Goal: Information Seeking & Learning: Learn about a topic

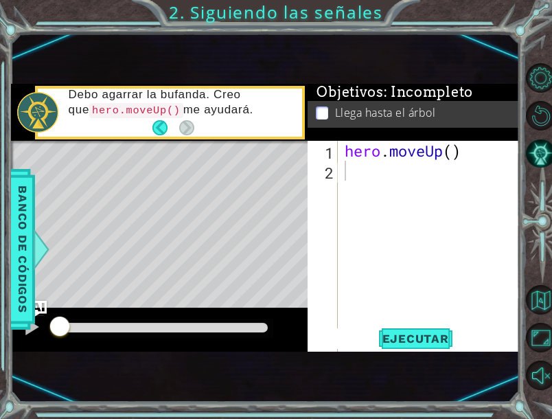
click at [375, 169] on div "hero . moveUp ( )" at bounding box center [432, 320] width 181 height 359
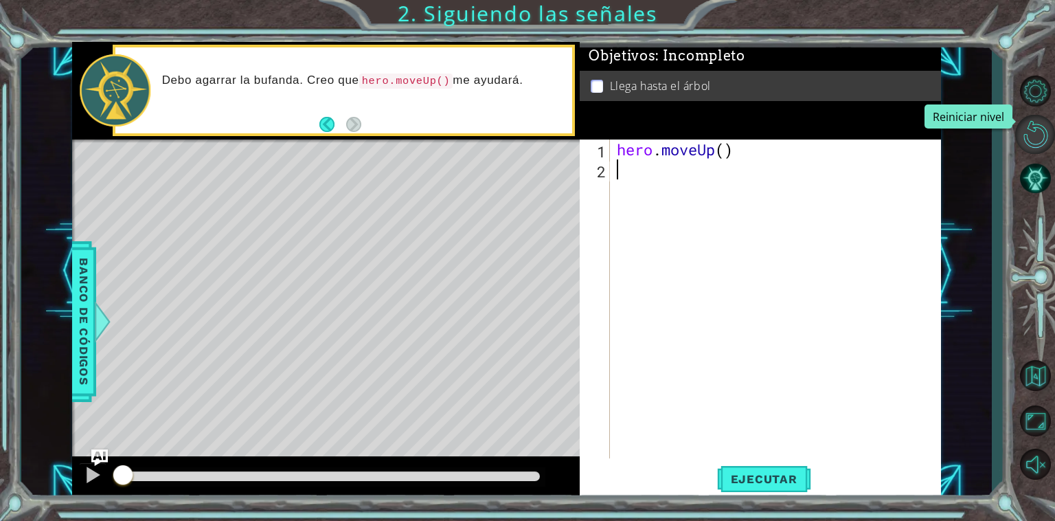
click at [1038, 141] on button "Reiniciar nivel" at bounding box center [1036, 134] width 40 height 39
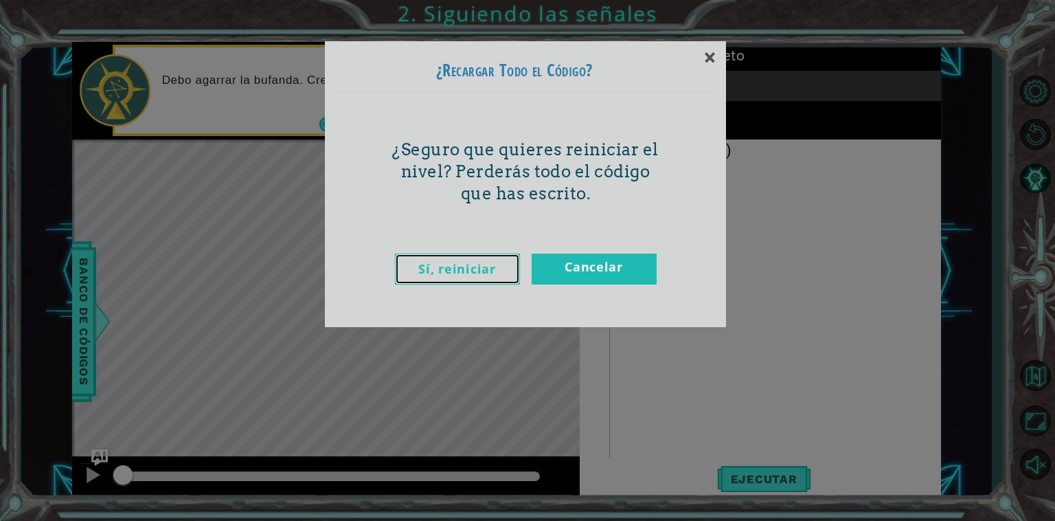
click at [443, 270] on link "Sí, reiniciar" at bounding box center [457, 269] width 125 height 31
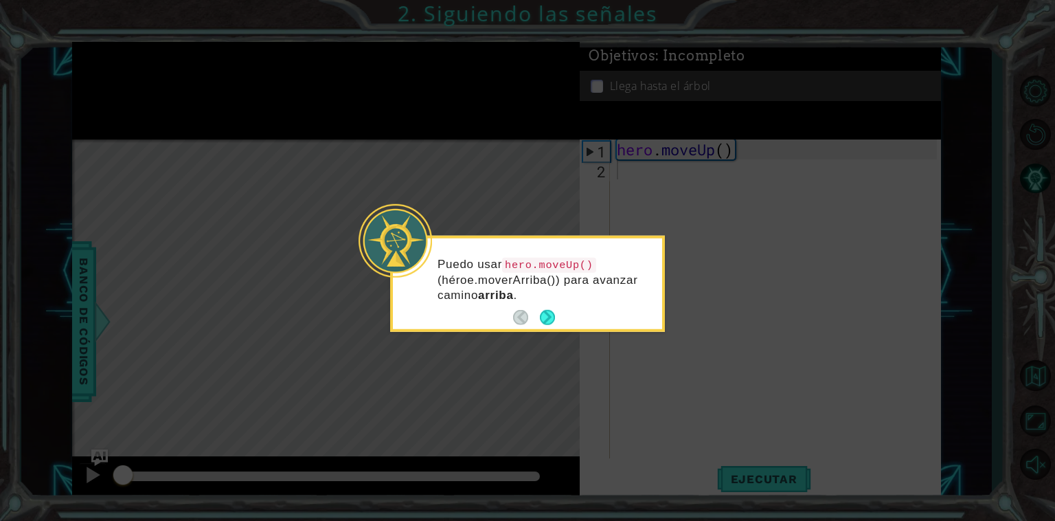
click at [550, 307] on footer at bounding box center [534, 317] width 42 height 21
click at [546, 315] on button "Next" at bounding box center [547, 317] width 15 height 15
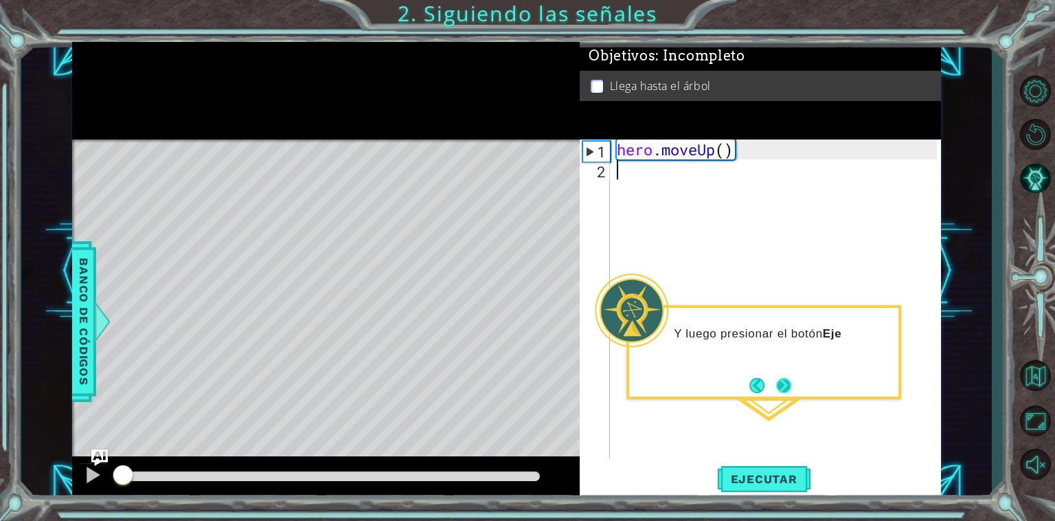
click at [783, 378] on button "Next" at bounding box center [783, 385] width 15 height 15
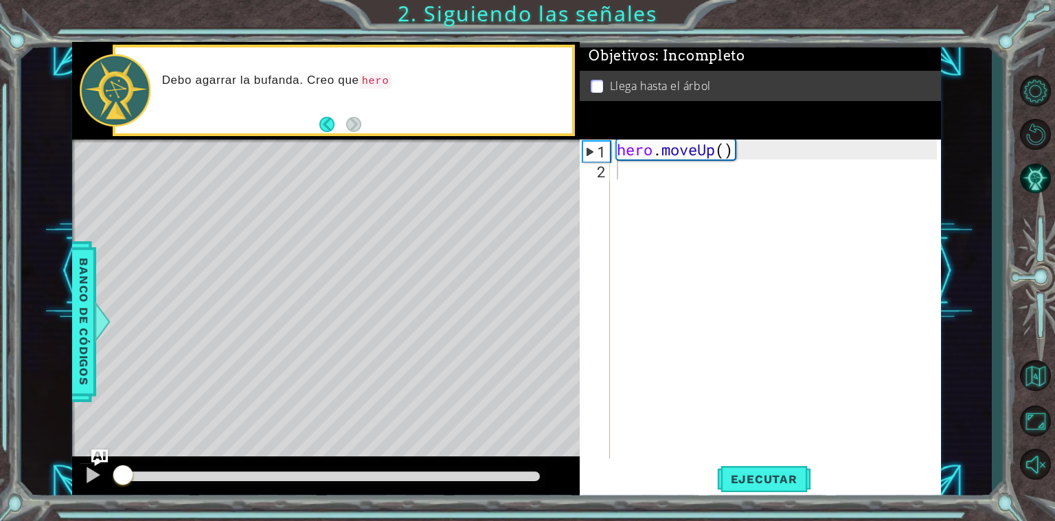
drag, startPoint x: 339, startPoint y: 76, endPoint x: 344, endPoint y: 82, distance: 8.3
click at [339, 77] on p "Debo agarrar [PERSON_NAME]. Creo que hero" at bounding box center [362, 81] width 401 height 16
click at [327, 125] on button "Back" at bounding box center [333, 124] width 27 height 15
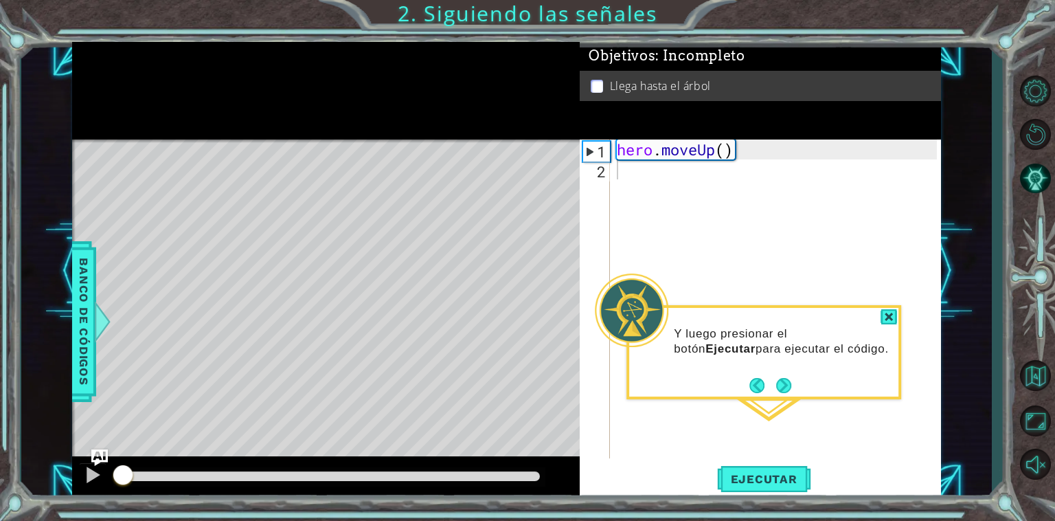
click at [786, 383] on button "Next" at bounding box center [783, 385] width 15 height 15
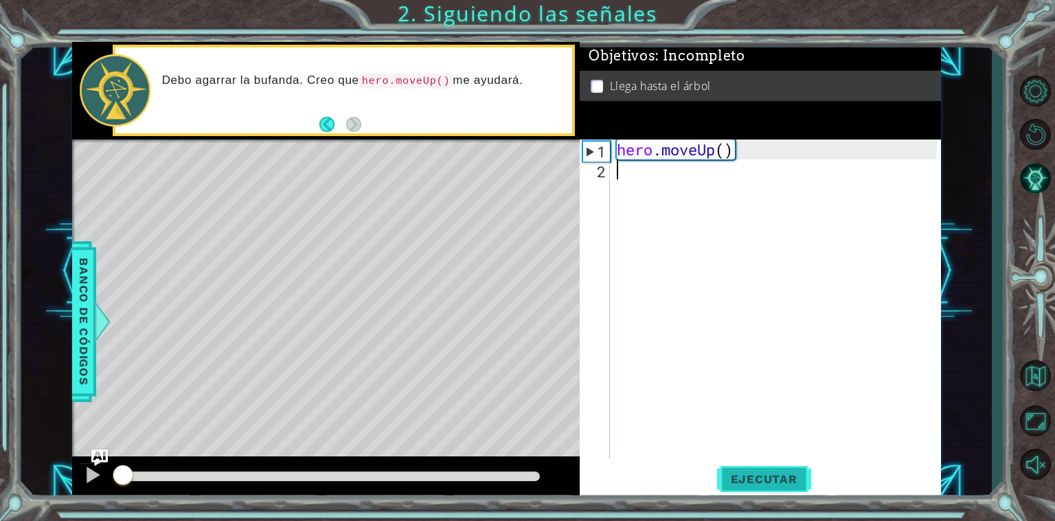
click at [806, 465] on button "Ejecutar" at bounding box center [764, 479] width 94 height 36
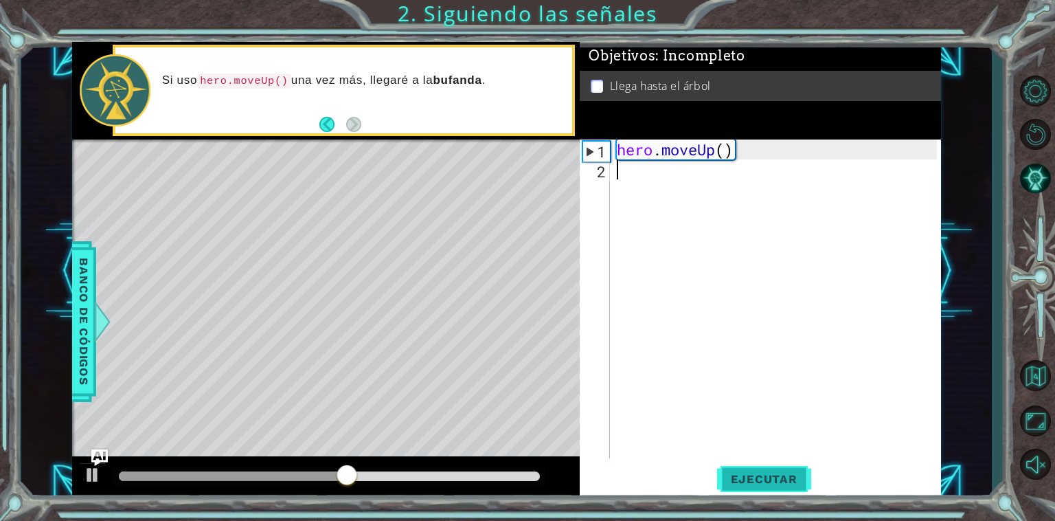
click at [767, 469] on button "Ejecutar" at bounding box center [764, 479] width 94 height 36
click at [609, 175] on div "2" at bounding box center [596, 171] width 27 height 20
click at [602, 172] on div "2" at bounding box center [596, 171] width 27 height 20
drag, startPoint x: 634, startPoint y: 178, endPoint x: 645, endPoint y: 176, distance: 11.2
click at [638, 178] on div "hero . moveUp ( )" at bounding box center [779, 318] width 330 height 359
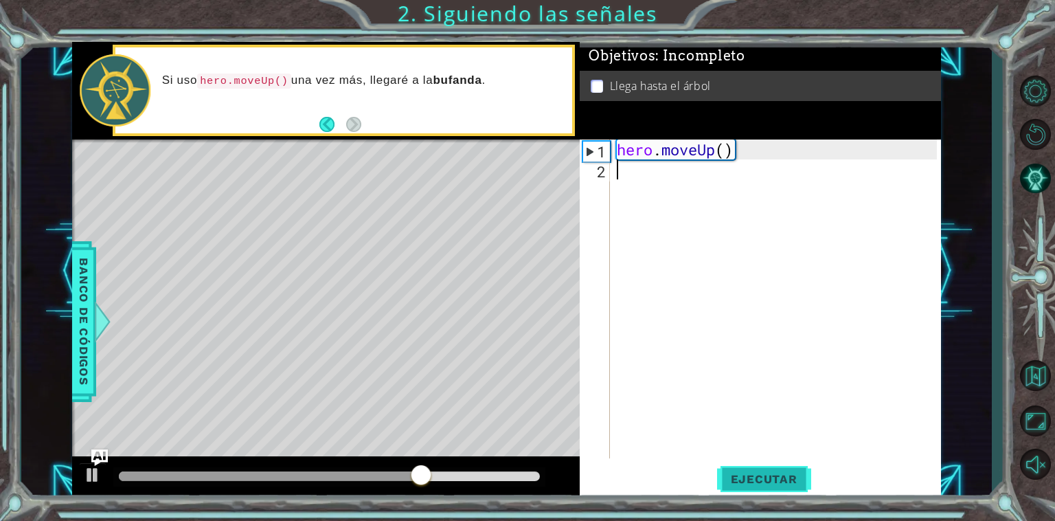
click at [777, 477] on span "Ejecutar" at bounding box center [764, 479] width 94 height 14
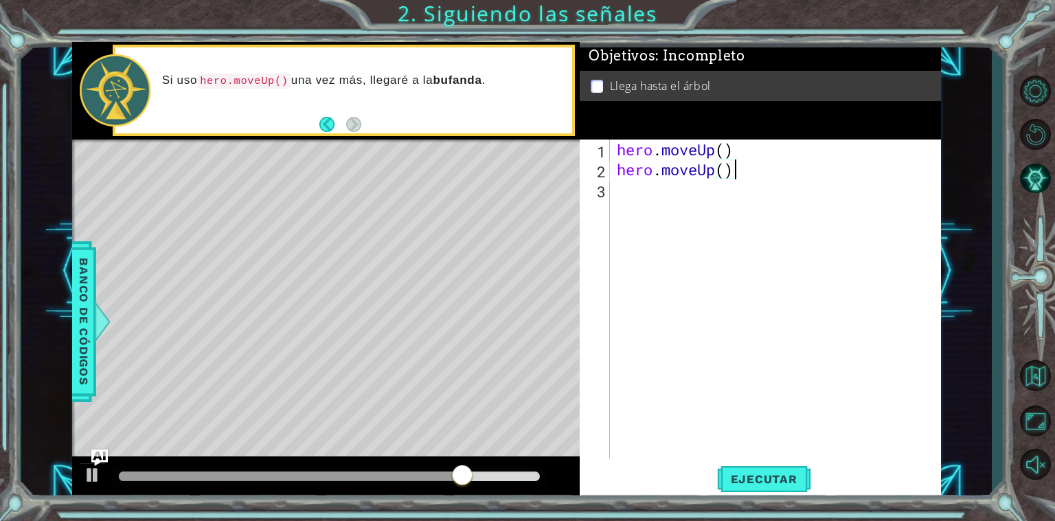
scroll to position [0, 4]
type textarea "hero.moveUp()"
click at [807, 471] on button "Ejecutar" at bounding box center [764, 479] width 94 height 36
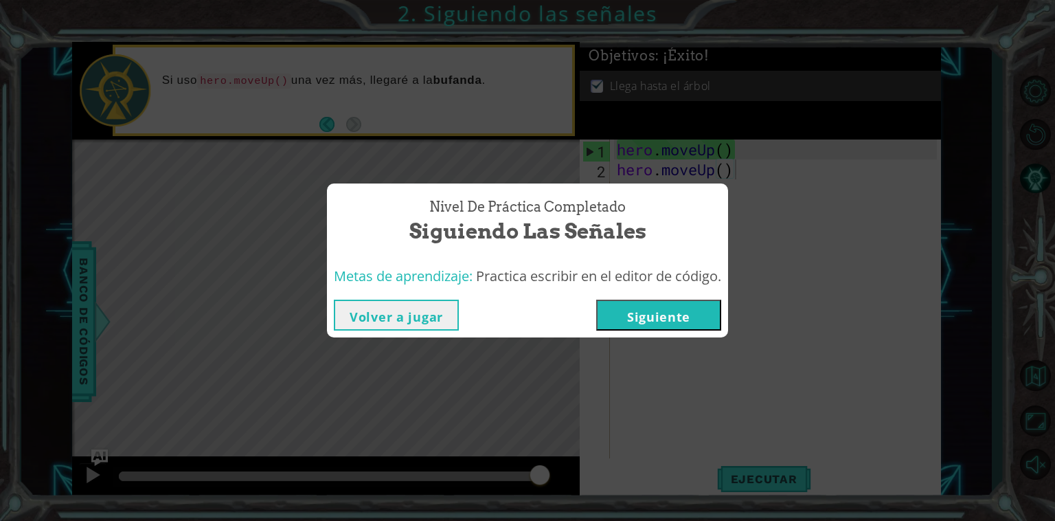
click at [713, 117] on div "Nivel de práctica Completado Siguiendo las señales Metas de aprendizaje: Practi…" at bounding box center [527, 260] width 1055 height 521
click at [704, 114] on div "Nivel de práctica Completado Siguiendo las señales Metas de aprendizaje: Practi…" at bounding box center [527, 260] width 1055 height 521
drag, startPoint x: 457, startPoint y: 295, endPoint x: 433, endPoint y: 286, distance: 25.9
click at [456, 295] on div "Volver a jugar [GEOGRAPHIC_DATA]" at bounding box center [527, 315] width 401 height 45
click at [433, 286] on div "Metas de aprendizaje: Practica escribir en el editor de código." at bounding box center [528, 277] width 388 height 20
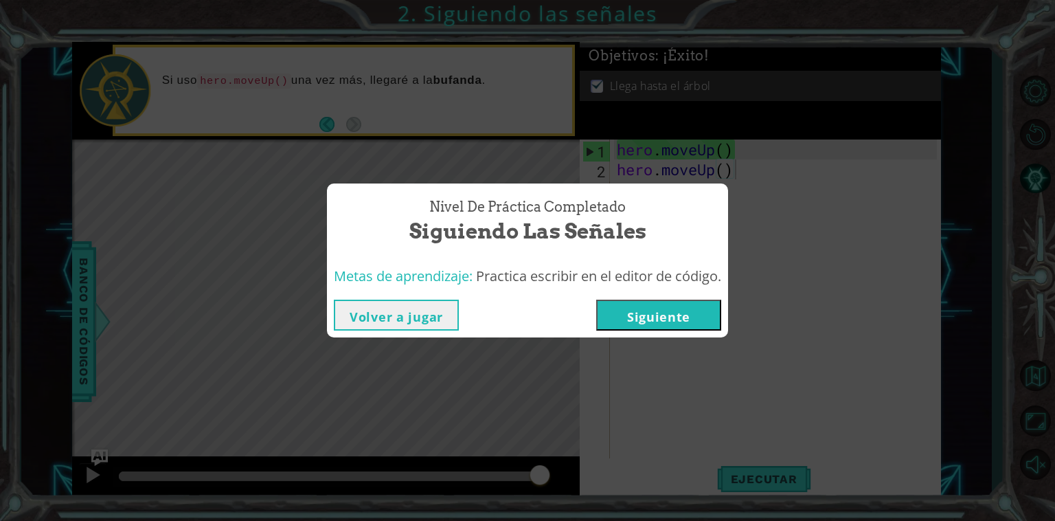
click at [371, 322] on button "Volver a jugar" at bounding box center [396, 315] width 125 height 31
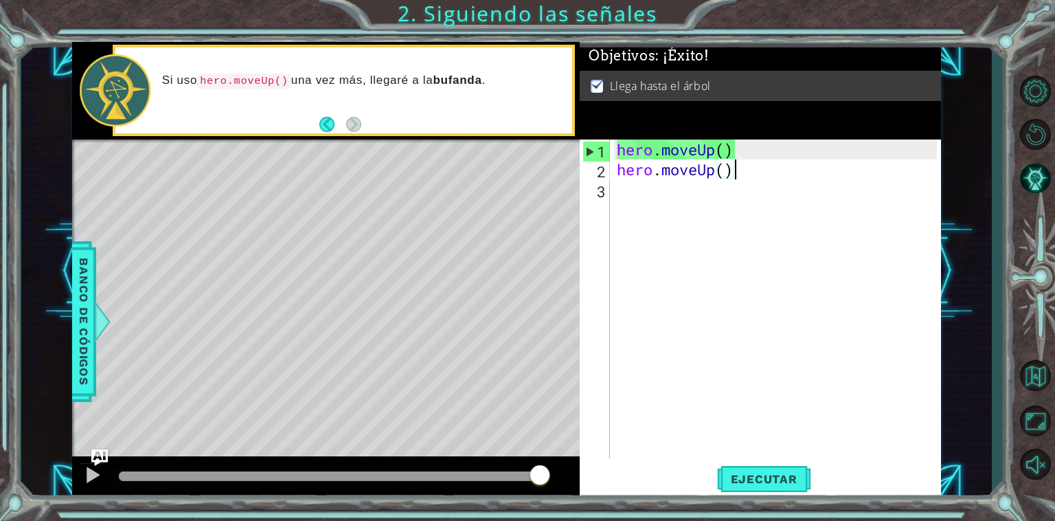
click at [661, 194] on div "hero . moveUp ( ) hero . moveUp ( )" at bounding box center [779, 318] width 330 height 359
click at [596, 80] on img at bounding box center [598, 83] width 14 height 11
click at [114, 485] on div at bounding box center [329, 476] width 432 height 19
click at [124, 483] on div at bounding box center [329, 476] width 432 height 19
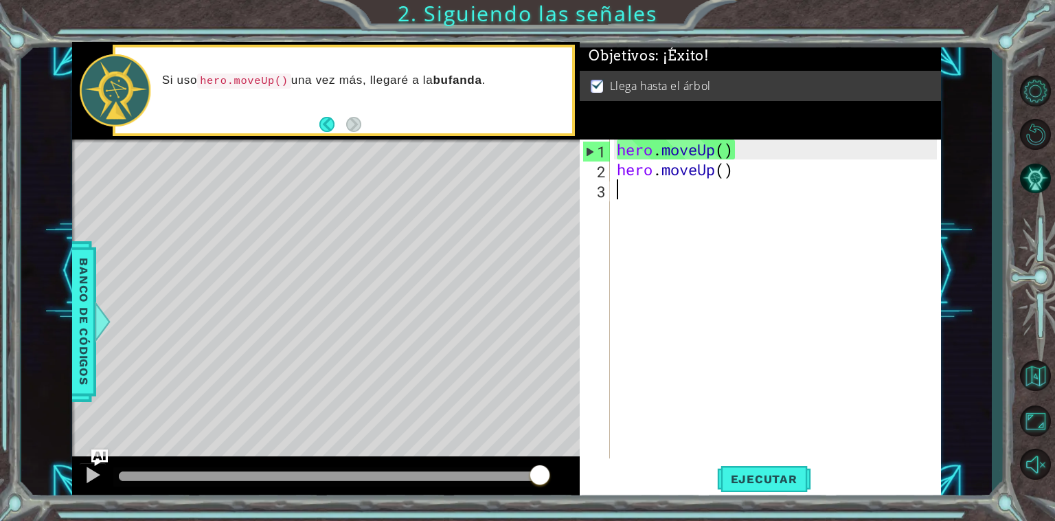
click at [122, 479] on div at bounding box center [329, 476] width 421 height 10
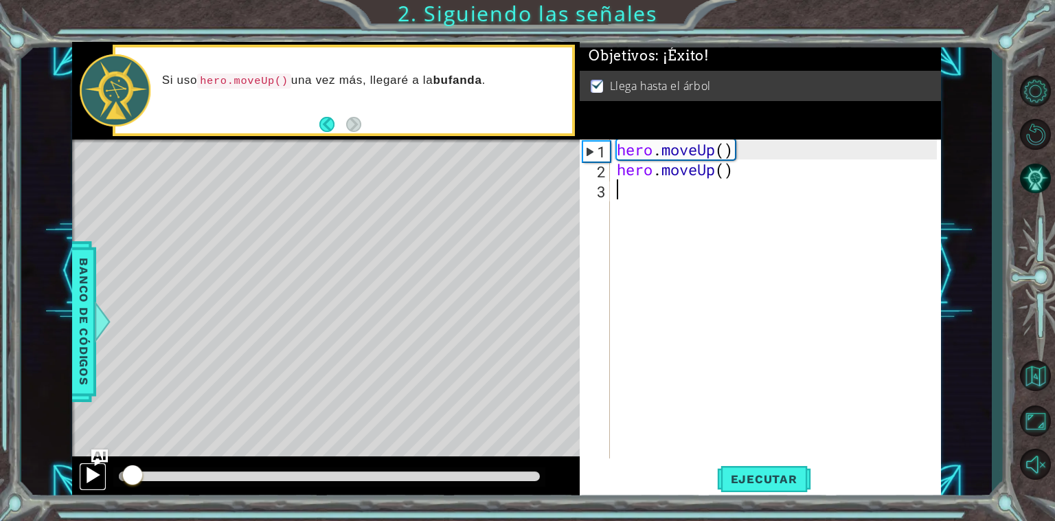
click at [90, 469] on div at bounding box center [93, 475] width 18 height 18
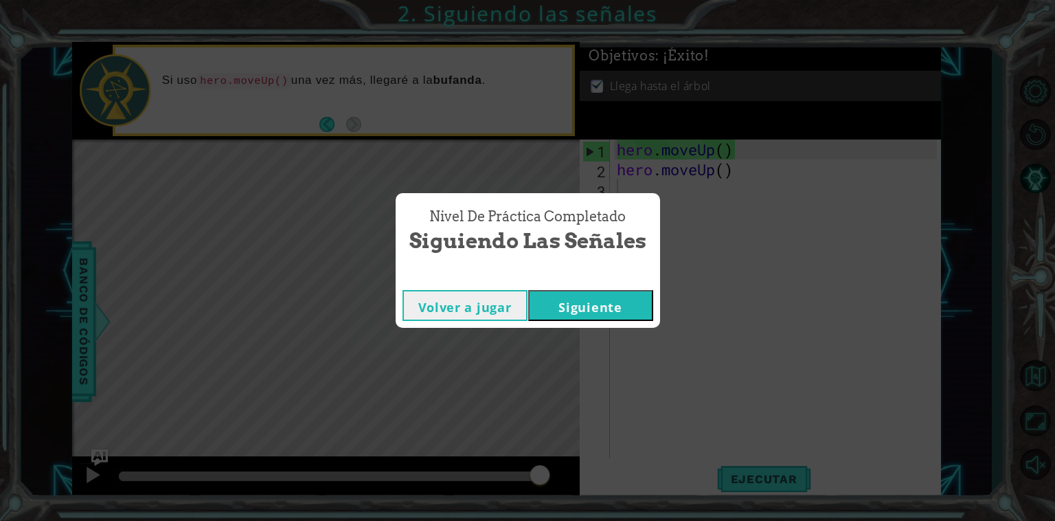
click at [417, 320] on button "Volver a jugar" at bounding box center [465, 305] width 125 height 31
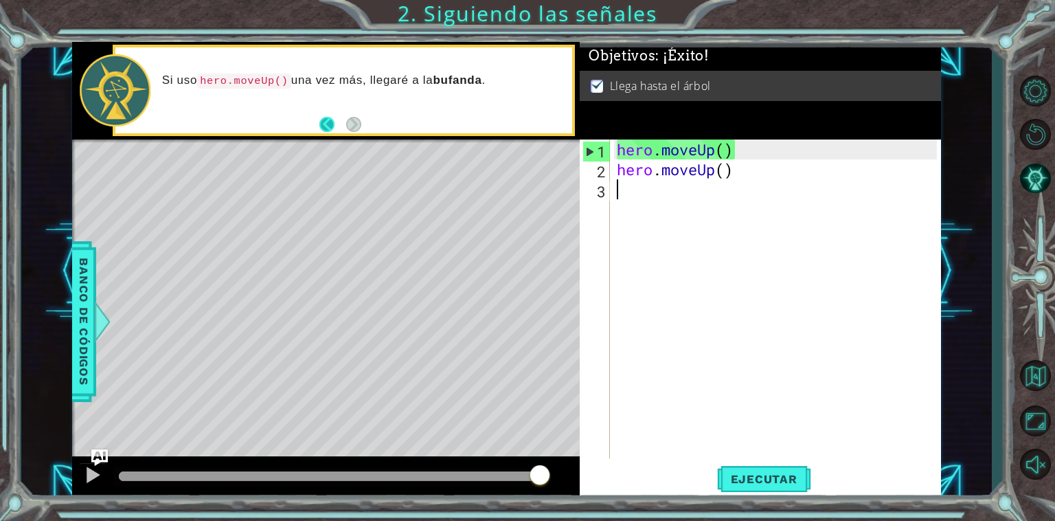
click at [324, 124] on button "Back" at bounding box center [333, 124] width 27 height 15
click at [346, 122] on button "Next" at bounding box center [353, 124] width 15 height 15
click at [798, 491] on button "Ejecutar" at bounding box center [764, 479] width 94 height 36
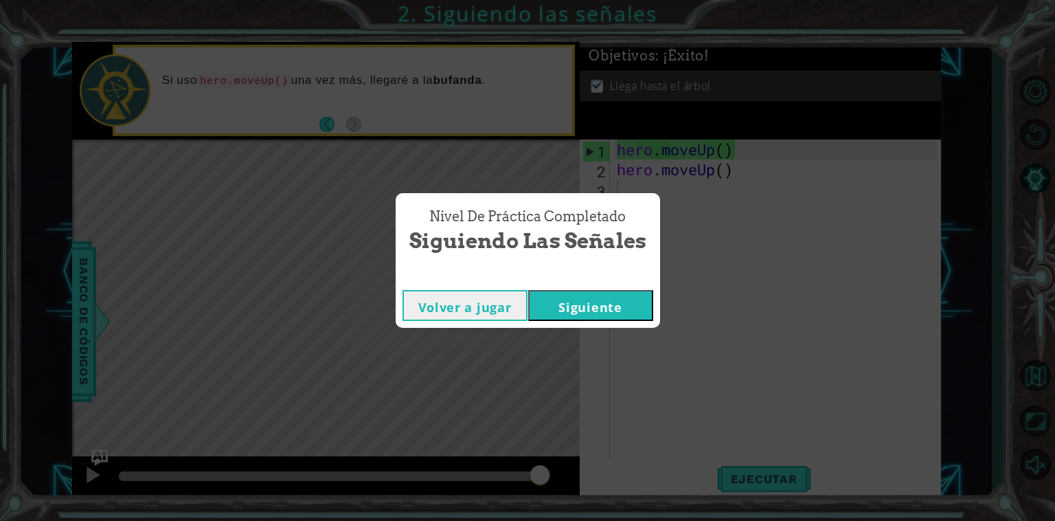
click at [587, 304] on button "Siguiente" at bounding box center [590, 305] width 125 height 31
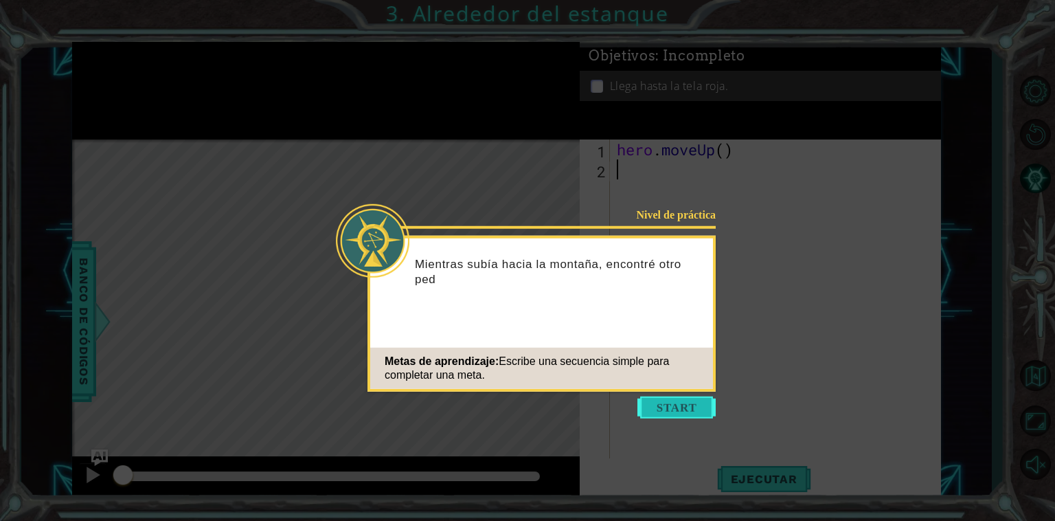
click at [646, 403] on button "Start" at bounding box center [677, 407] width 78 height 22
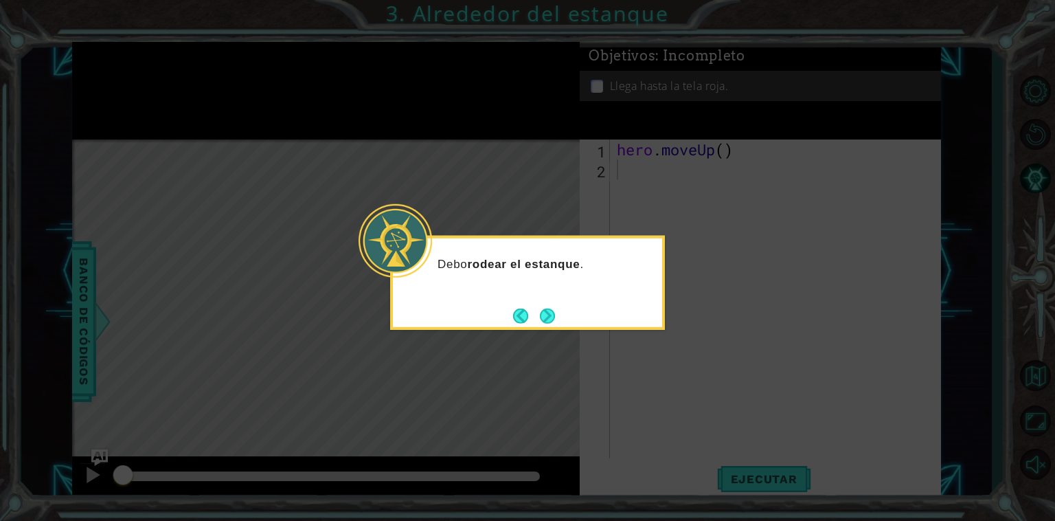
click at [541, 322] on button "Next" at bounding box center [547, 315] width 15 height 15
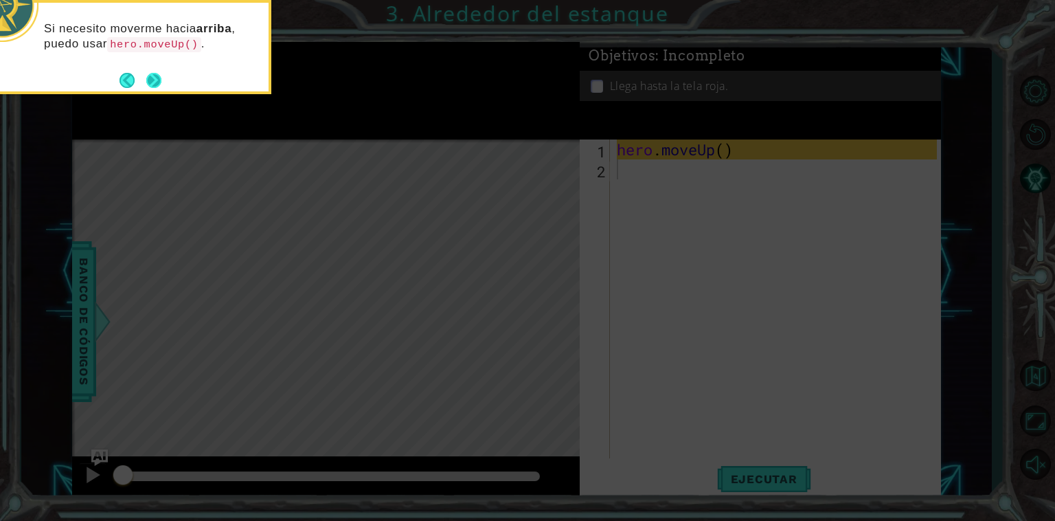
click at [159, 76] on button "Next" at bounding box center [153, 80] width 15 height 15
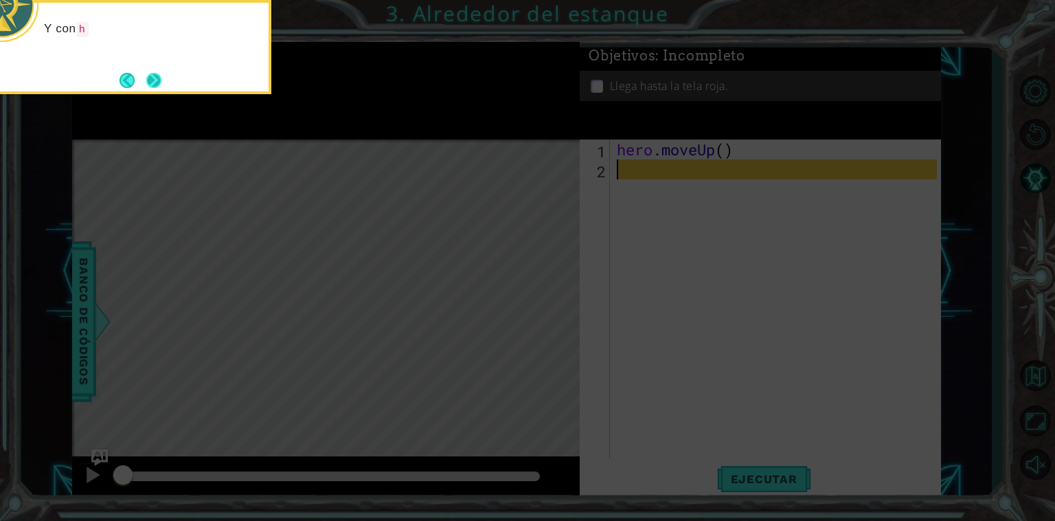
click at [155, 76] on button "Next" at bounding box center [153, 80] width 15 height 15
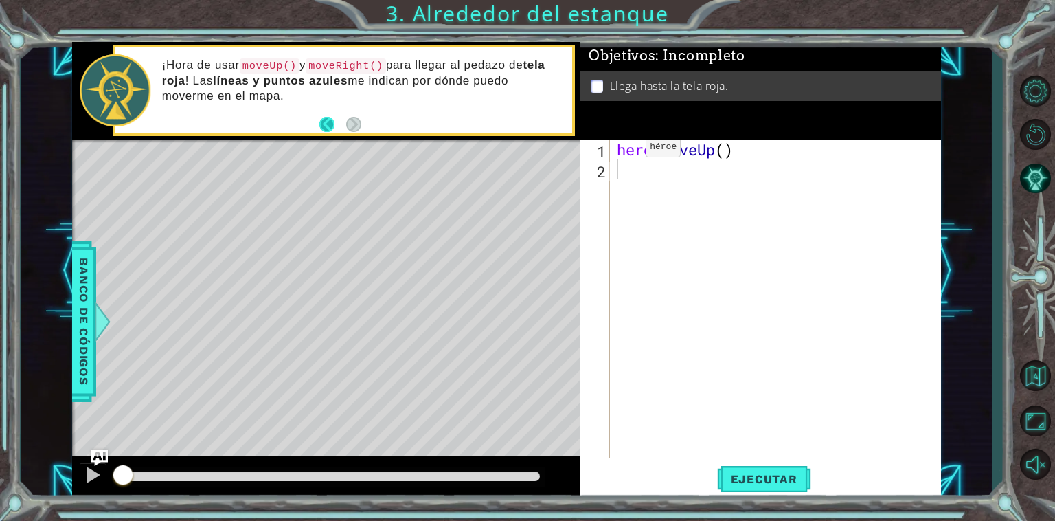
click at [325, 120] on button "Back" at bounding box center [333, 124] width 27 height 15
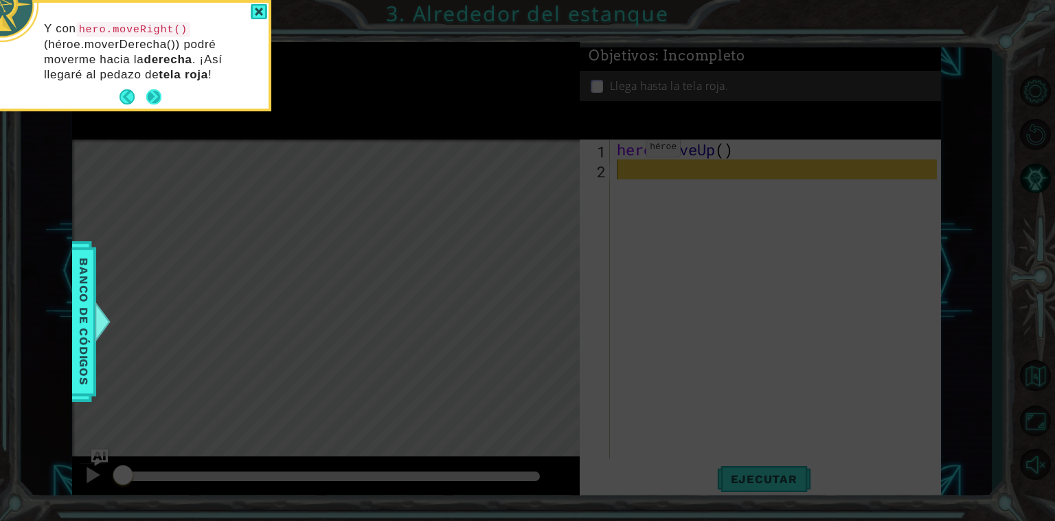
click at [150, 91] on button "Next" at bounding box center [154, 97] width 16 height 16
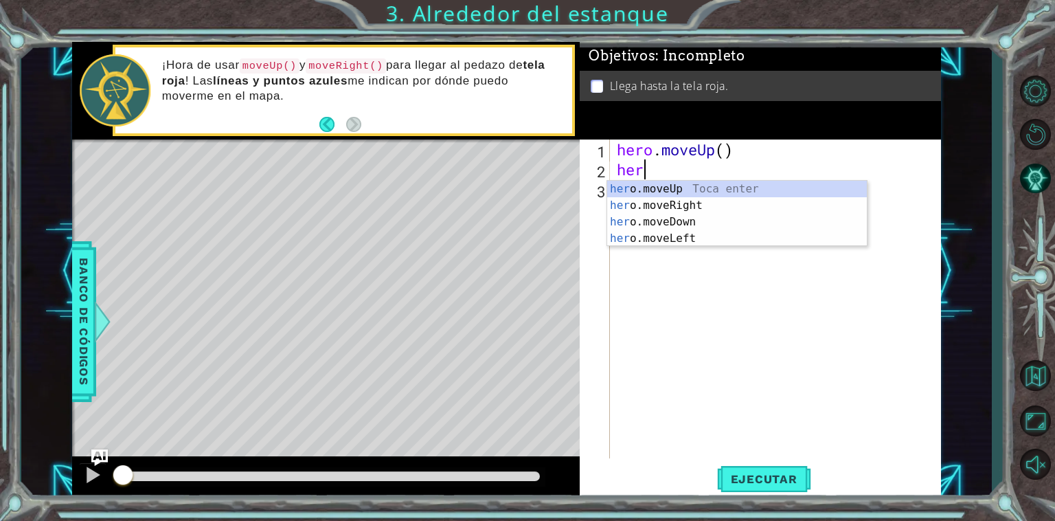
type textarea "hero"
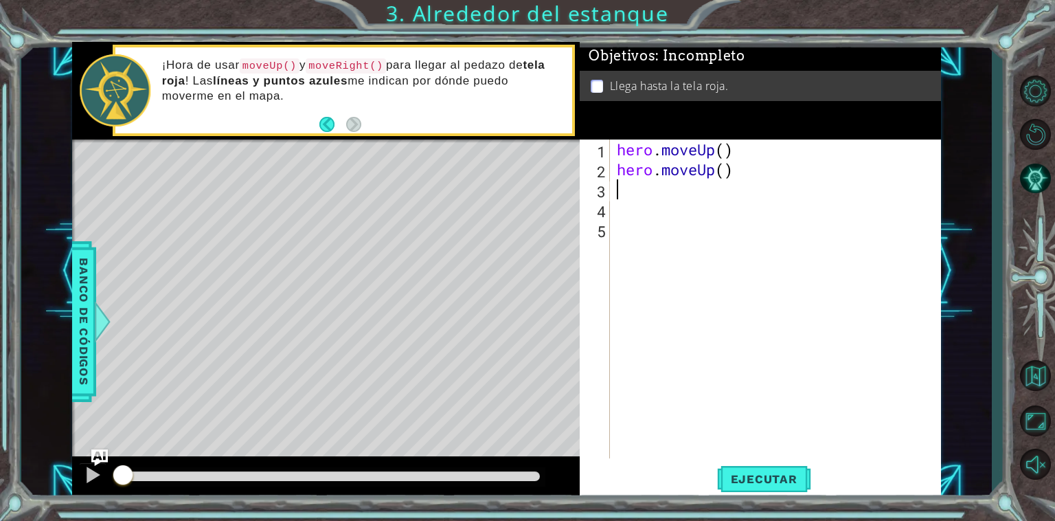
click at [708, 186] on div "hero . moveUp ( ) hero . moveUp ( )" at bounding box center [779, 318] width 330 height 359
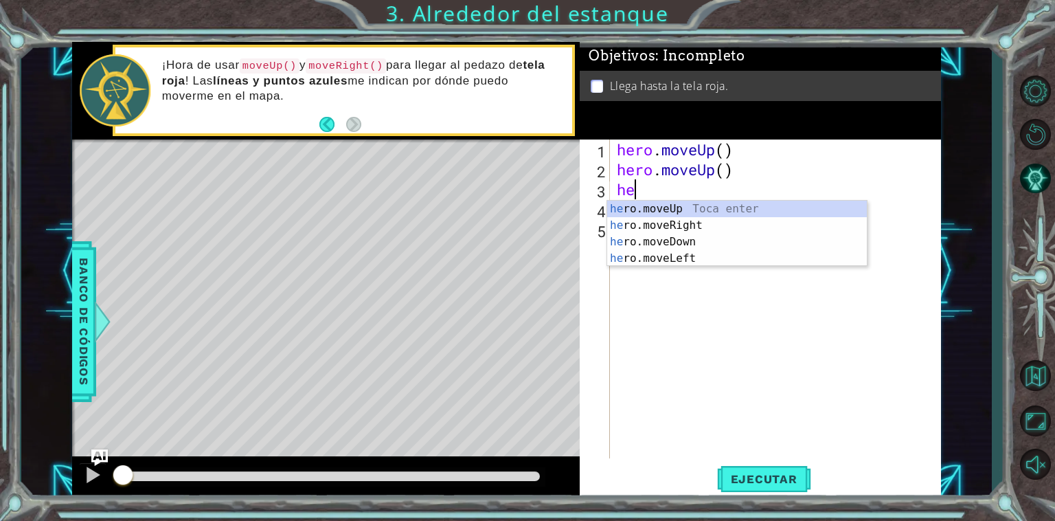
type textarea "her"
click at [689, 221] on div "her o.moveUp Toca enter her o.moveRight Toca enter her o.moveDown Toca enter he…" at bounding box center [737, 250] width 260 height 99
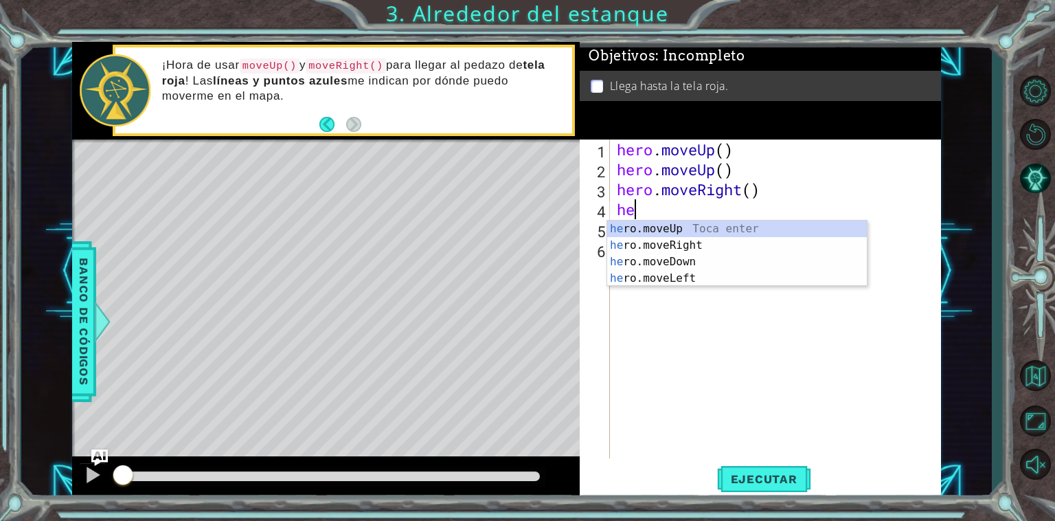
type textarea "hero"
click at [763, 229] on div "hero .moveUp Toca enter hero .moveRight Toca enter hero .moveDown Toca enter he…" at bounding box center [737, 270] width 260 height 99
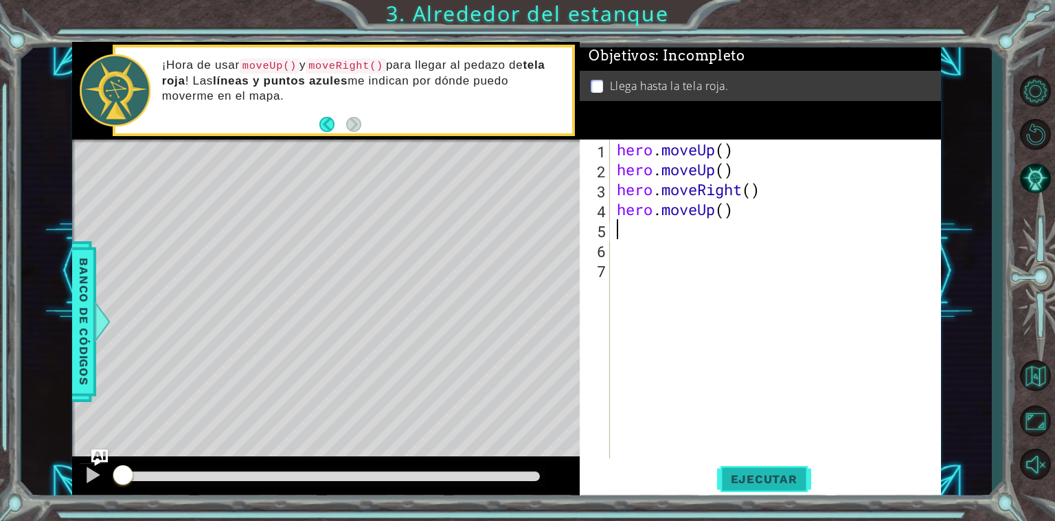
click at [793, 479] on span "Ejecutar" at bounding box center [764, 479] width 94 height 14
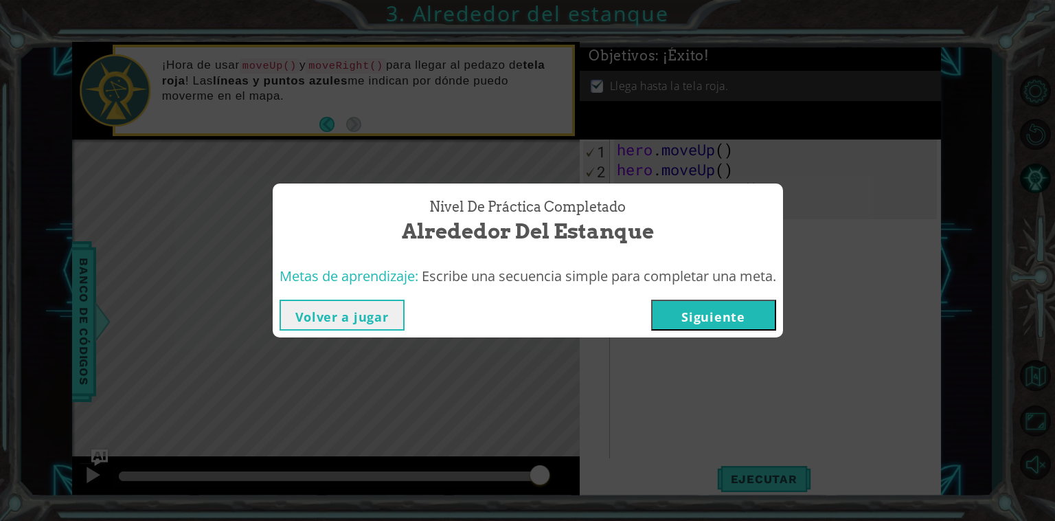
click at [681, 315] on button "Siguiente" at bounding box center [713, 315] width 125 height 31
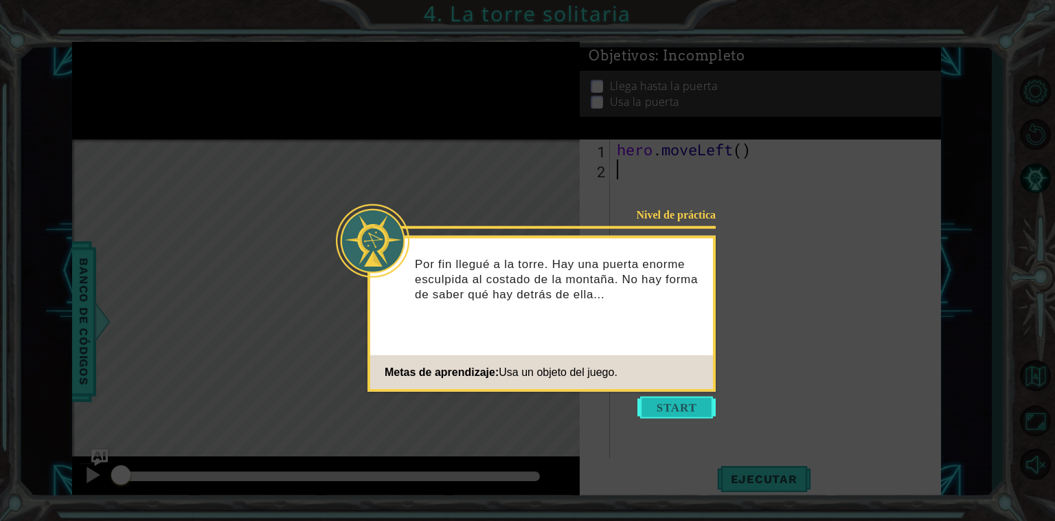
click at [668, 403] on button "Start" at bounding box center [677, 407] width 78 height 22
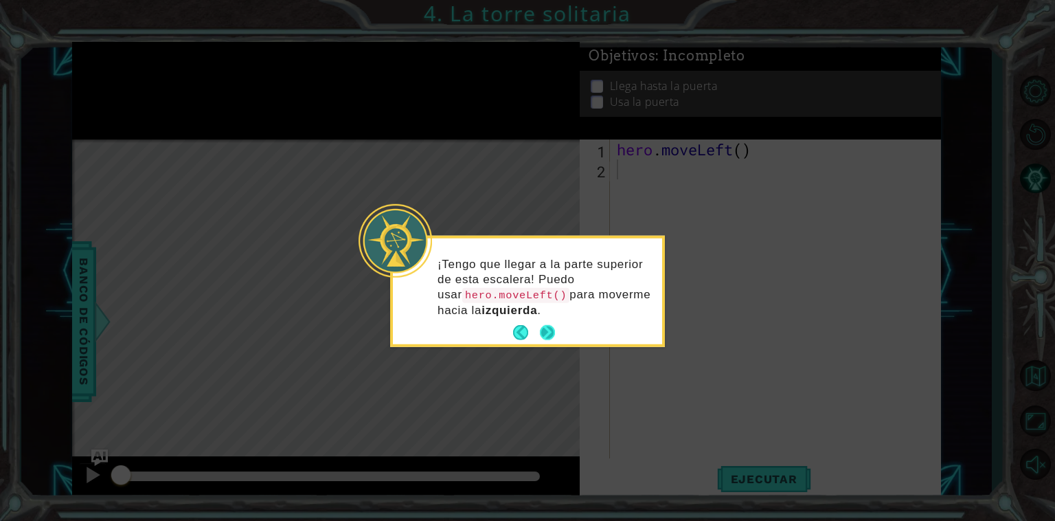
click at [553, 337] on button "Next" at bounding box center [547, 332] width 15 height 15
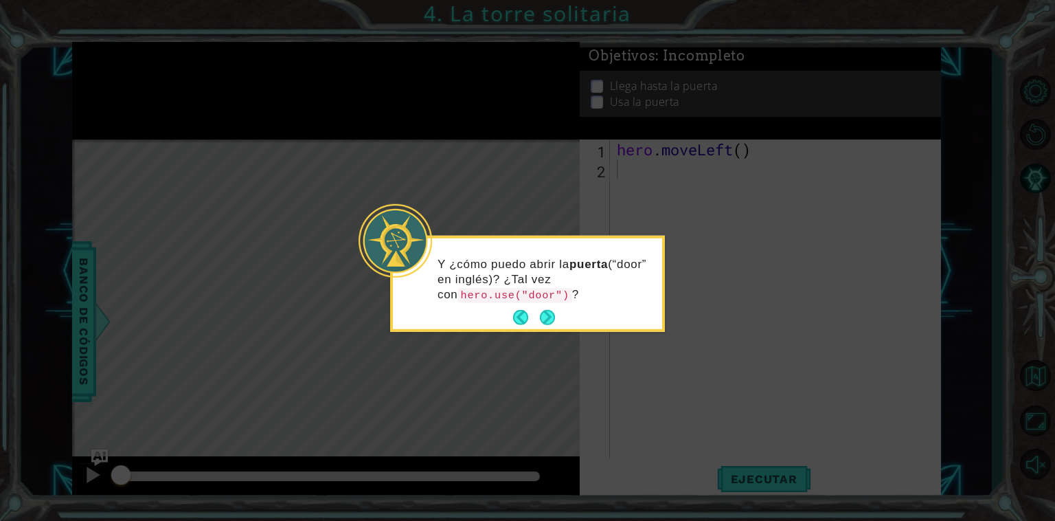
click at [546, 312] on button "Next" at bounding box center [547, 317] width 15 height 15
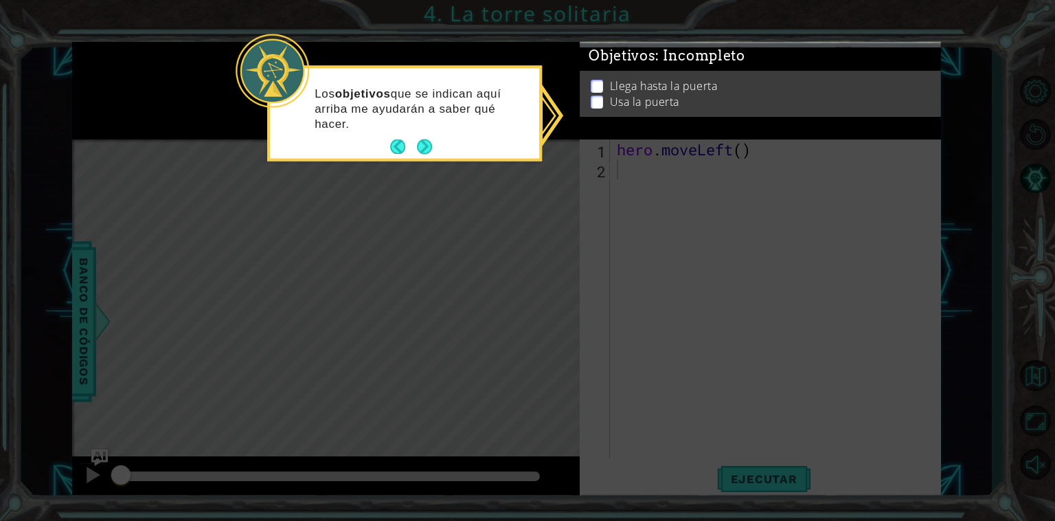
click at [423, 153] on button "Next" at bounding box center [424, 146] width 15 height 15
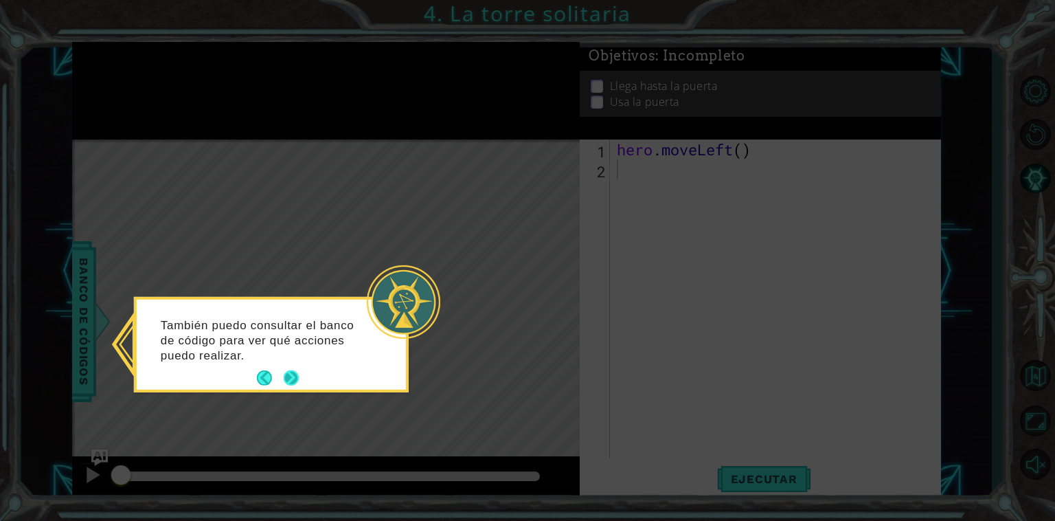
click at [297, 372] on button "Next" at bounding box center [291, 377] width 15 height 15
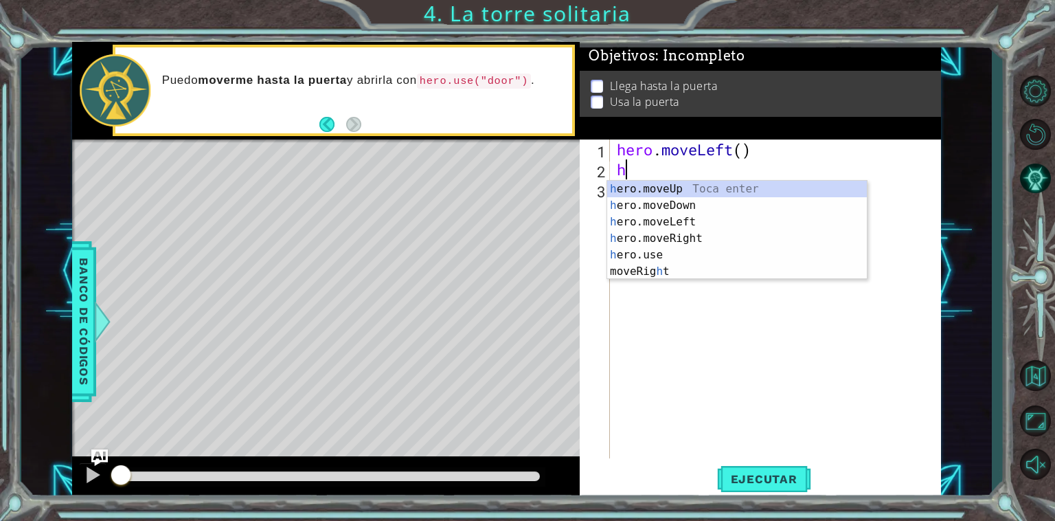
type textarea "her"
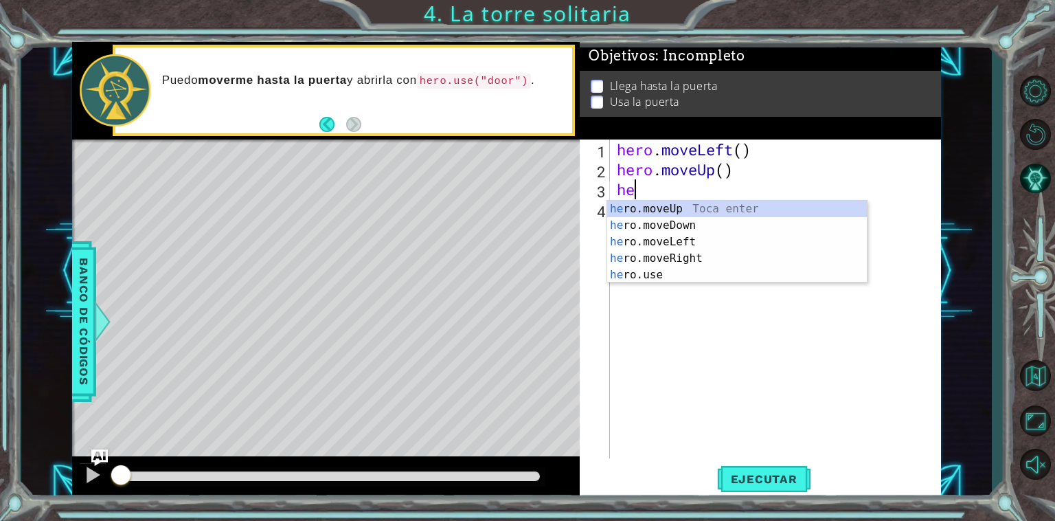
type textarea "her"
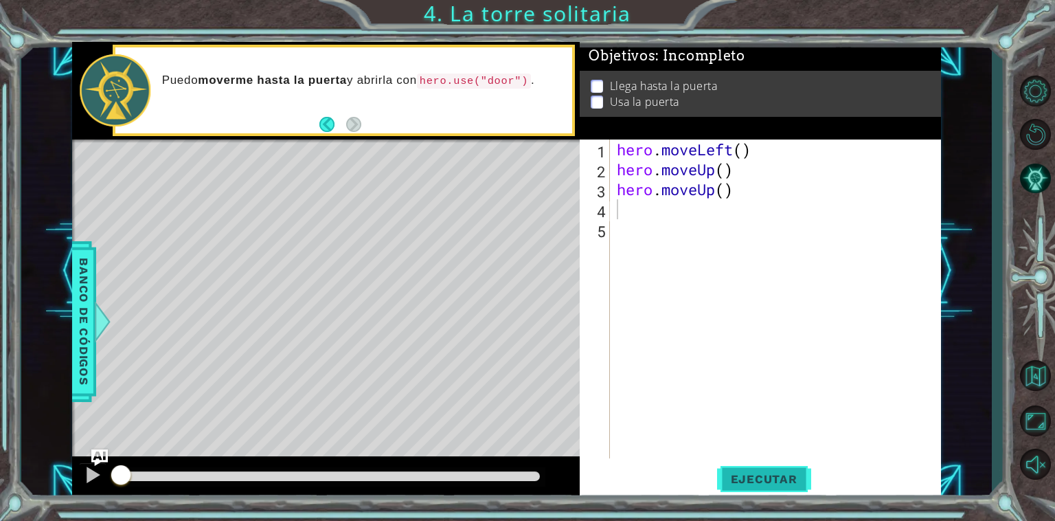
click at [783, 485] on span "Ejecutar" at bounding box center [764, 479] width 94 height 14
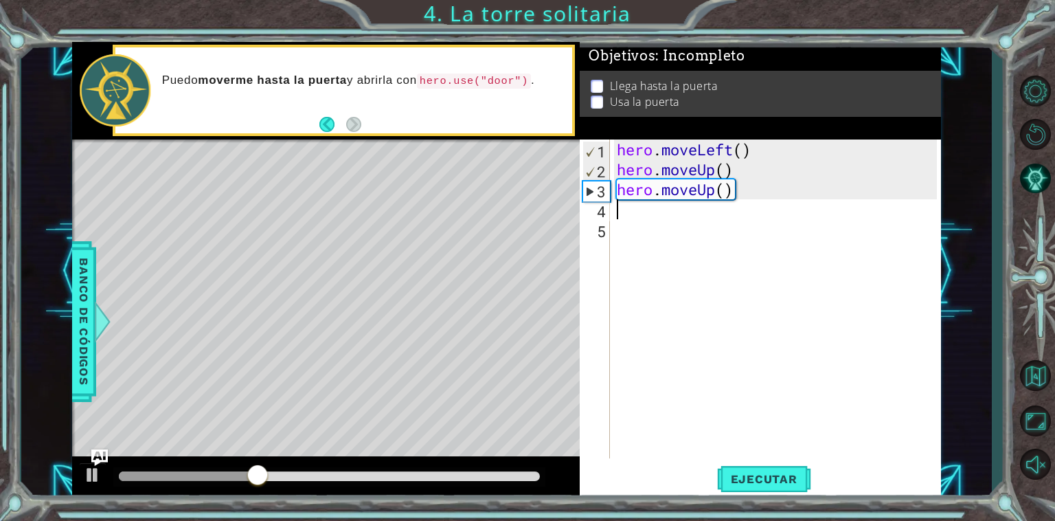
click at [675, 212] on div "hero . moveLeft ( ) hero . moveUp ( ) hero . moveUp ( )" at bounding box center [779, 318] width 330 height 359
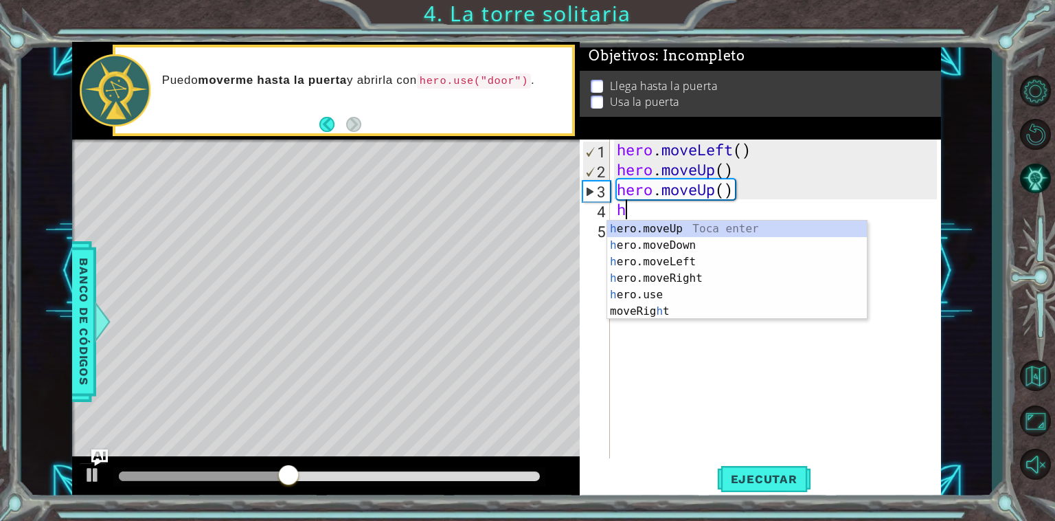
type textarea "he"
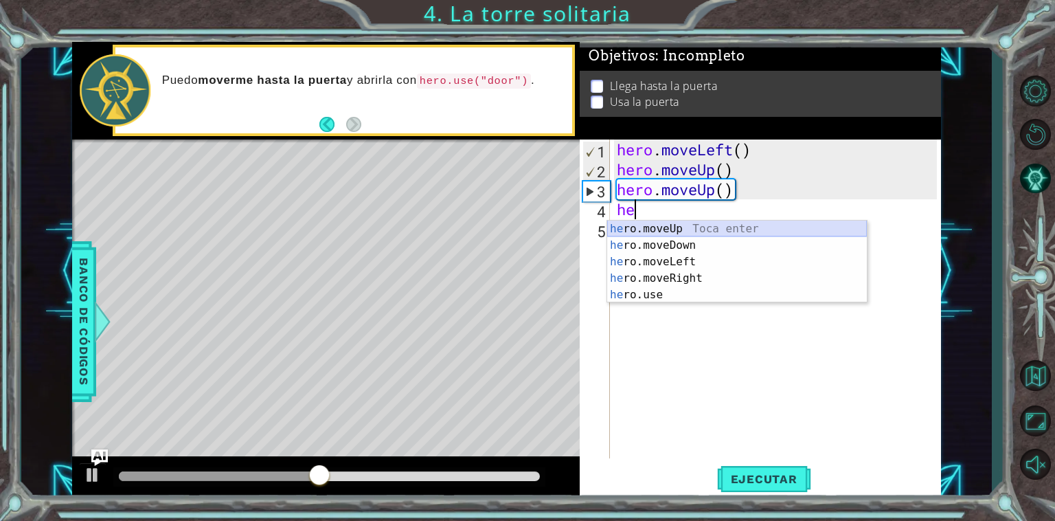
click at [703, 221] on div "he ro.moveUp Toca enter he ro.moveDown Toca enter he ro.moveLeft Toca enter he …" at bounding box center [737, 278] width 260 height 115
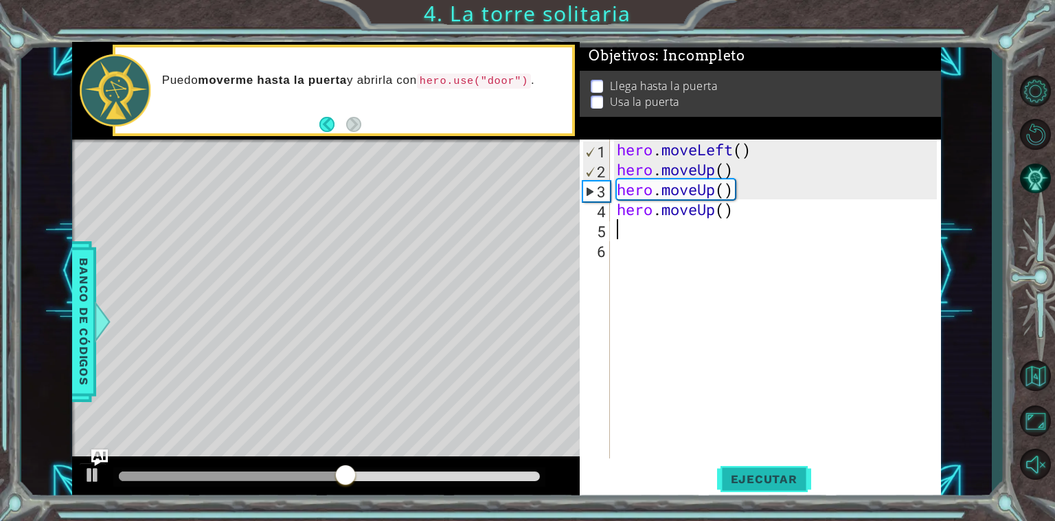
click at [747, 478] on span "Ejecutar" at bounding box center [764, 479] width 94 height 14
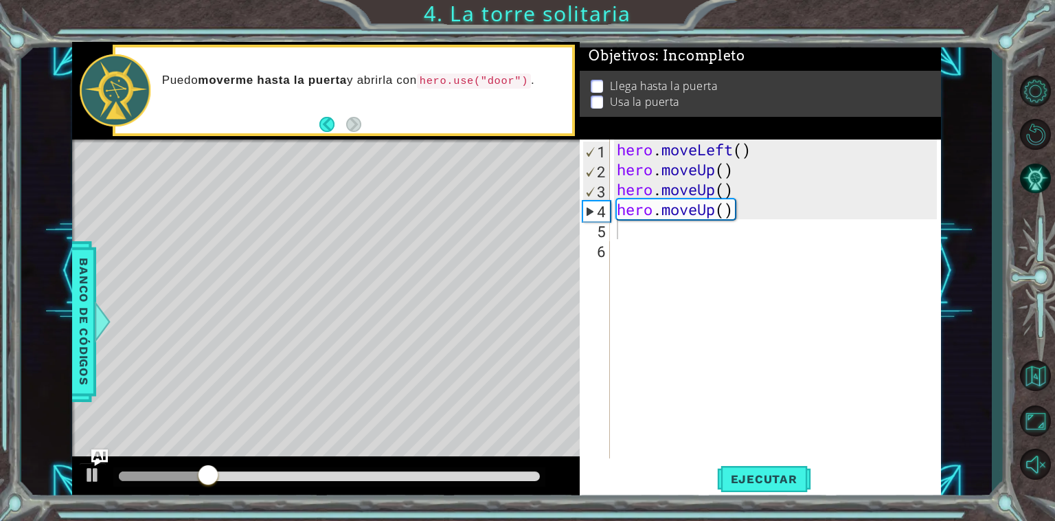
drag, startPoint x: 183, startPoint y: 483, endPoint x: 141, endPoint y: 485, distance: 42.7
click at [141, 485] on div at bounding box center [329, 476] width 432 height 19
drag, startPoint x: 153, startPoint y: 474, endPoint x: 145, endPoint y: 480, distance: 9.3
click at [148, 478] on div at bounding box center [168, 476] width 99 height 10
click at [643, 277] on div "hero . moveLeft ( ) hero . moveUp ( ) hero . moveUp ( ) hero . moveUp ( )" at bounding box center [779, 318] width 330 height 359
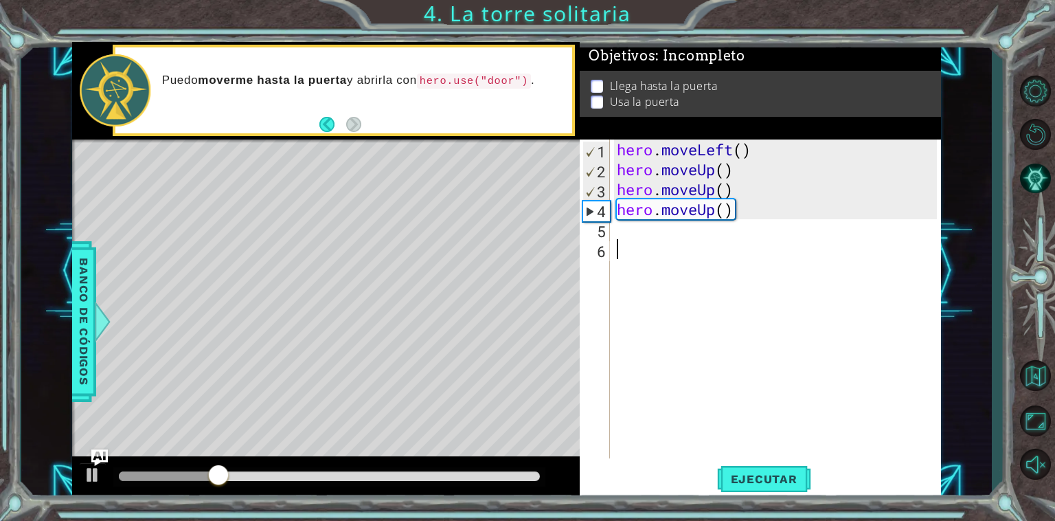
click at [646, 227] on div "hero . moveLeft ( ) hero . moveUp ( ) hero . moveUp ( ) hero . moveUp ( )" at bounding box center [779, 318] width 330 height 359
click at [384, 477] on div at bounding box center [329, 476] width 421 height 10
drag, startPoint x: 440, startPoint y: 488, endPoint x: 514, endPoint y: 475, distance: 74.7
click at [514, 475] on div at bounding box center [326, 478] width 508 height 44
drag, startPoint x: 514, startPoint y: 475, endPoint x: 0, endPoint y: 460, distance: 514.2
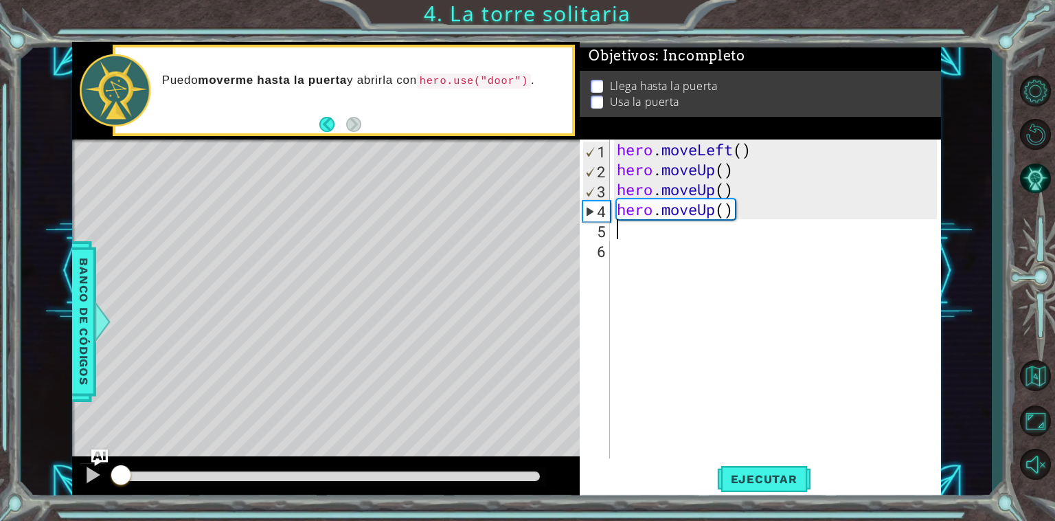
click at [0, 460] on div "1 ההההההההההההההההההההההההההההההההההההההההההההההההההההההההההההההההההההההההההההה…" at bounding box center [527, 260] width 1055 height 521
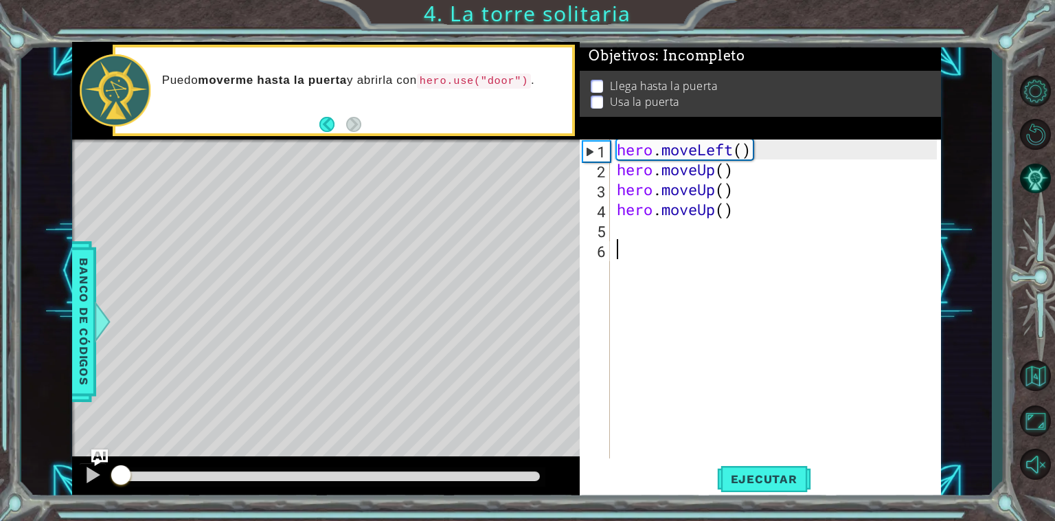
click at [886, 280] on div "hero . moveLeft ( ) hero . moveUp ( ) hero . moveUp ( ) hero . moveUp ( )" at bounding box center [779, 318] width 330 height 359
click at [753, 488] on button "Ejecutar" at bounding box center [764, 479] width 94 height 36
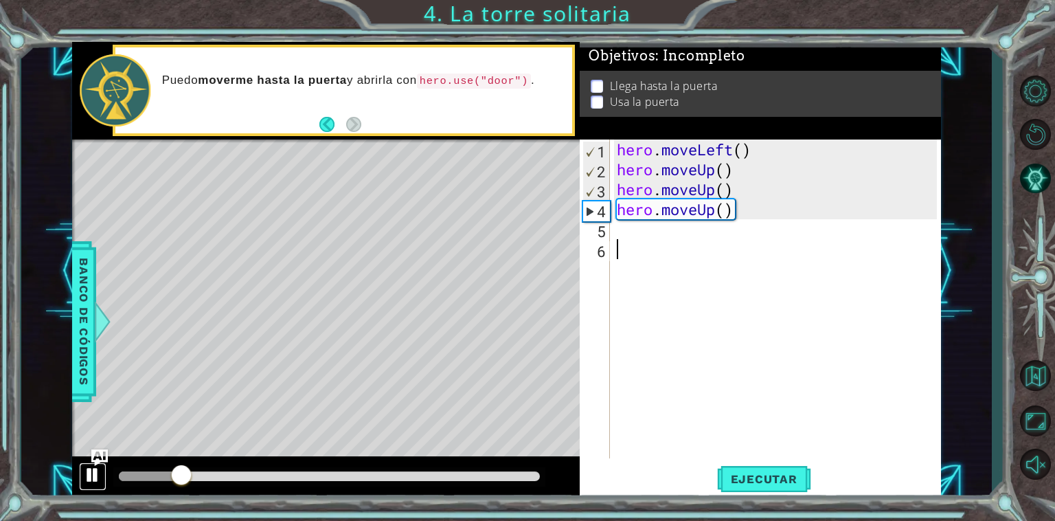
click at [99, 476] on div at bounding box center [93, 475] width 18 height 18
click at [704, 234] on div "hero . moveLeft ( ) hero . moveUp ( ) hero . moveUp ( ) hero . moveUp ( )" at bounding box center [779, 318] width 330 height 359
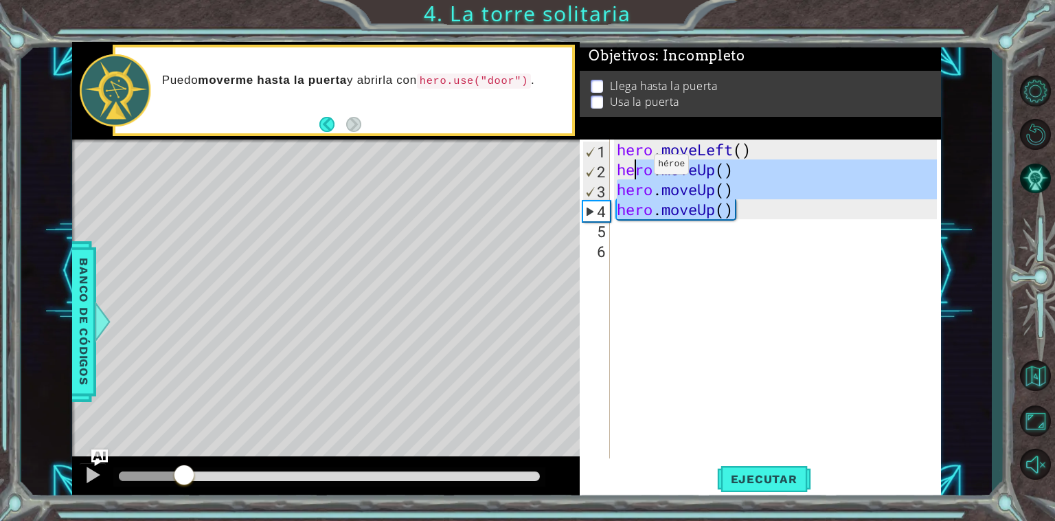
drag, startPoint x: 743, startPoint y: 208, endPoint x: 624, endPoint y: 168, distance: 125.4
click at [624, 168] on div "hero . moveLeft ( ) hero . moveUp ( ) hero . moveUp ( ) hero . moveUp ( )" at bounding box center [779, 318] width 330 height 359
type textarea "h"
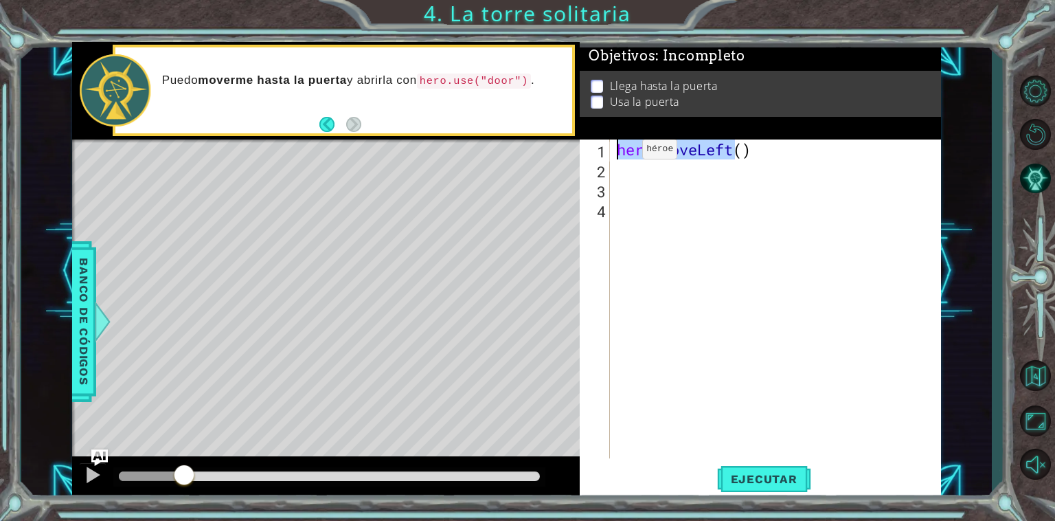
drag, startPoint x: 735, startPoint y: 149, endPoint x: 586, endPoint y: 153, distance: 149.1
click at [586, 153] on div "1 2 3 4 hero . moveLeft ( ) ההההההההההההההההההההההההההההההההההההההההההההההההההה…" at bounding box center [758, 298] width 357 height 319
click at [781, 488] on button "Ejecutar" at bounding box center [764, 479] width 94 height 36
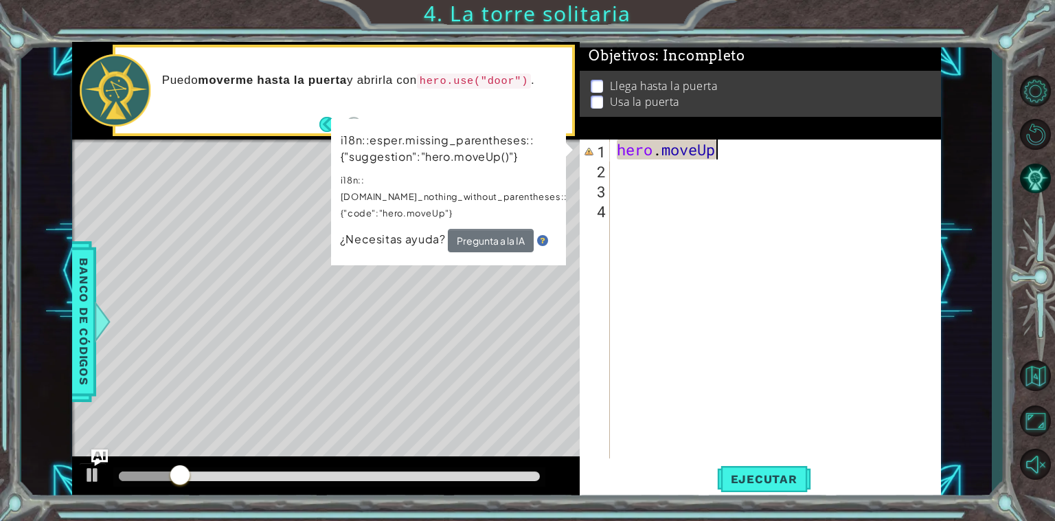
click at [733, 149] on div "hero . moveUp" at bounding box center [779, 318] width 330 height 359
click at [717, 166] on div "hero . moveUp" at bounding box center [779, 318] width 330 height 359
type textarea "hero.moveUp"
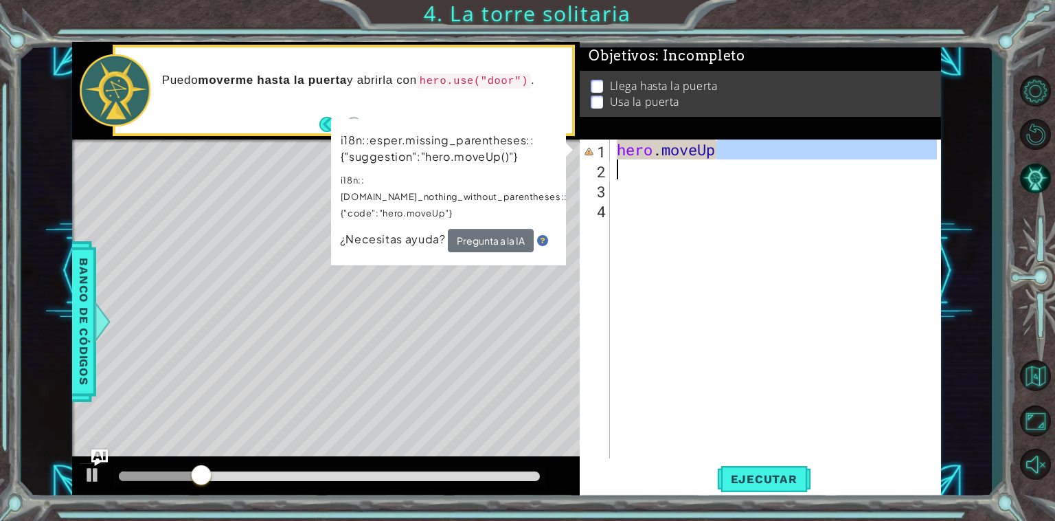
click at [695, 175] on div "hero . moveUp" at bounding box center [775, 298] width 323 height 319
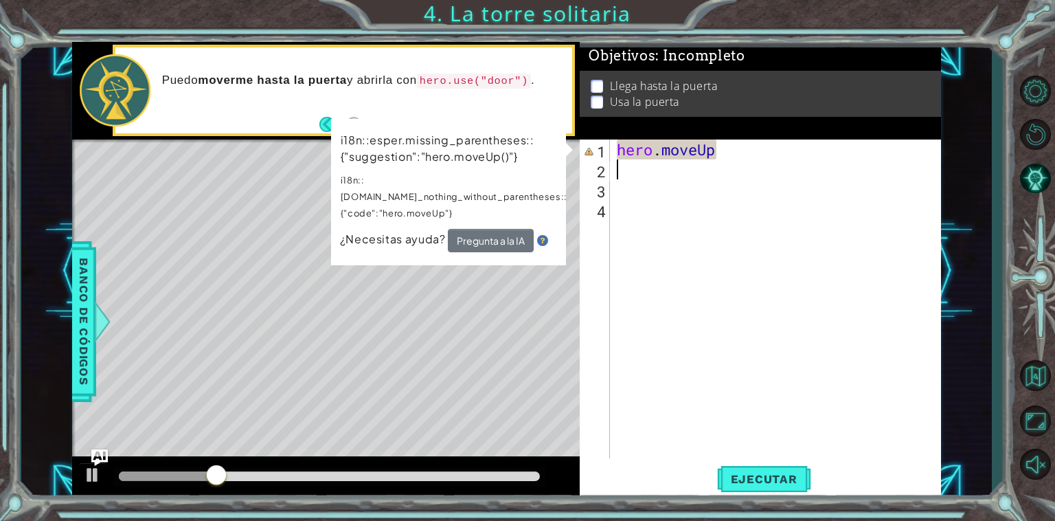
click at [726, 150] on div "hero . moveUp" at bounding box center [779, 318] width 330 height 359
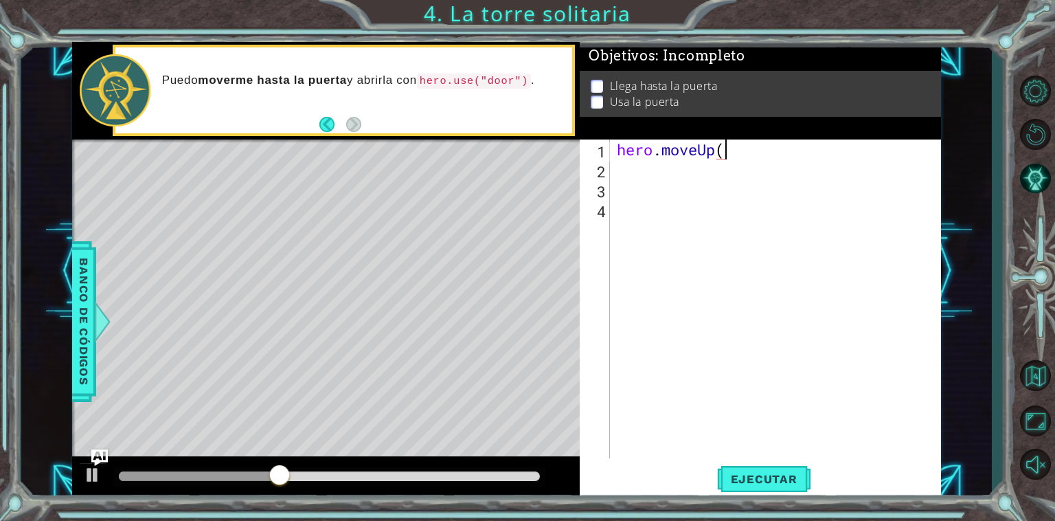
type textarea "hero.moveUp()"
drag, startPoint x: 872, startPoint y: 161, endPoint x: 864, endPoint y: 169, distance: 11.2
click at [871, 164] on div "hero . moveUp ( )" at bounding box center [779, 318] width 330 height 359
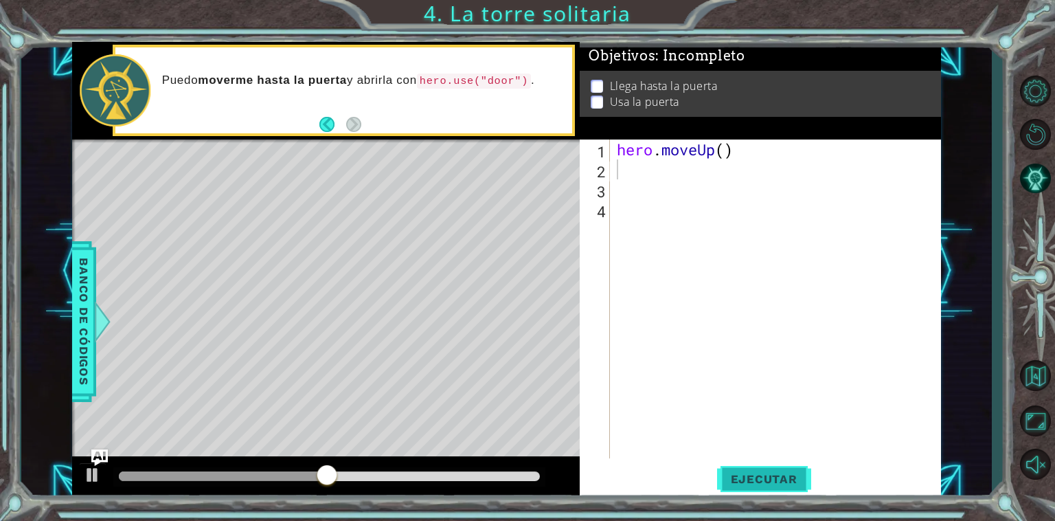
click at [787, 469] on button "Ejecutar" at bounding box center [764, 479] width 94 height 36
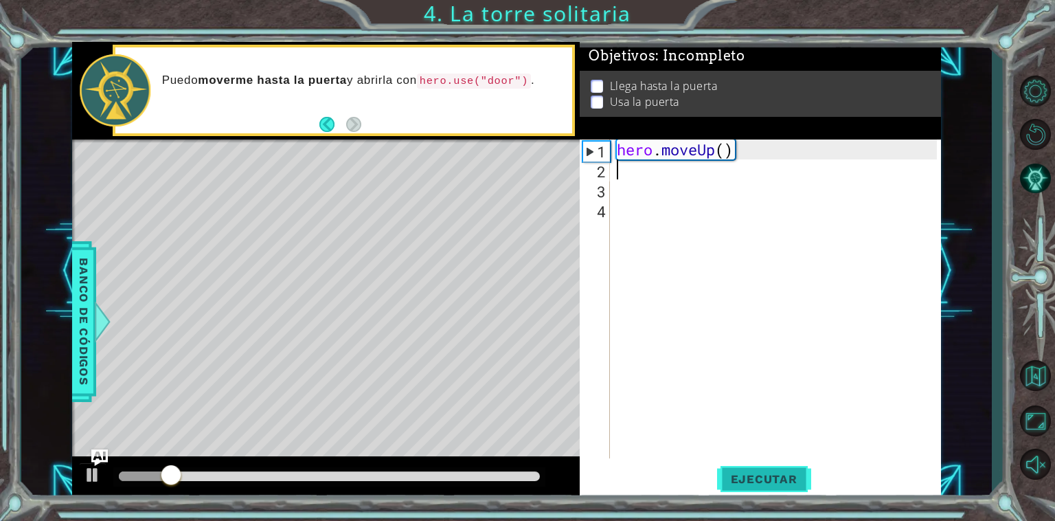
click at [736, 479] on span "Ejecutar" at bounding box center [764, 479] width 94 height 14
type textarea "he"
click at [760, 489] on button "Ejecutar" at bounding box center [764, 479] width 94 height 36
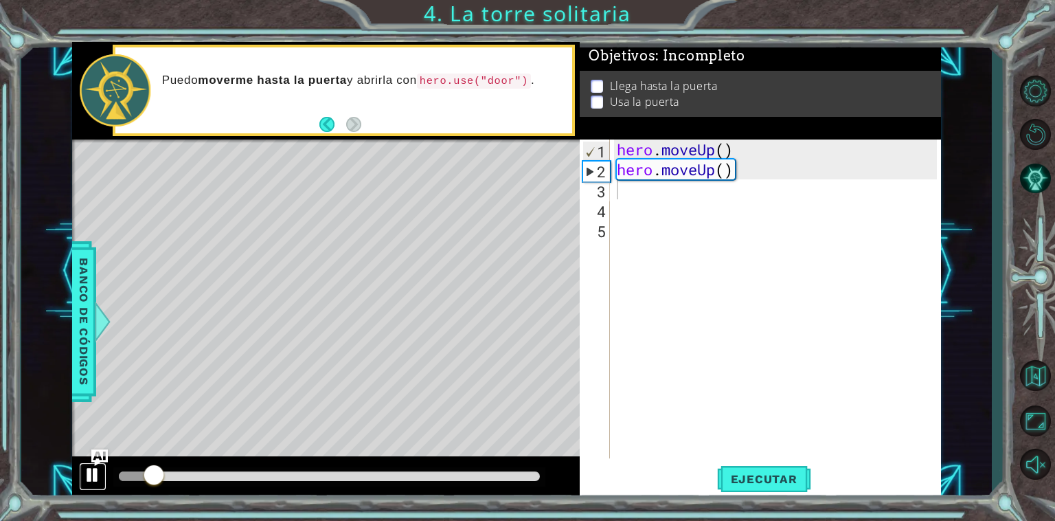
click at [84, 469] on div at bounding box center [93, 475] width 18 height 18
click at [776, 474] on span "Ejecutar" at bounding box center [764, 479] width 94 height 14
type textarea "h"
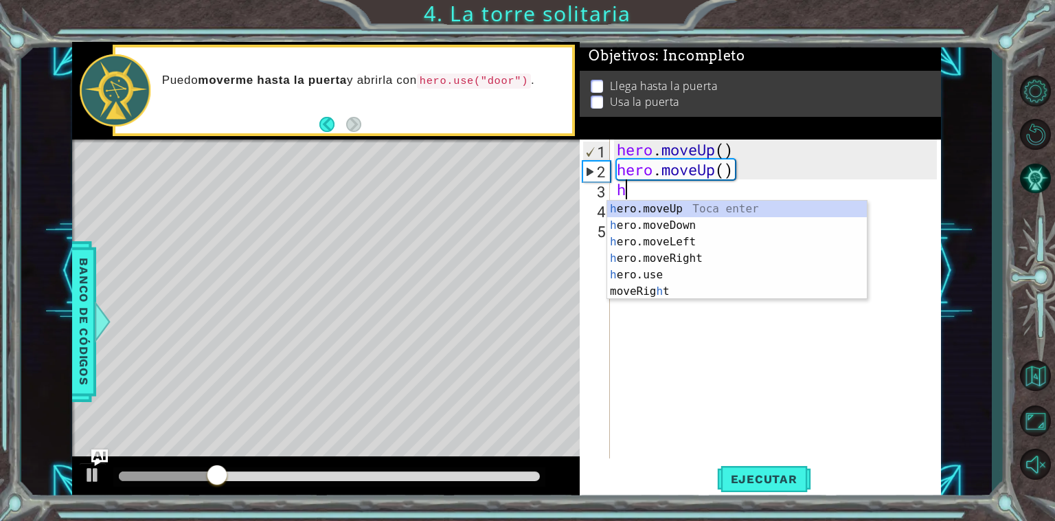
click at [709, 218] on div "h ero.moveUp Toca enter h ero.moveDown Toca enter h ero.moveLeft Toca enter h e…" at bounding box center [737, 267] width 260 height 132
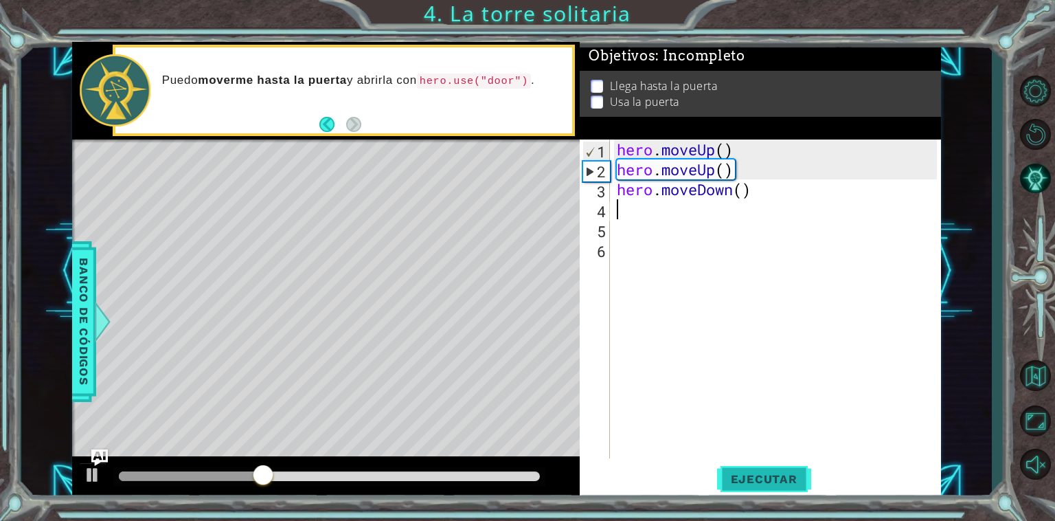
click at [752, 478] on span "Ejecutar" at bounding box center [764, 479] width 94 height 14
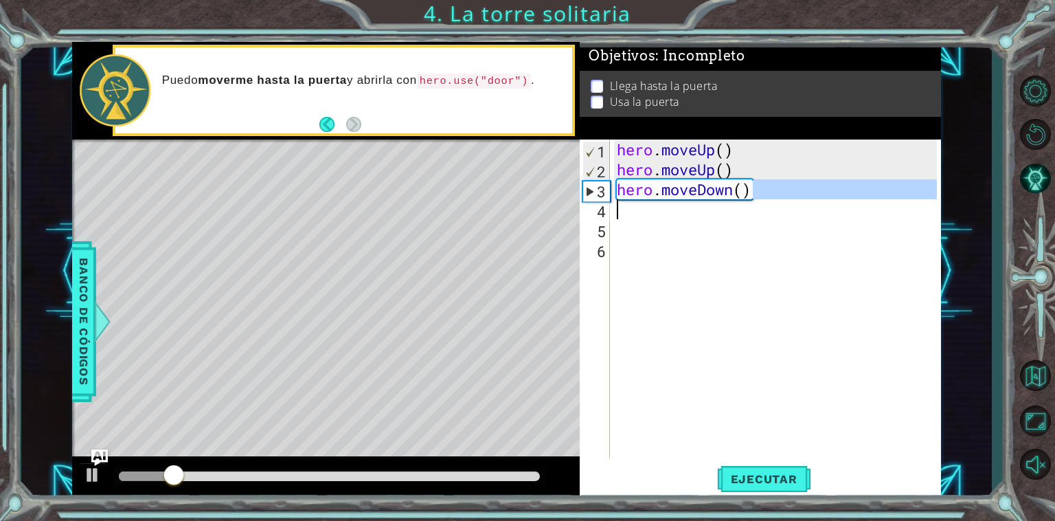
drag, startPoint x: 761, startPoint y: 188, endPoint x: 627, endPoint y: 206, distance: 135.3
click at [628, 206] on div "hero . moveUp ( ) hero . moveUp ( ) hero . moveDown ( )" at bounding box center [779, 318] width 330 height 359
type textarea "hero.moveDown()"
click at [635, 215] on div "hero . moveUp ( ) hero . moveUp ( ) hero . moveDown ( )" at bounding box center [775, 298] width 323 height 319
click at [802, 202] on div "hero . moveUp ( ) hero . moveUp ( ) hero . moveDown ( )" at bounding box center [779, 318] width 330 height 359
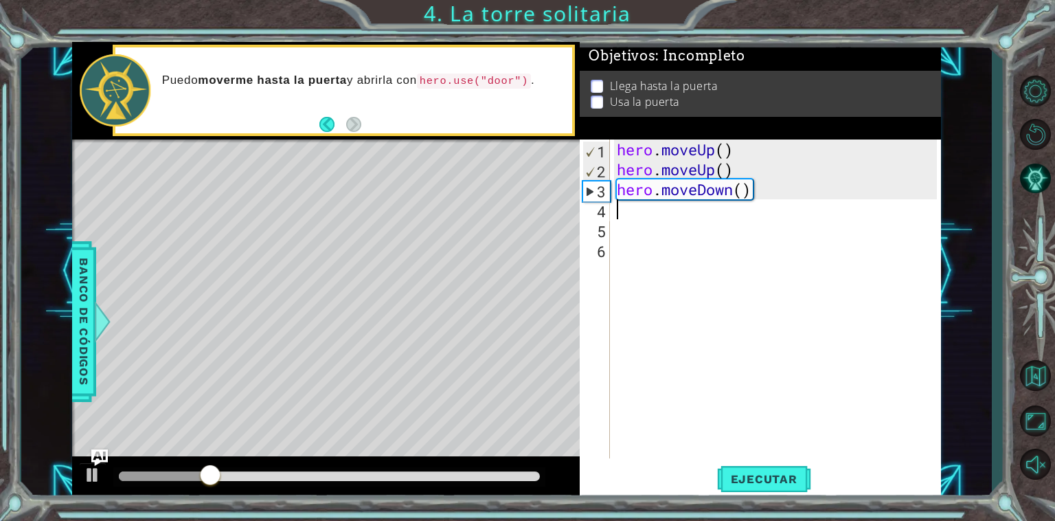
click at [796, 186] on div "hero . moveUp ( ) hero . moveUp ( ) hero . moveDown ( )" at bounding box center [779, 318] width 330 height 359
type textarea "hero.moveDown()"
click at [705, 229] on div "hero . moveUp ( ) hero . moveUp ( ) hero . moveDown ( )" at bounding box center [779, 318] width 330 height 359
click at [696, 218] on div "hero . moveUp ( ) hero . moveUp ( ) hero . moveDown ( )" at bounding box center [779, 318] width 330 height 359
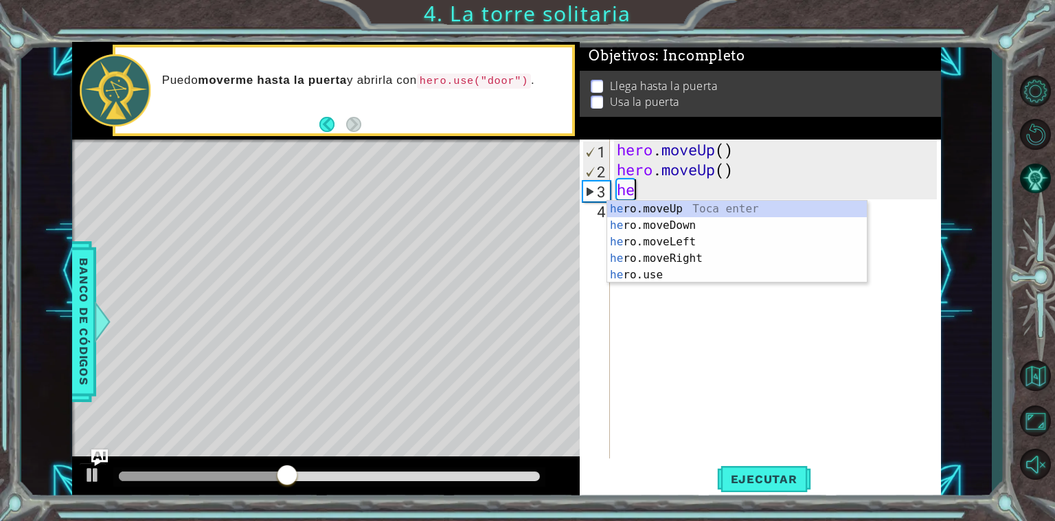
type textarea "h"
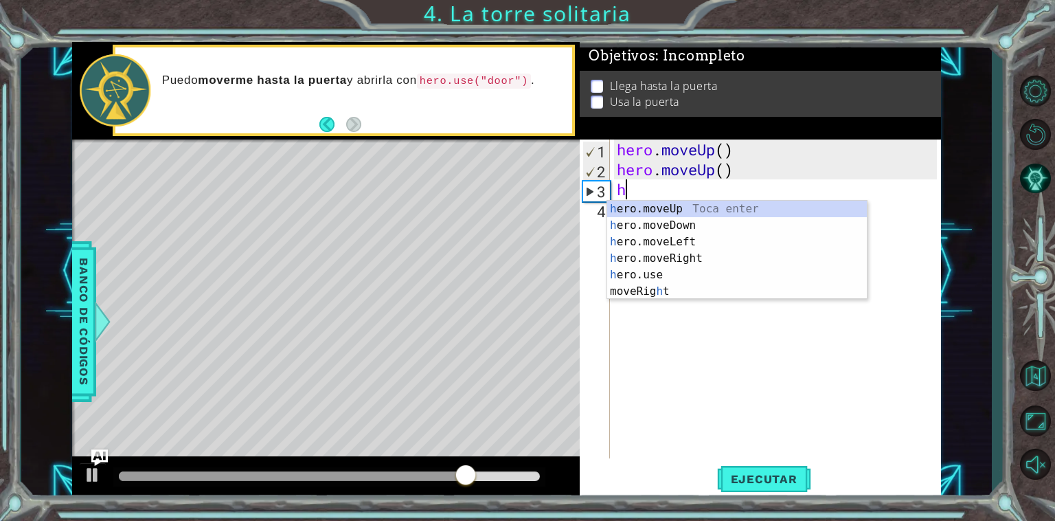
type textarea "he"
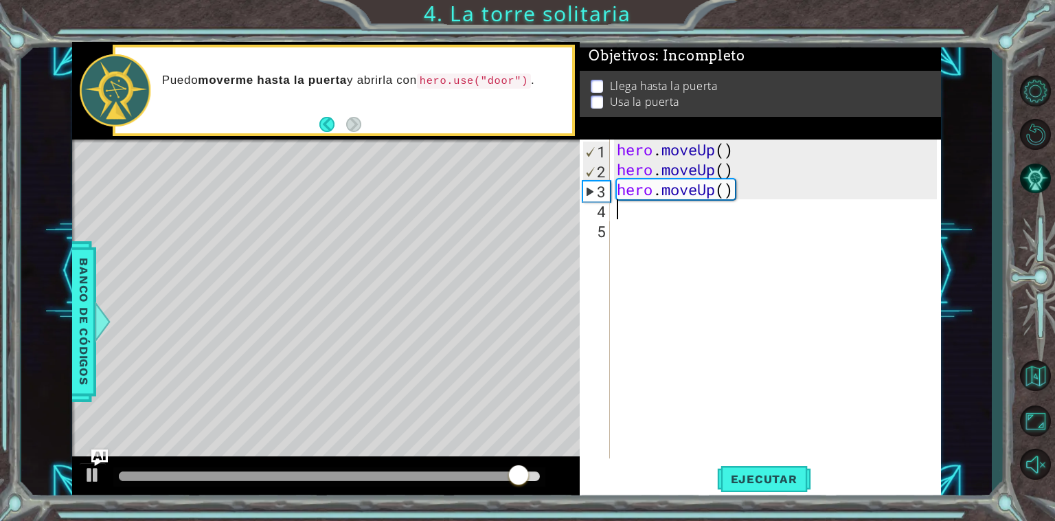
type textarea "he"
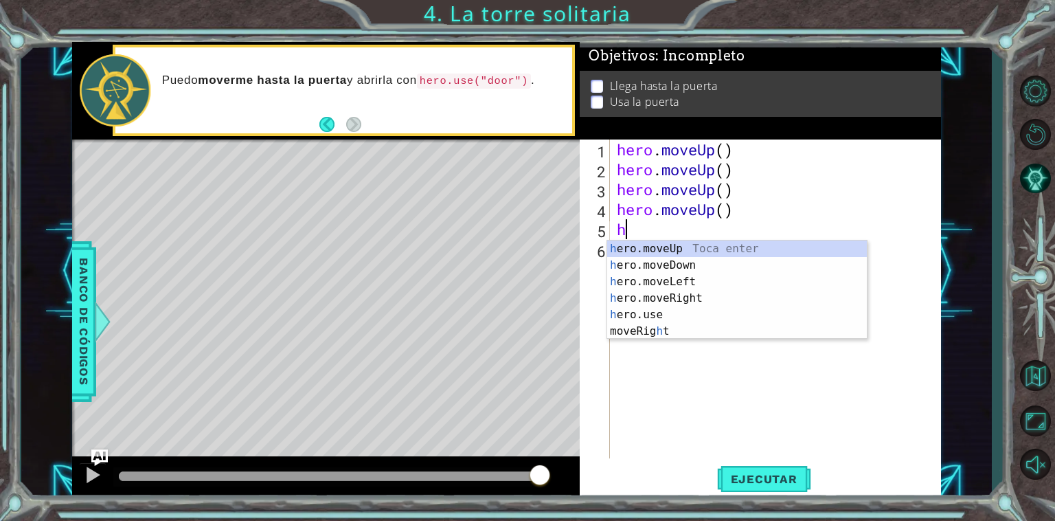
type textarea "her"
click at [701, 282] on div "her o.moveUp Toca enter her o.moveDown Toca enter her o.moveLeft [PERSON_NAME] …" at bounding box center [737, 297] width 260 height 115
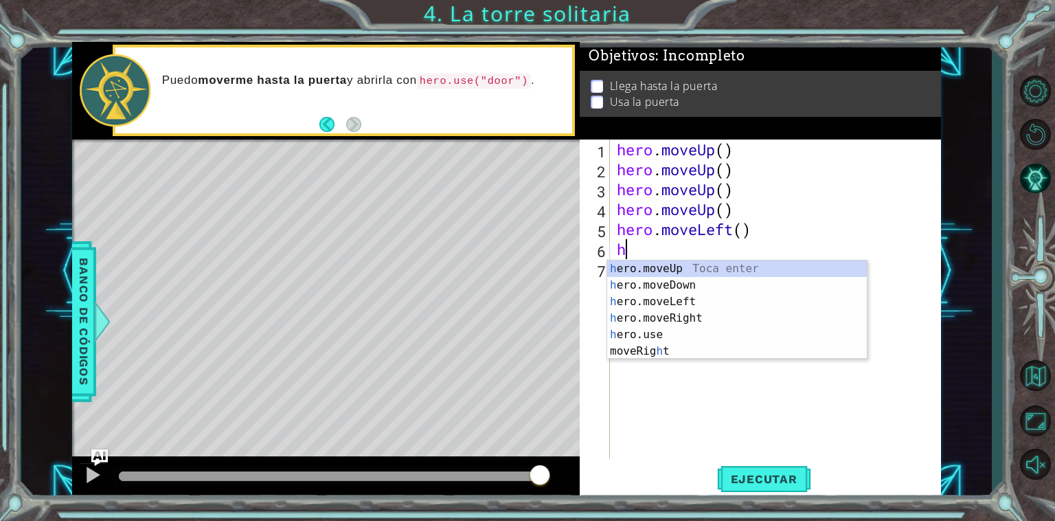
type textarea "her"
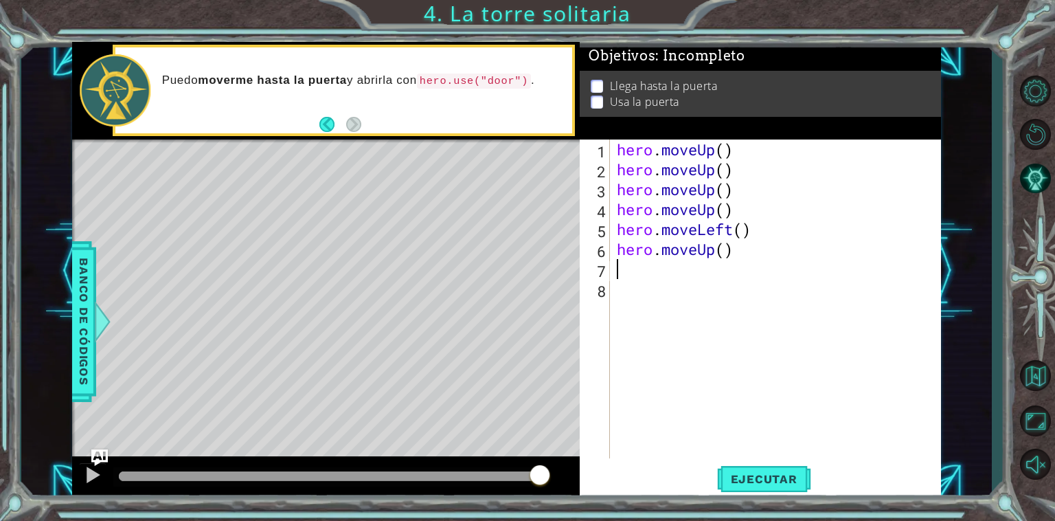
type textarea "he"
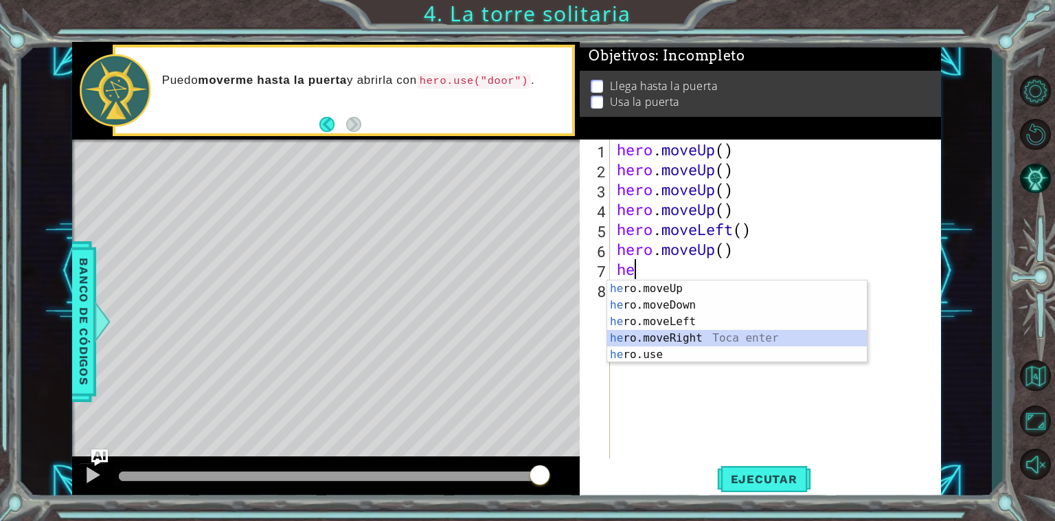
click at [669, 335] on div "he ro.moveUp Toca enter he ro.moveDown Toca enter he ro.moveLeft Toca enter he …" at bounding box center [737, 337] width 260 height 115
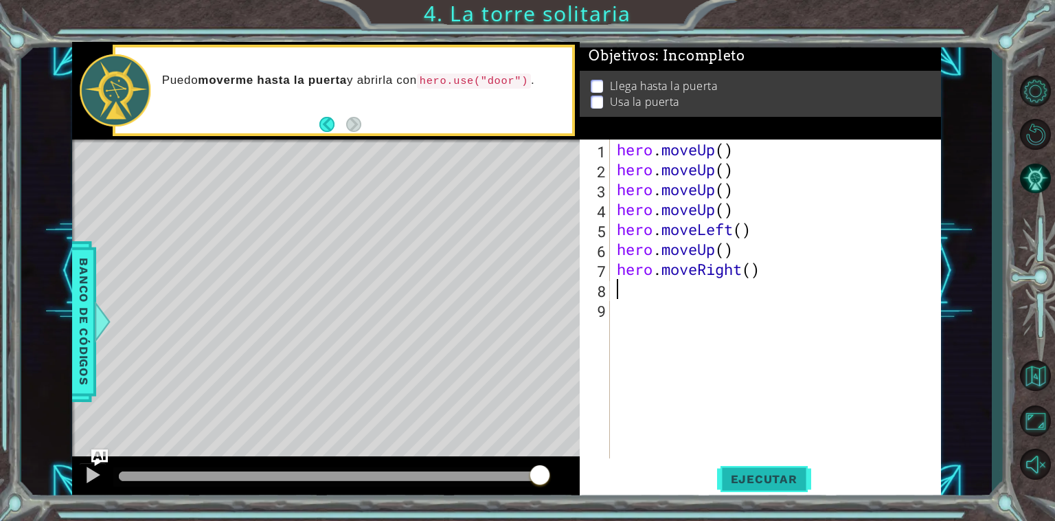
click at [765, 477] on span "Ejecutar" at bounding box center [764, 479] width 94 height 14
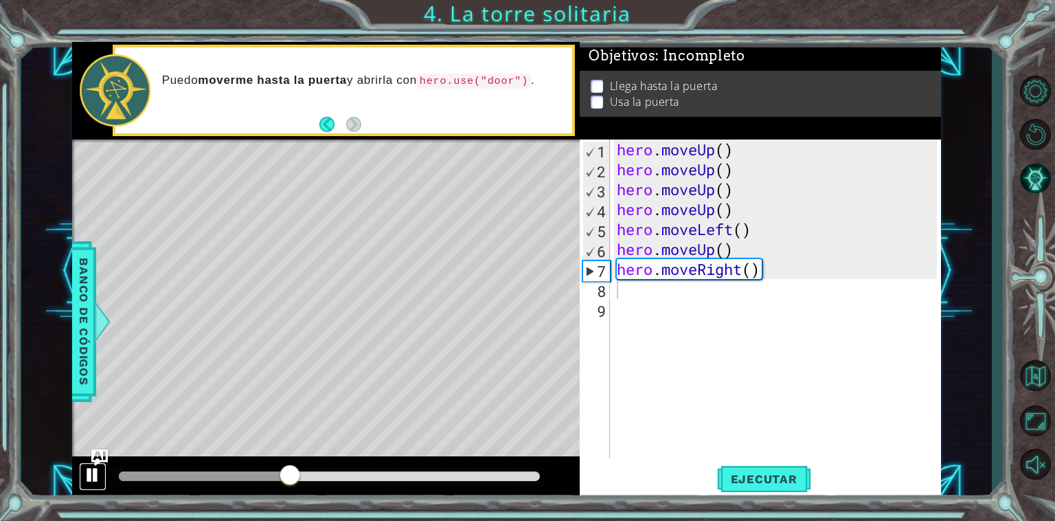
click at [92, 469] on div at bounding box center [93, 475] width 18 height 18
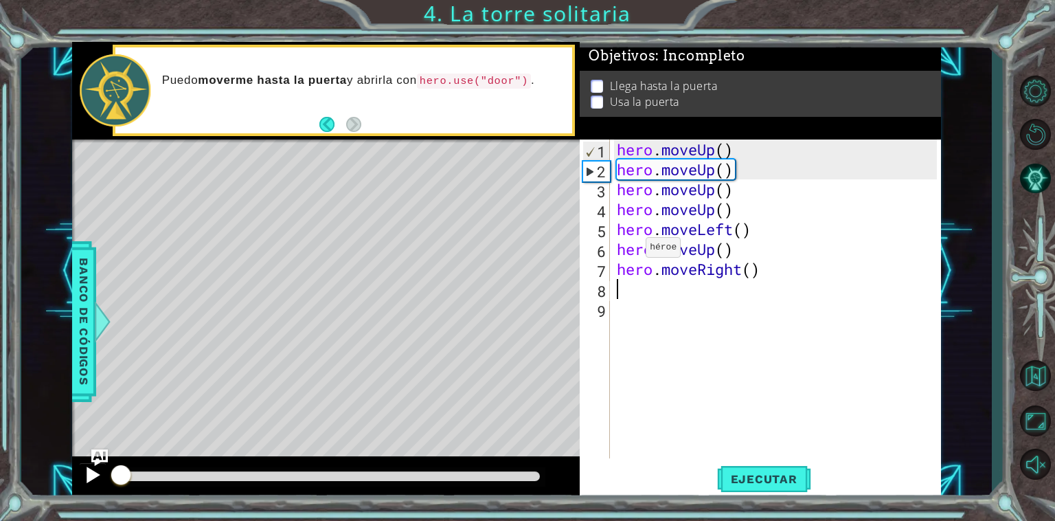
drag, startPoint x: 273, startPoint y: 478, endPoint x: 98, endPoint y: 488, distance: 176.2
click at [98, 488] on div at bounding box center [326, 478] width 508 height 44
click at [741, 172] on div "hero . moveUp ( ) hero . moveUp ( ) hero . moveUp ( ) hero . moveUp ( ) hero . …" at bounding box center [779, 318] width 330 height 359
click at [755, 212] on div "hero . moveUp ( ) hero . moveUp ( ) hero . moveUp ( ) hero . moveUp ( ) hero . …" at bounding box center [779, 318] width 330 height 359
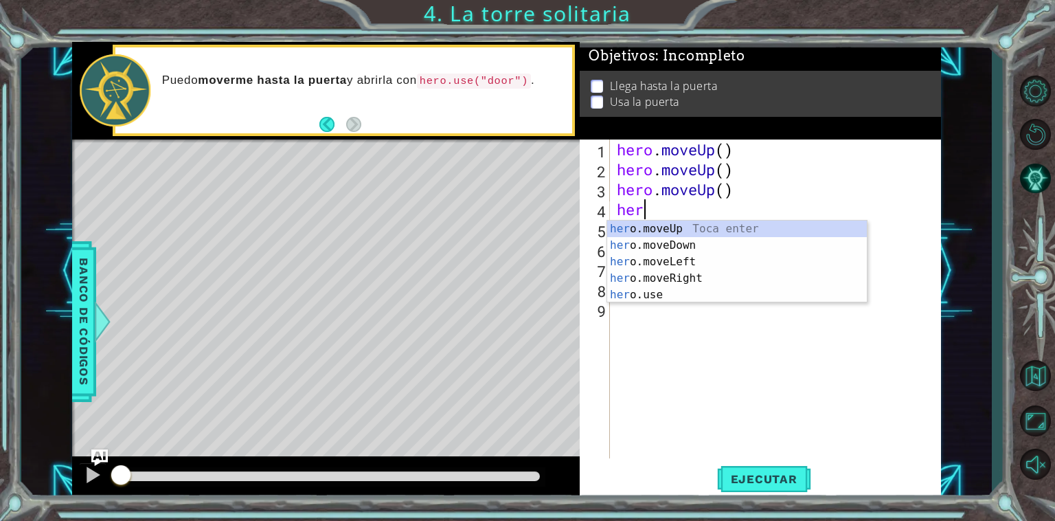
type textarea "h"
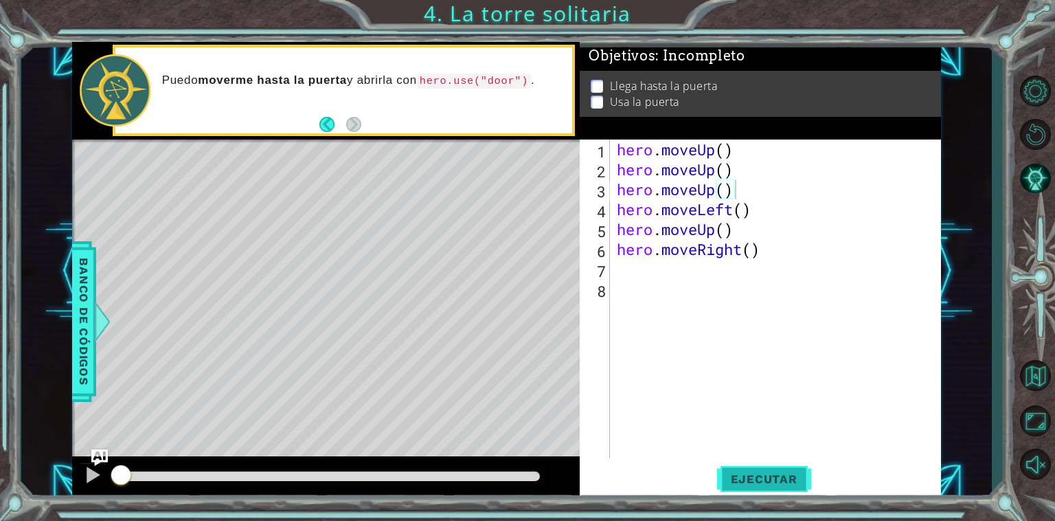
click at [801, 480] on span "Ejecutar" at bounding box center [764, 479] width 94 height 14
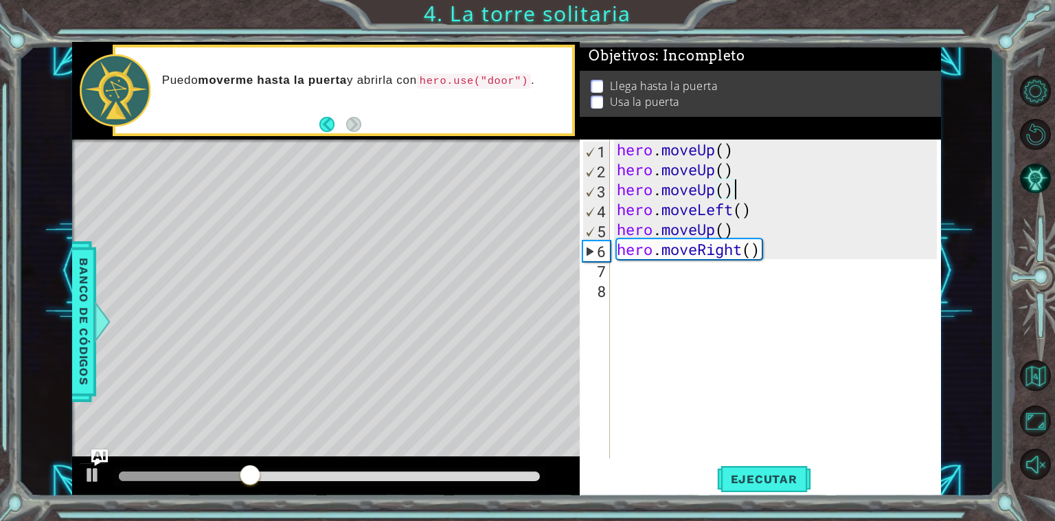
click at [72, 483] on div at bounding box center [326, 478] width 508 height 44
click at [96, 473] on div at bounding box center [93, 475] width 18 height 18
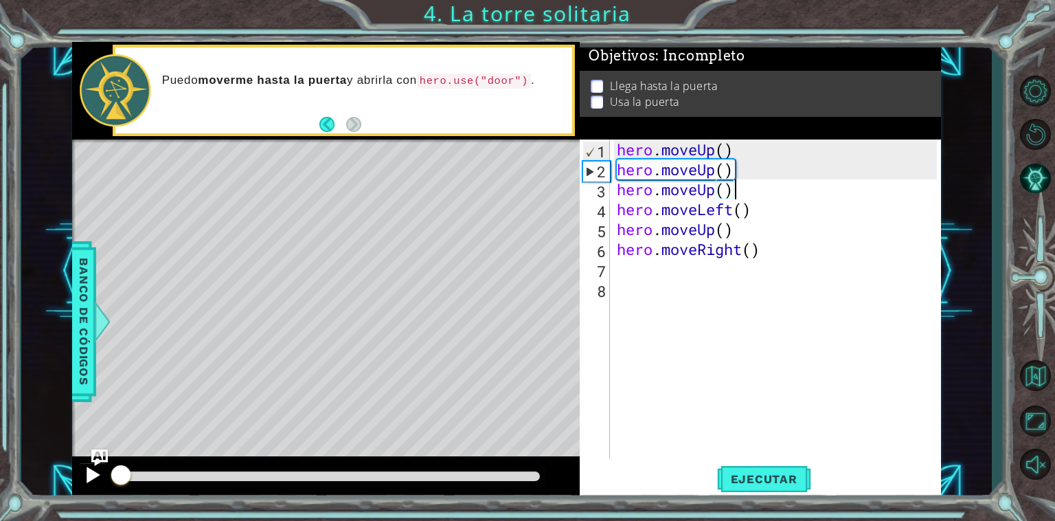
drag, startPoint x: 132, startPoint y: 473, endPoint x: 102, endPoint y: 482, distance: 31.5
click at [102, 482] on div at bounding box center [326, 478] width 508 height 44
click at [786, 482] on span "Ejecutar" at bounding box center [764, 479] width 94 height 14
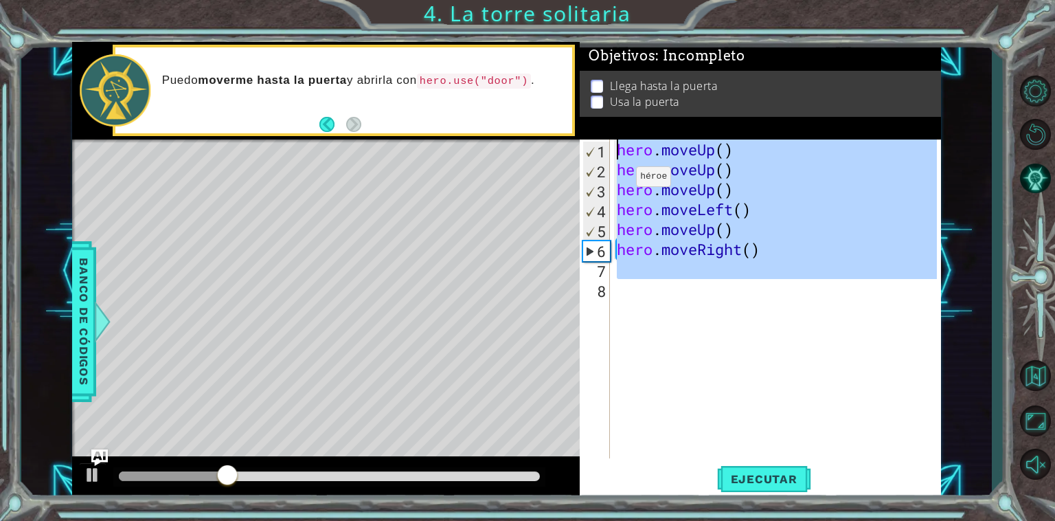
drag, startPoint x: 772, startPoint y: 288, endPoint x: 583, endPoint y: 143, distance: 238.7
click at [583, 143] on div "hero.moveUp() 1 2 3 4 5 6 7 8 hero . moveUp ( ) hero . moveUp ( ) hero . moveUp…" at bounding box center [758, 298] width 357 height 319
type textarea "hero.moveUp() hero.moveUp()"
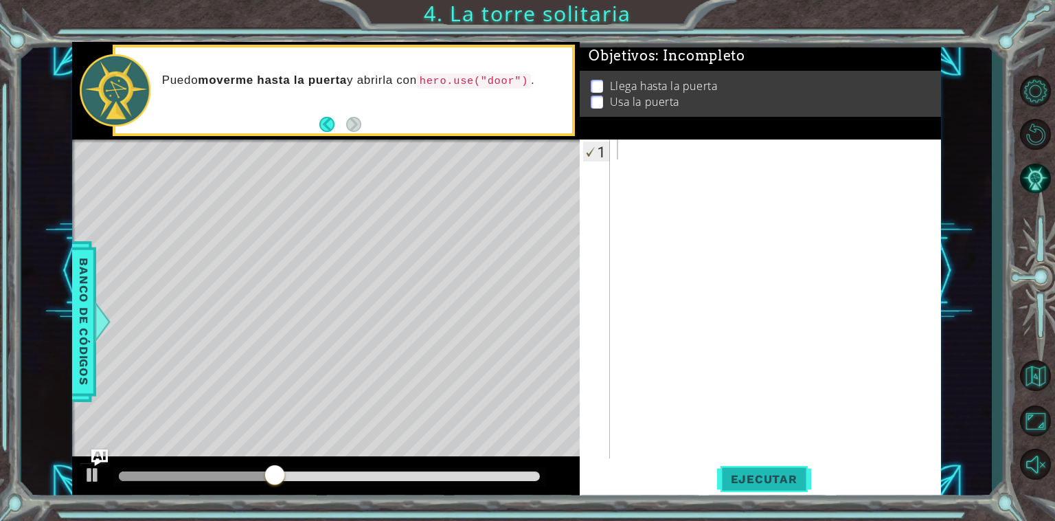
click at [750, 469] on button "Ejecutar" at bounding box center [764, 479] width 94 height 36
type textarea "he"
click at [805, 157] on div "he" at bounding box center [779, 318] width 330 height 359
click at [744, 159] on div "he" at bounding box center [779, 318] width 330 height 359
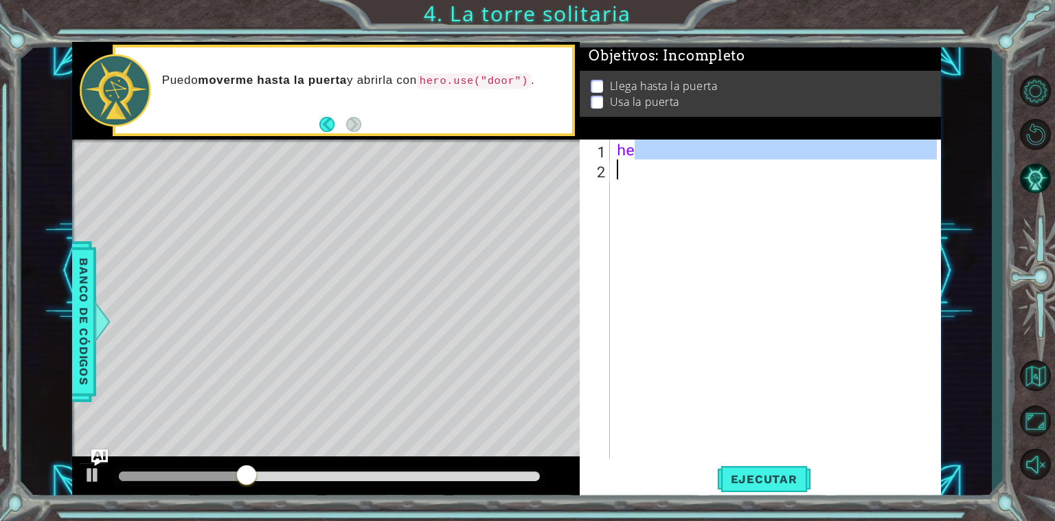
drag, startPoint x: 750, startPoint y: 158, endPoint x: 574, endPoint y: 179, distance: 176.5
click at [575, 179] on div "1 ההההההההההההההההההההההההההההההההההההההההההההההההההההההההההההההההההההההההההההה…" at bounding box center [506, 271] width 869 height 458
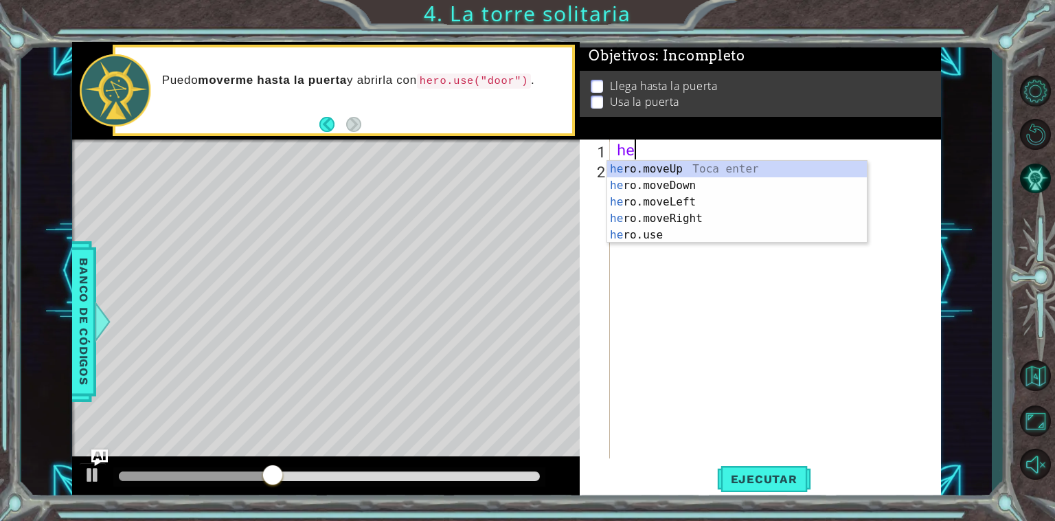
type textarea "h"
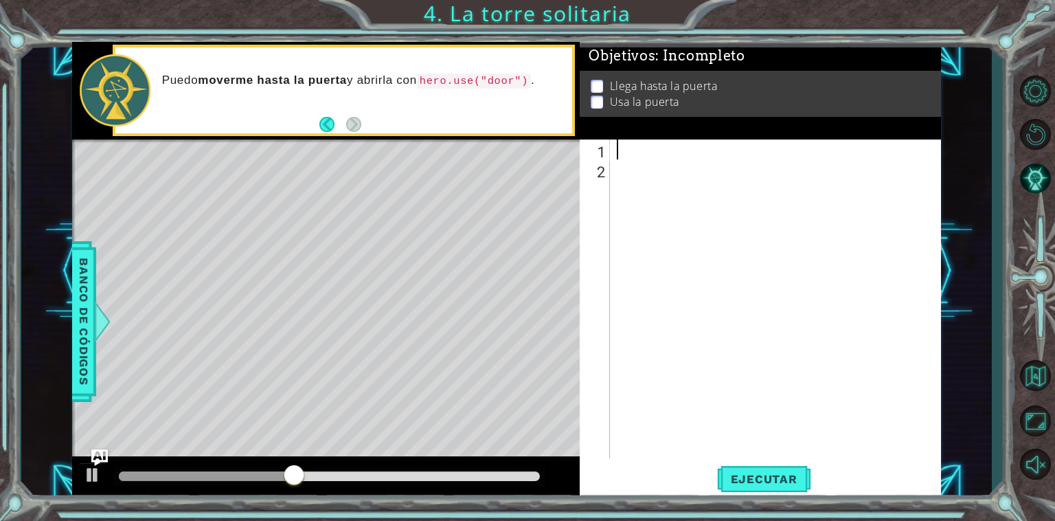
type textarea "h"
click at [746, 488] on button "Ejecutar" at bounding box center [764, 479] width 94 height 36
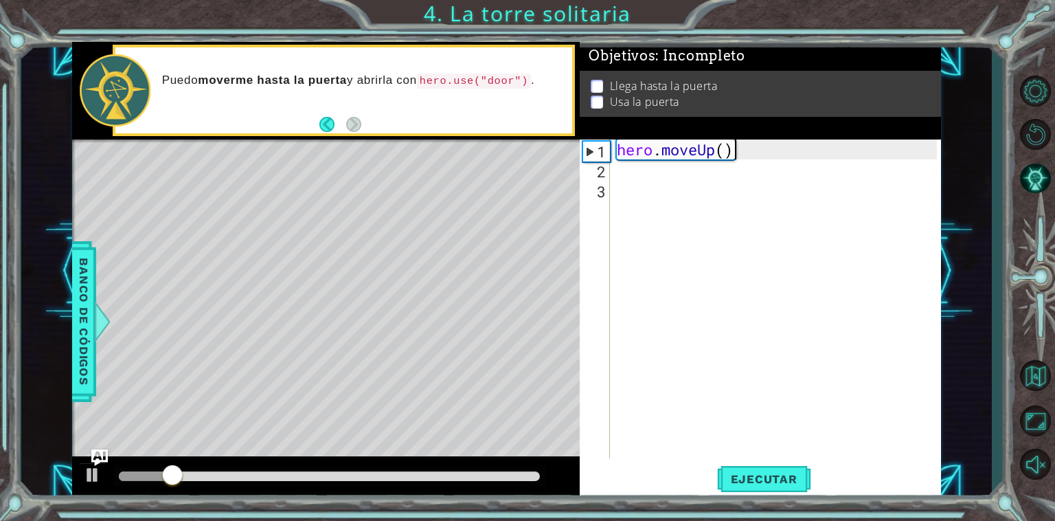
click at [775, 145] on div "hero . moveUp ( )" at bounding box center [779, 318] width 330 height 359
type textarea "hero.moveUp()"
drag, startPoint x: 770, startPoint y: 161, endPoint x: 612, endPoint y: 160, distance: 157.3
click at [616, 160] on div "hero . moveUp ( )" at bounding box center [779, 318] width 330 height 359
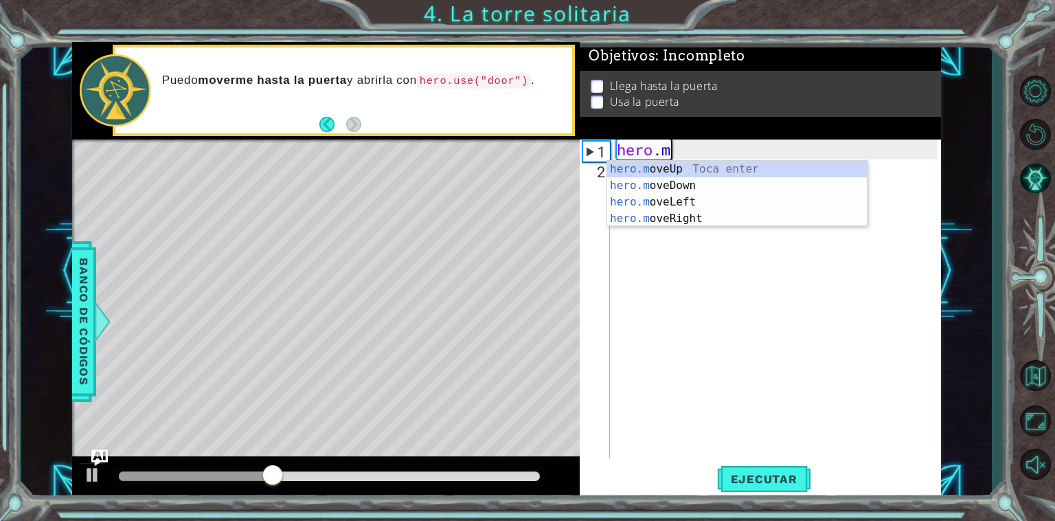
type textarea "h"
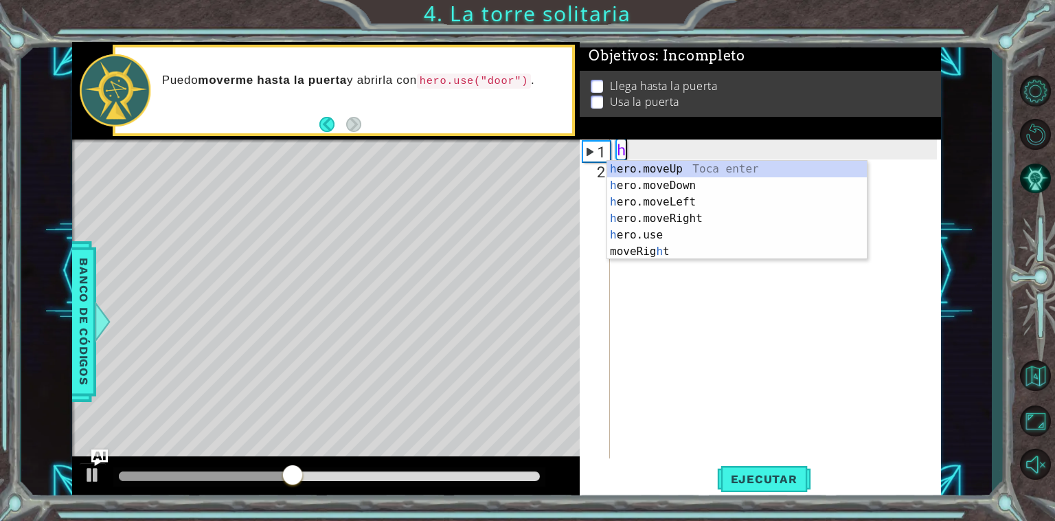
type textarea "her"
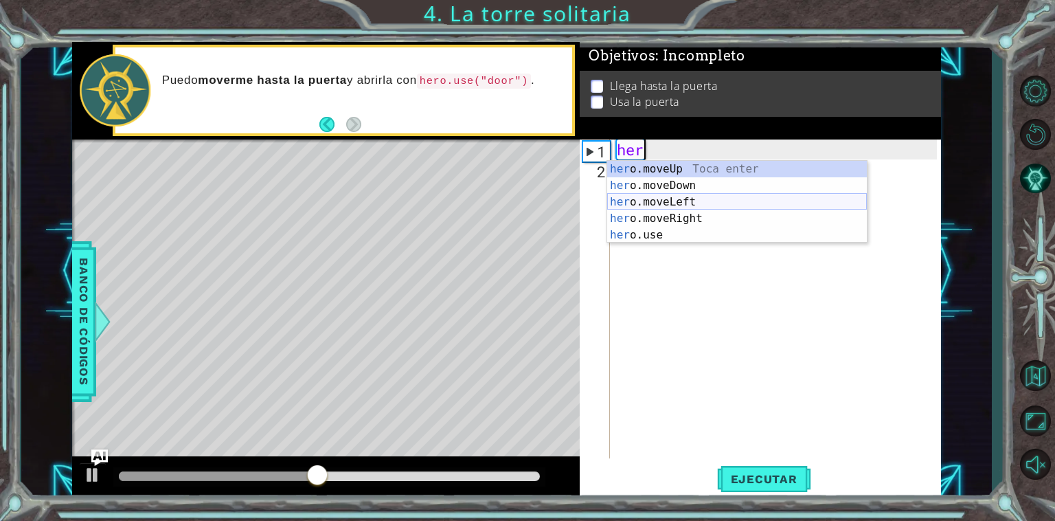
click at [692, 202] on div "her o.moveUp Toca enter her o.moveDown Toca enter her o.moveLeft [PERSON_NAME] …" at bounding box center [737, 218] width 260 height 115
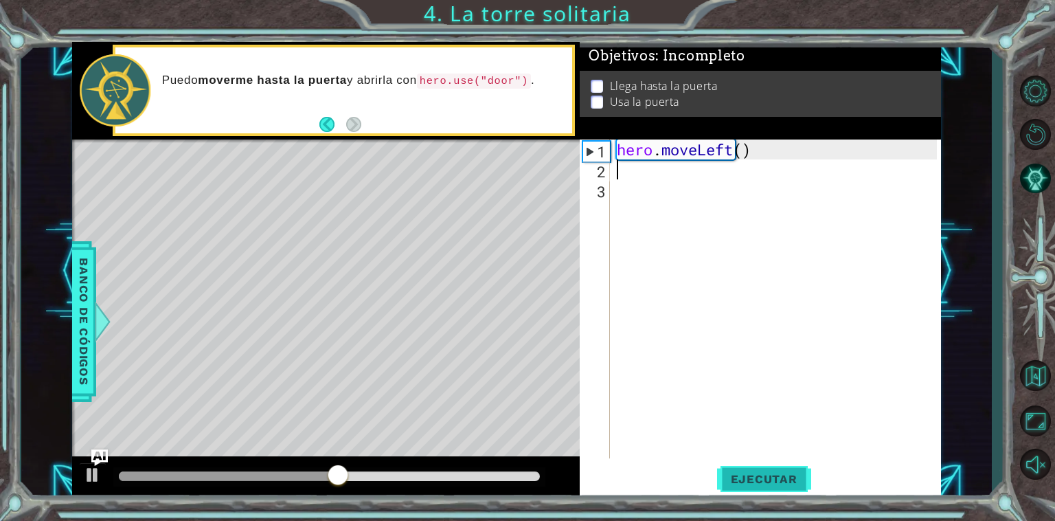
click at [787, 480] on span "Ejecutar" at bounding box center [764, 479] width 94 height 14
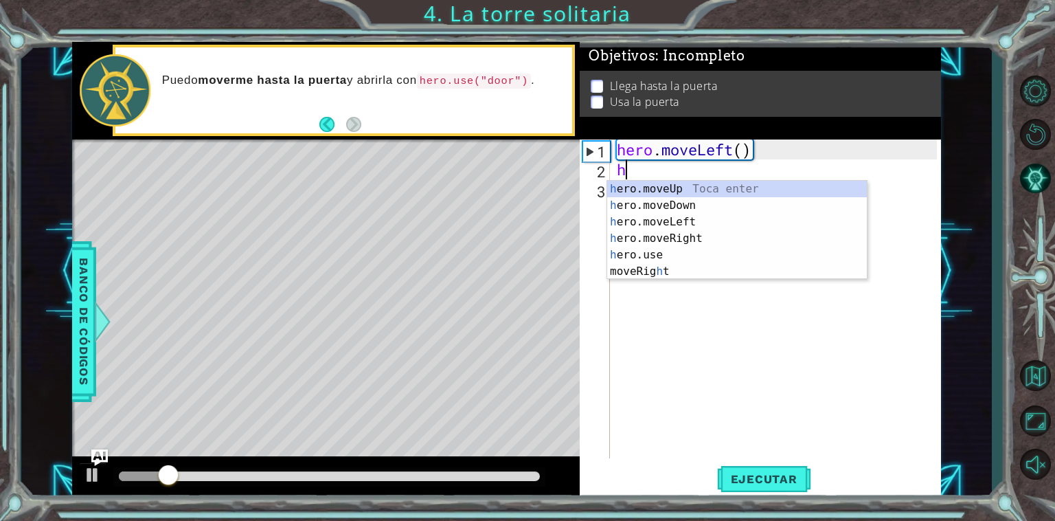
type textarea "he"
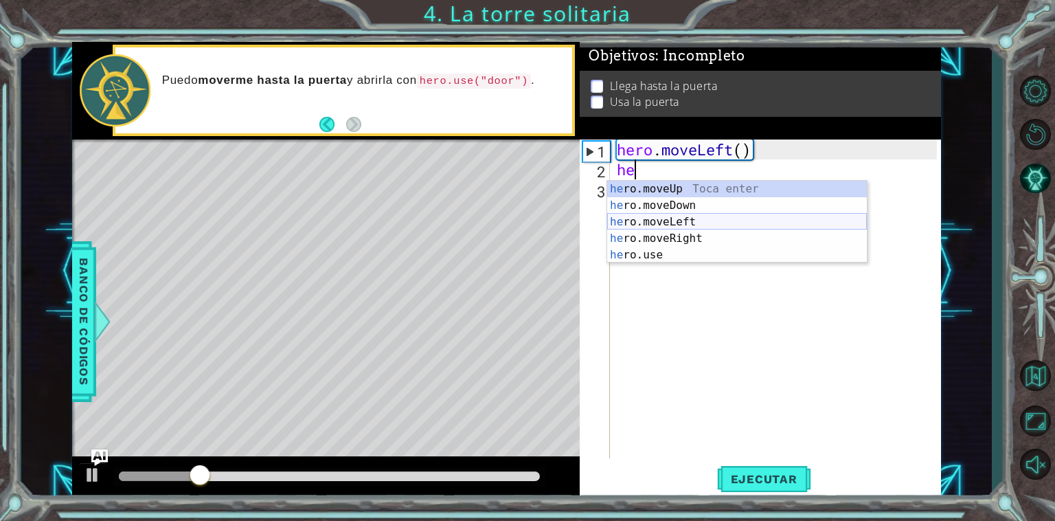
click at [724, 216] on div "he ro.moveUp Toca enter he ro.moveDown Toca enter he ro.moveLeft Toca enter he …" at bounding box center [737, 238] width 260 height 115
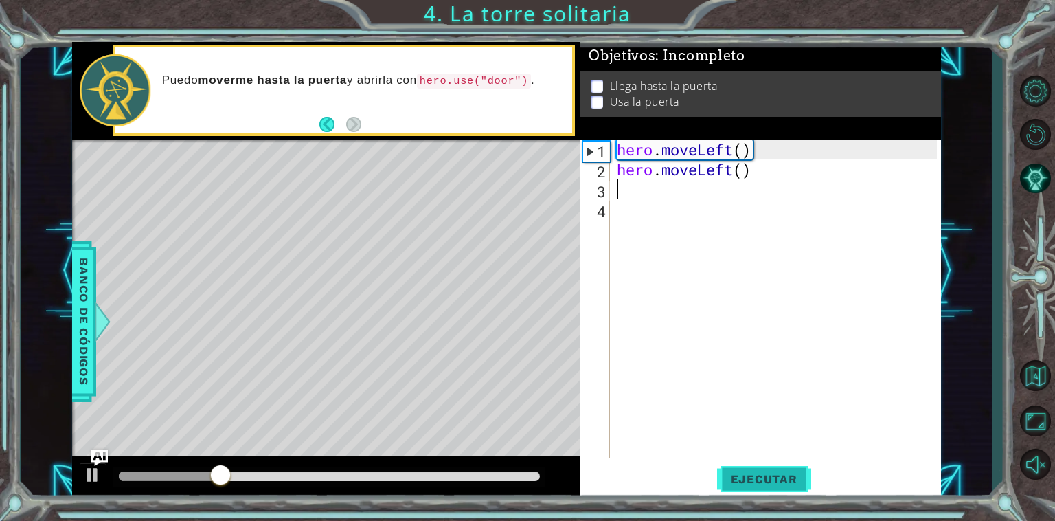
click at [761, 482] on span "Ejecutar" at bounding box center [764, 479] width 94 height 14
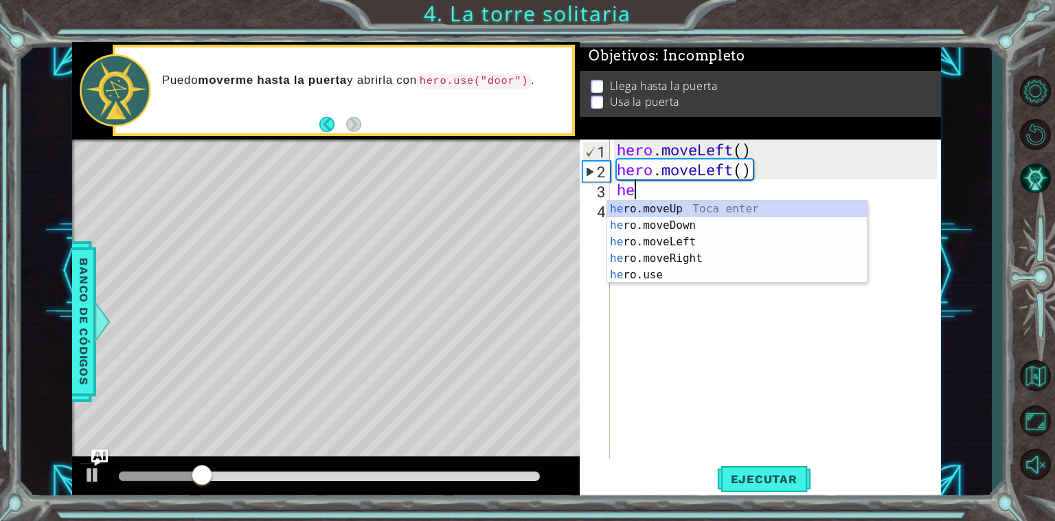
type textarea "her"
click at [732, 208] on div "her o.moveUp Toca enter her o.moveDown Toca enter her o.moveLeft [PERSON_NAME] …" at bounding box center [737, 258] width 260 height 115
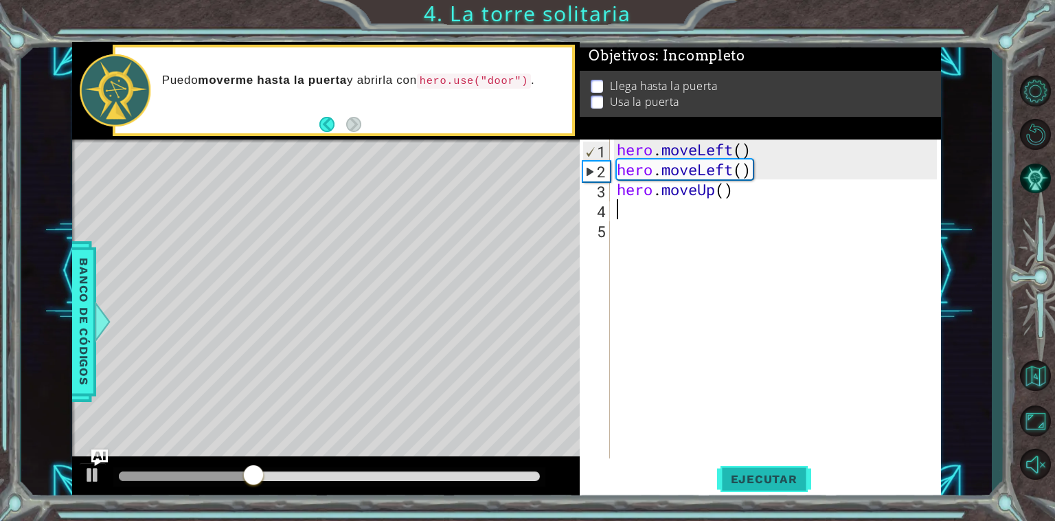
click at [772, 474] on span "Ejecutar" at bounding box center [764, 479] width 94 height 14
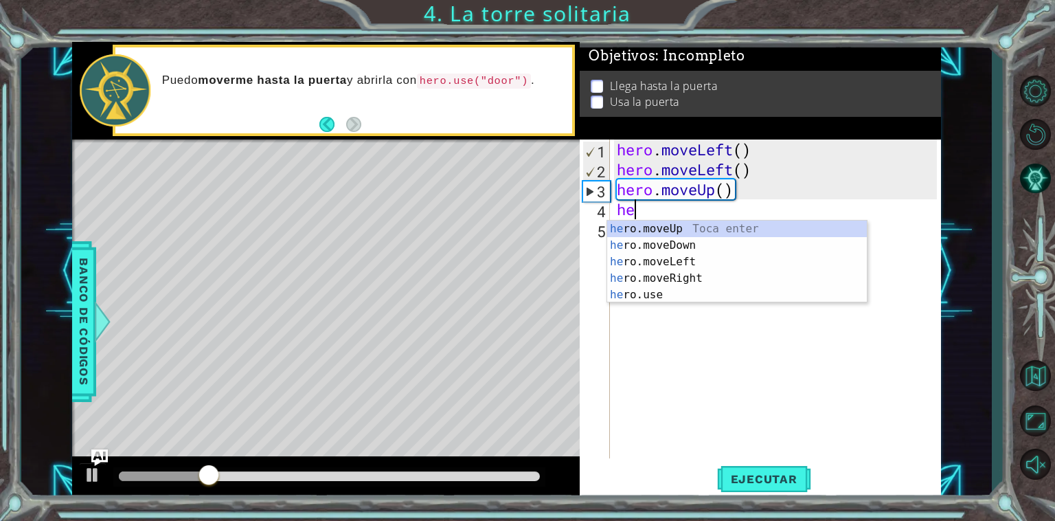
type textarea "her"
click at [730, 223] on div "her o.moveUp Toca enter her o.moveDown Toca enter her o.moveLeft [PERSON_NAME] …" at bounding box center [737, 278] width 260 height 115
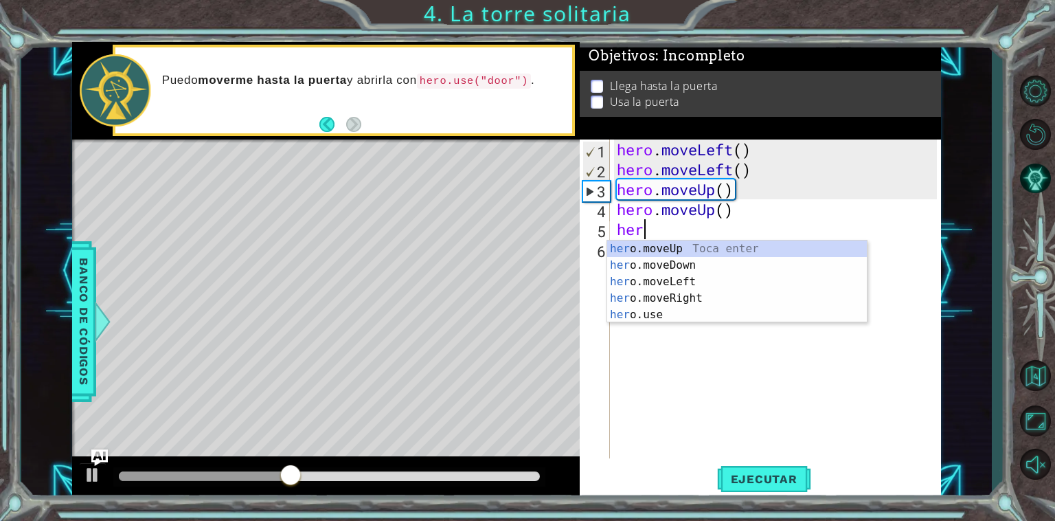
type textarea "hero"
click at [708, 296] on div "hero .moveUp Toca enter hero .moveDown Toca enter hero .moveLeft Toca enter her…" at bounding box center [737, 297] width 260 height 115
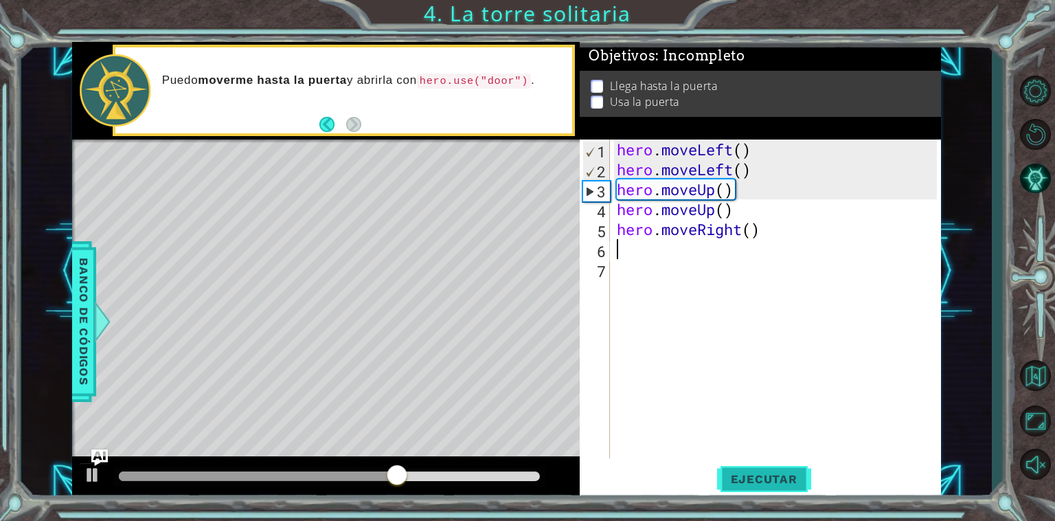
click at [774, 472] on span "Ejecutar" at bounding box center [764, 479] width 94 height 14
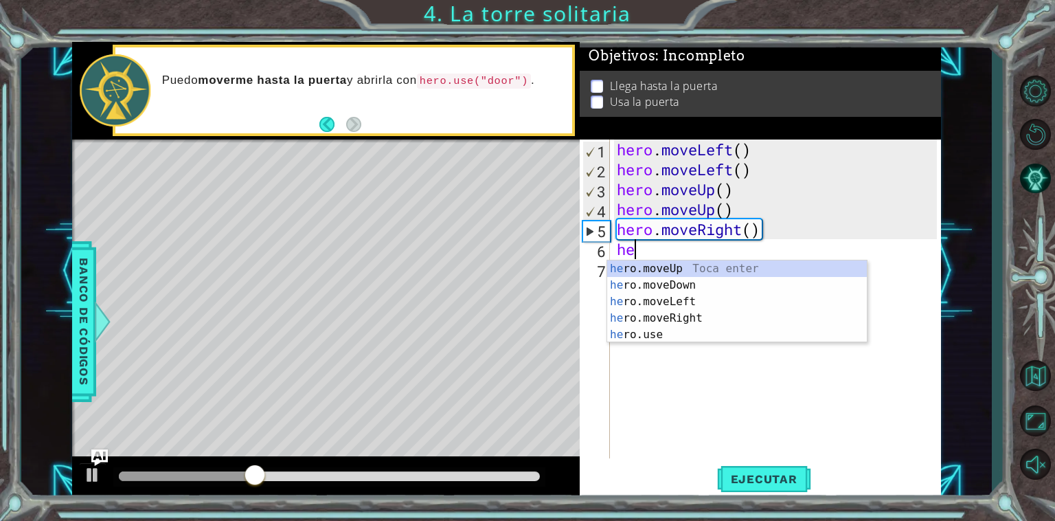
type textarea "her"
click at [701, 322] on div "her o.moveUp Toca enter her o.moveDown Toca enter her o.moveLeft [PERSON_NAME] …" at bounding box center [737, 317] width 260 height 115
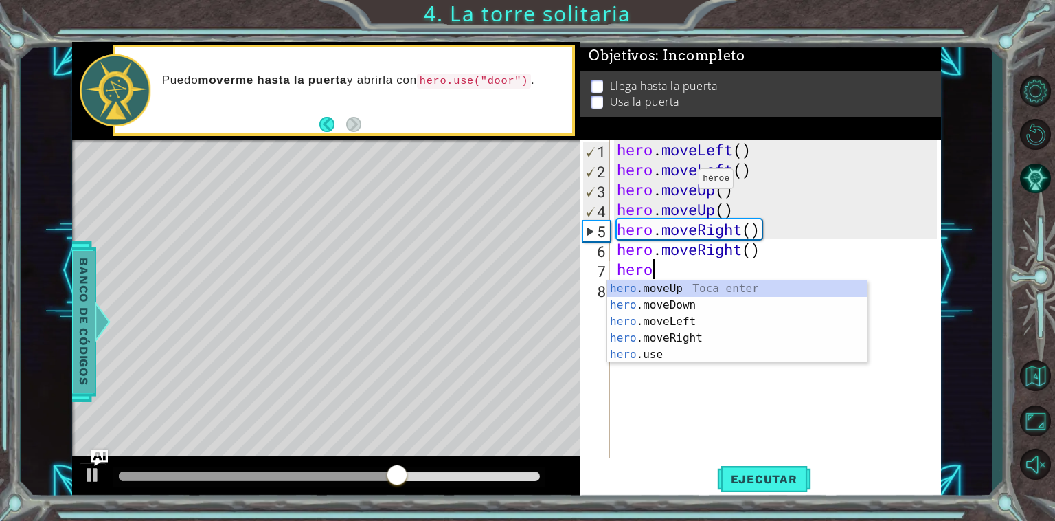
type textarea "hero"
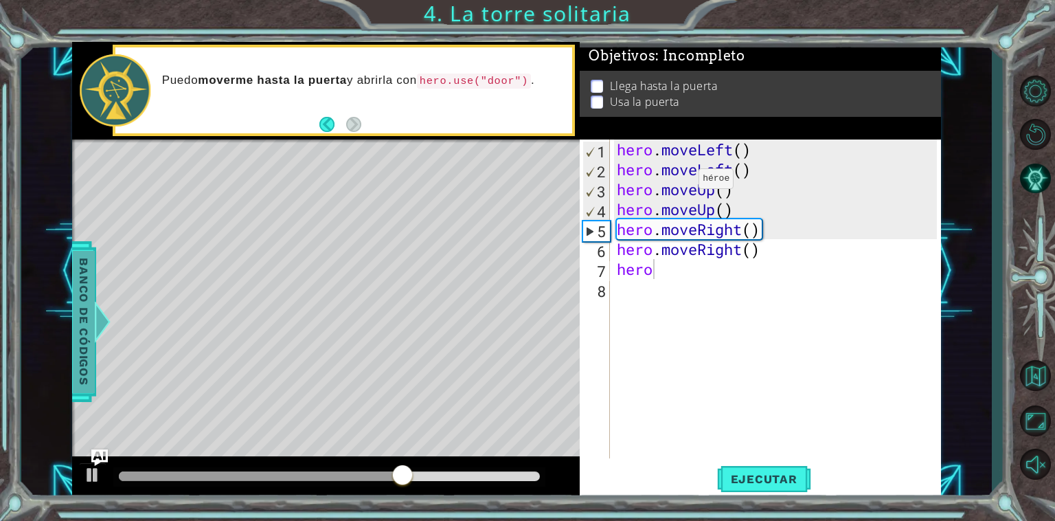
click at [81, 297] on span "Banco de códigos" at bounding box center [83, 321] width 22 height 142
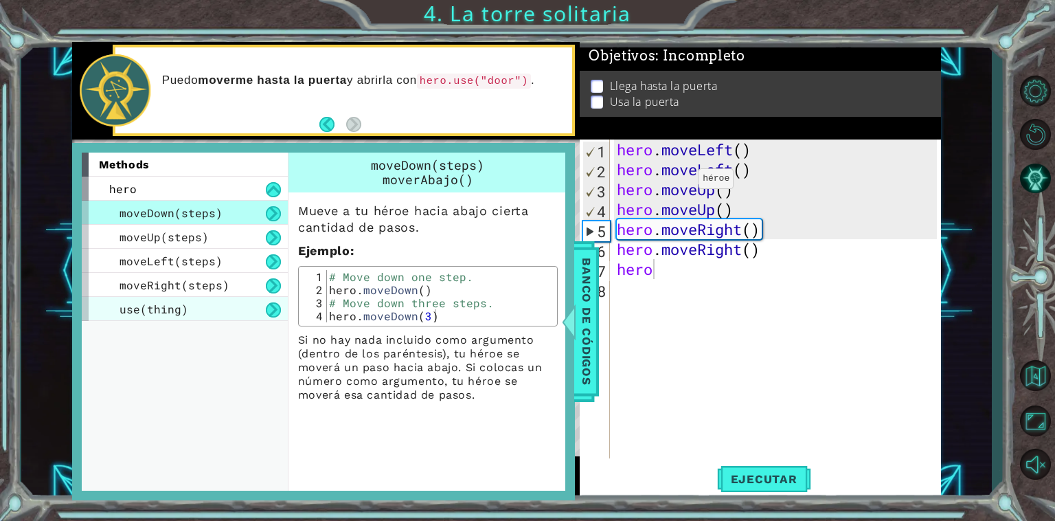
click at [190, 312] on div "use(thing)" at bounding box center [185, 309] width 206 height 24
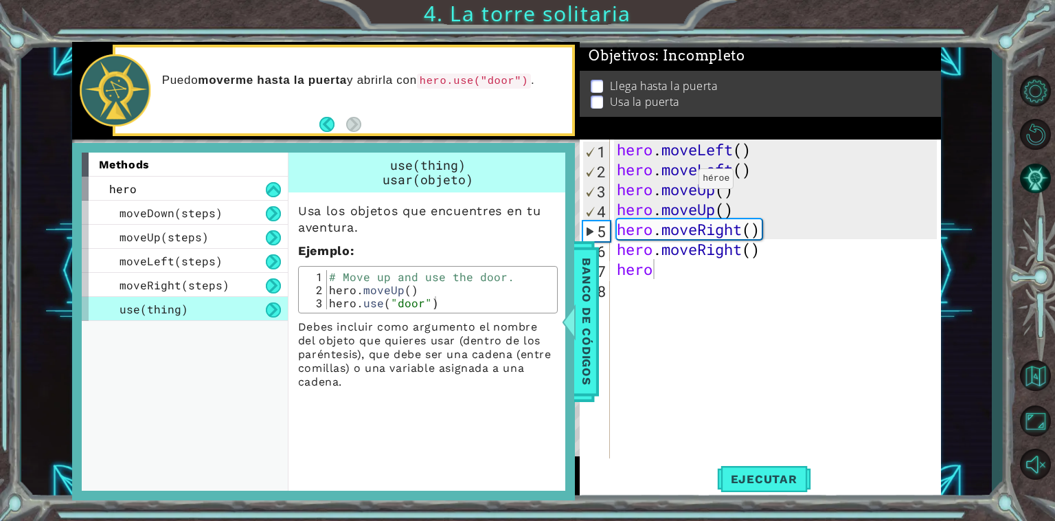
type textarea "hero.use("door")"
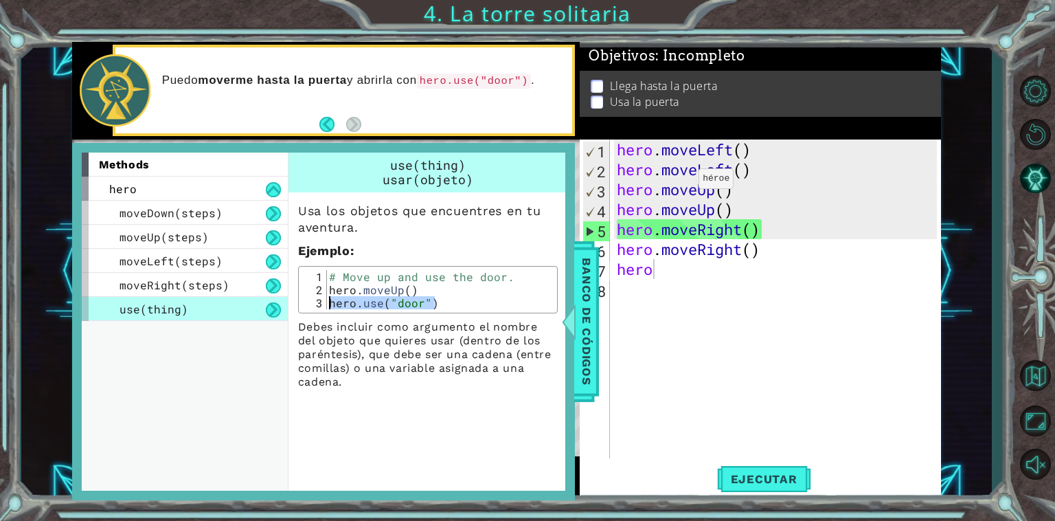
drag, startPoint x: 448, startPoint y: 306, endPoint x: 322, endPoint y: 303, distance: 125.8
click at [322, 303] on div "hero.use("door") 1 2 3 # Move up and use the door. hero . moveUp ( ) hero . use…" at bounding box center [427, 289] width 251 height 39
click at [669, 269] on div "hero . moveLeft ( ) hero . moveLeft ( ) hero . moveUp ( ) hero . moveUp ( ) her…" at bounding box center [779, 318] width 330 height 359
drag, startPoint x: 658, startPoint y: 271, endPoint x: 608, endPoint y: 277, distance: 49.9
click at [608, 277] on div "hero 1 2 3 4 5 6 7 8 hero . moveLeft ( ) hero . moveLeft ( ) hero . moveUp ( ) …" at bounding box center [758, 298] width 357 height 319
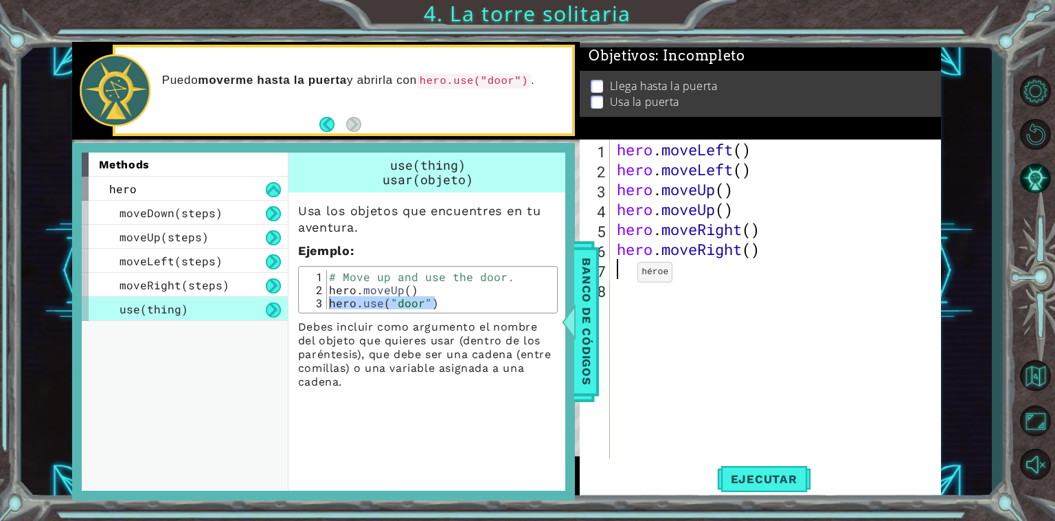
paste textarea "hero.use("door")"
type textarea "hero.use("door")"
click at [742, 469] on button "Ejecutar" at bounding box center [764, 479] width 94 height 36
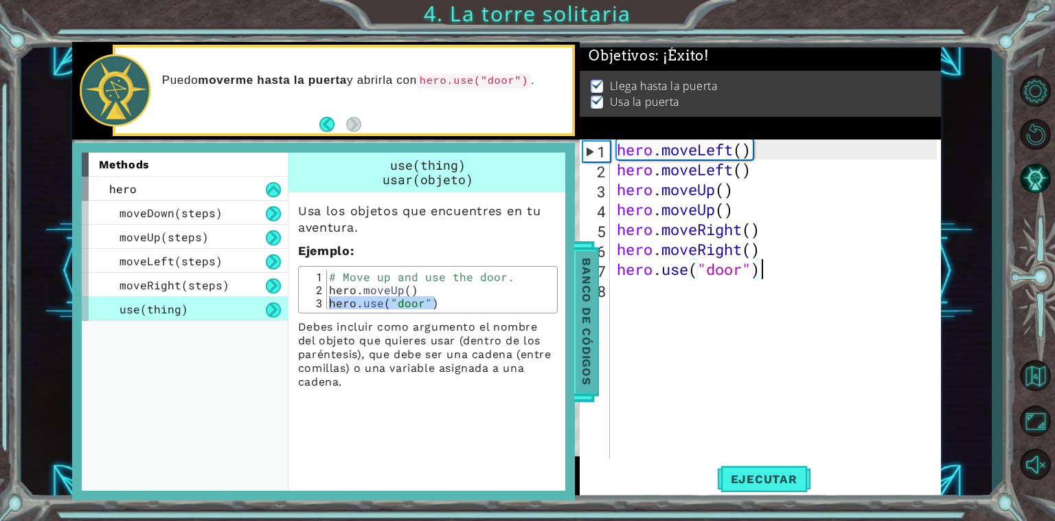
click at [583, 357] on span "Banco de códigos" at bounding box center [586, 321] width 22 height 142
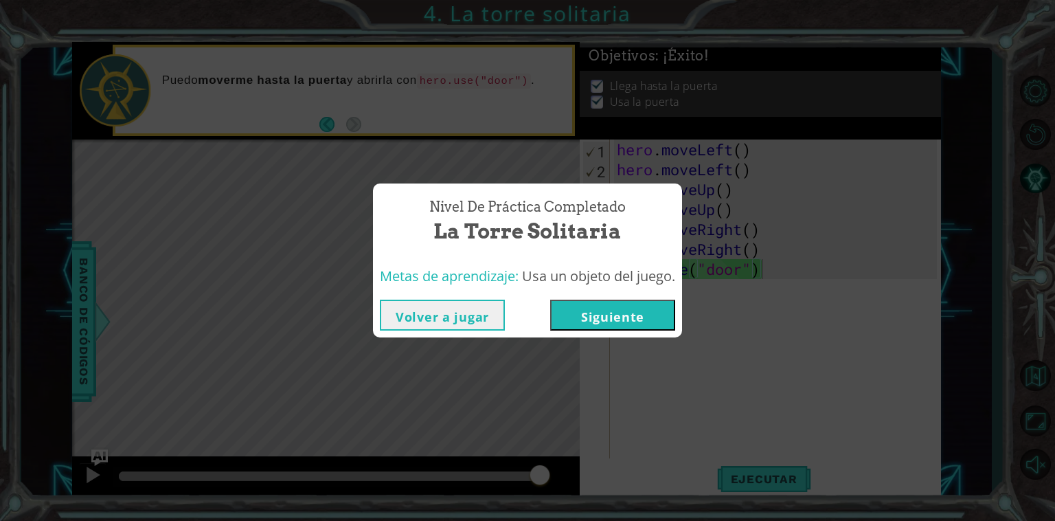
click at [648, 311] on button "Siguiente" at bounding box center [612, 315] width 125 height 31
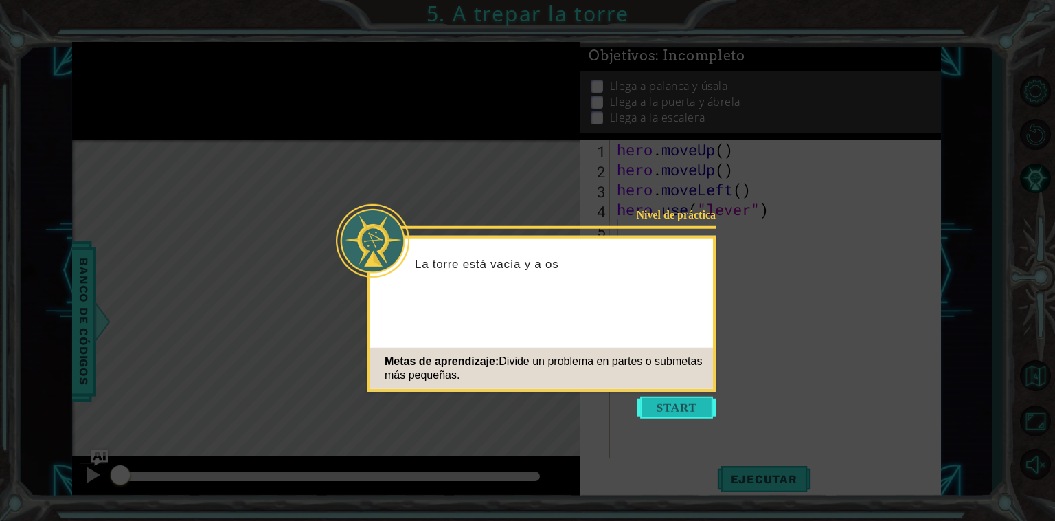
click at [669, 409] on button "Start" at bounding box center [677, 407] width 78 height 22
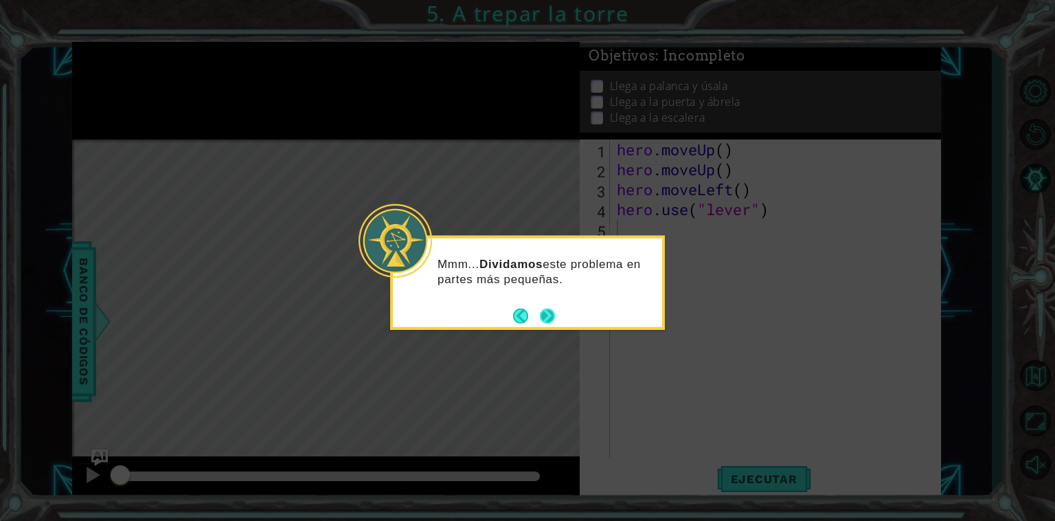
click at [546, 320] on button "Next" at bounding box center [547, 315] width 15 height 15
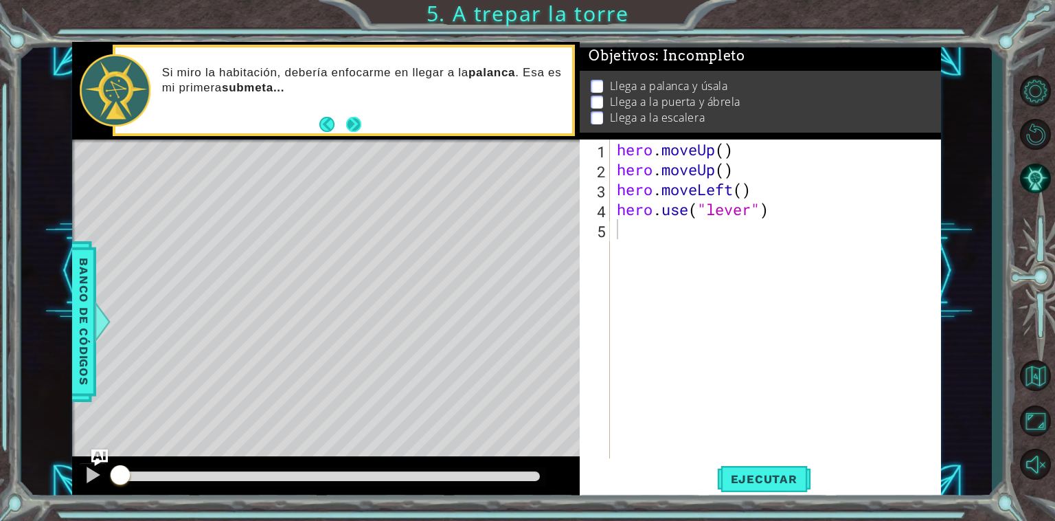
click at [361, 122] on button "Next" at bounding box center [353, 124] width 15 height 15
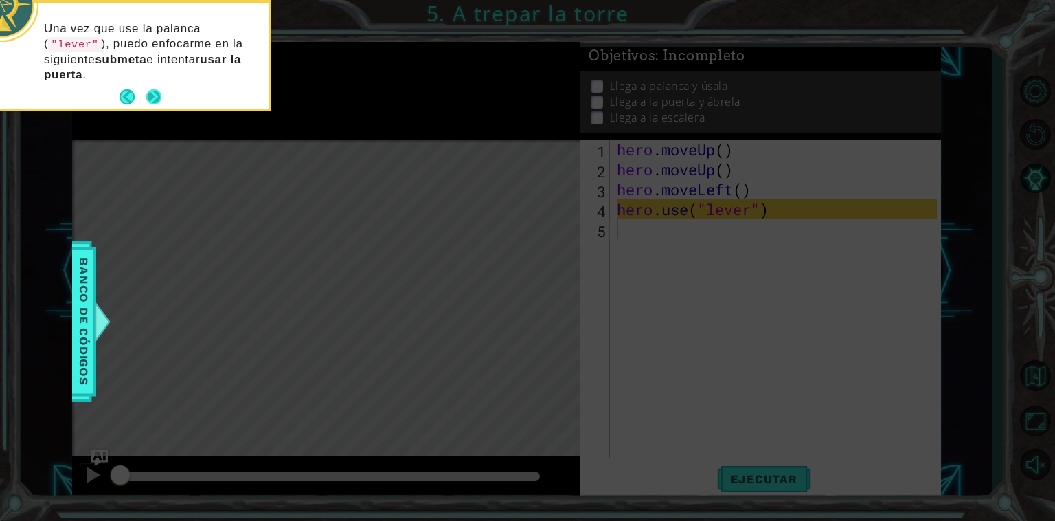
click at [151, 92] on button "Next" at bounding box center [153, 96] width 15 height 15
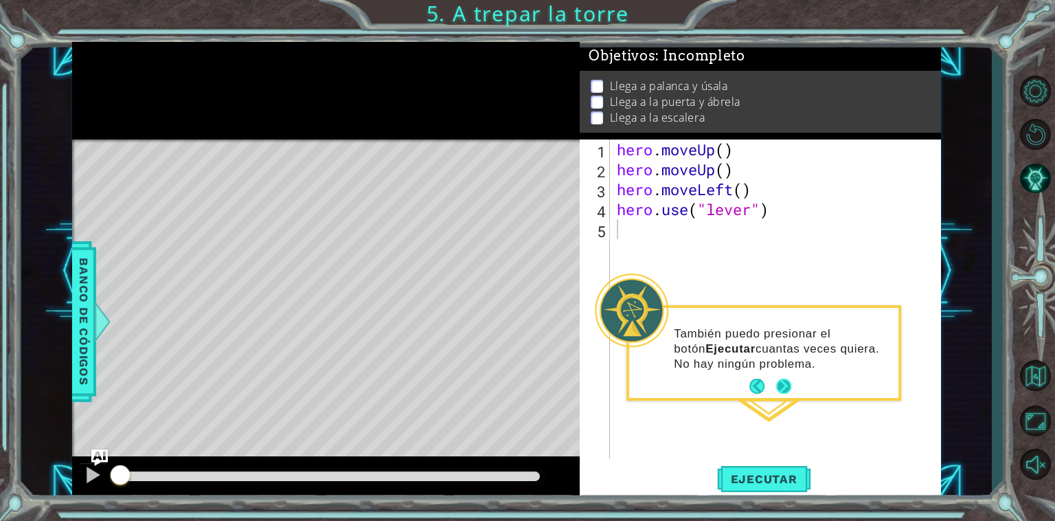
click at [786, 389] on button "Next" at bounding box center [783, 386] width 15 height 15
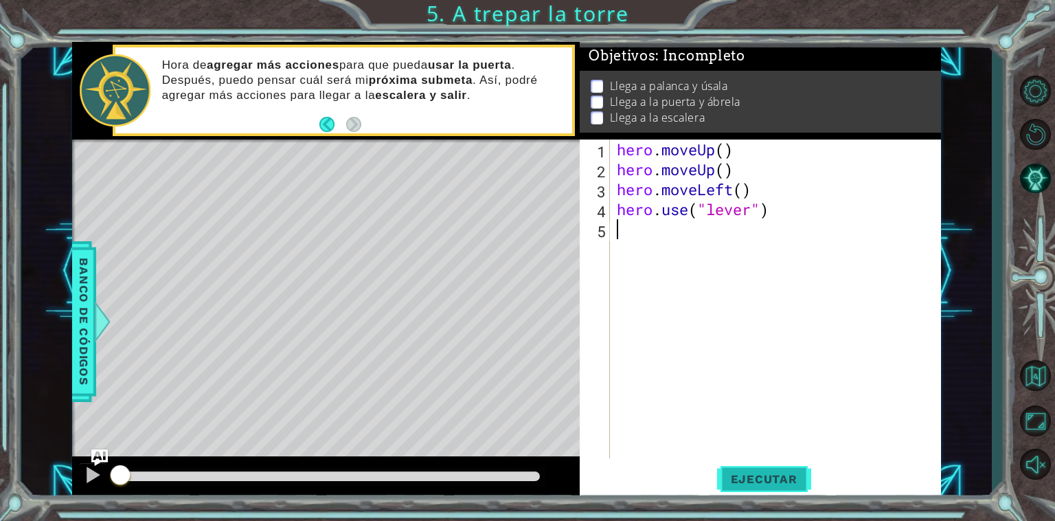
click at [775, 481] on span "Ejecutar" at bounding box center [764, 479] width 94 height 14
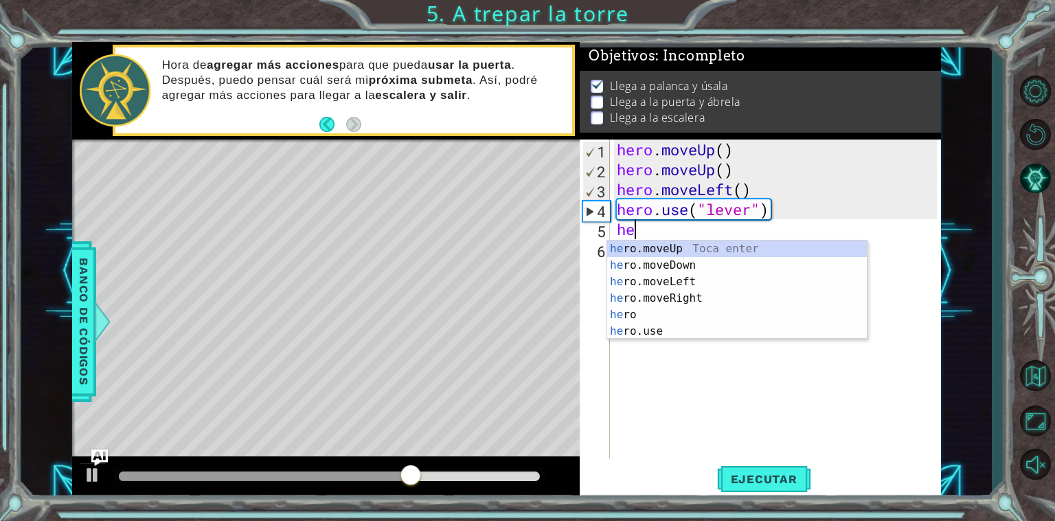
type textarea "hero"
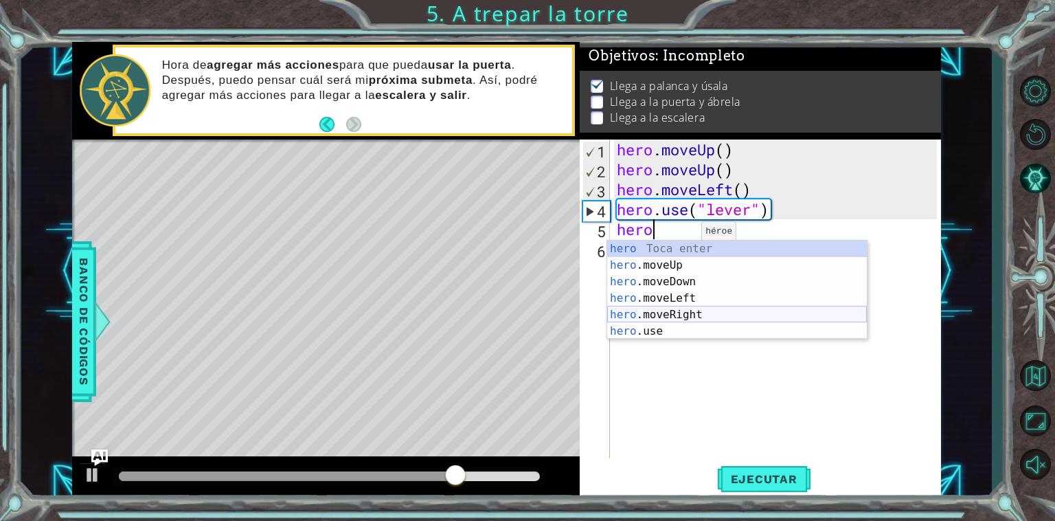
click at [721, 315] on div "hero Toca enter hero .moveUp Toca enter hero .moveDown Toca enter hero .moveLef…" at bounding box center [737, 306] width 260 height 132
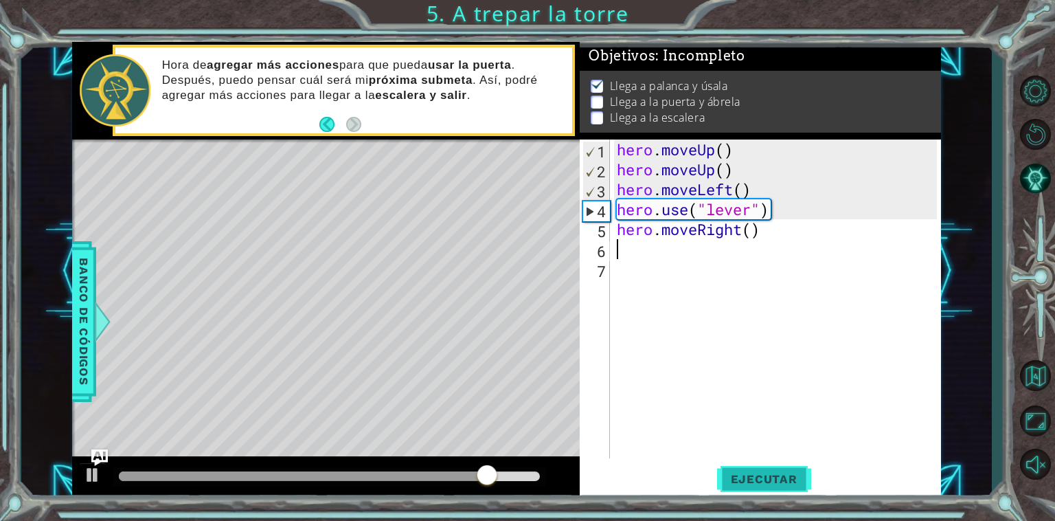
click at [784, 481] on span "Ejecutar" at bounding box center [764, 479] width 94 height 14
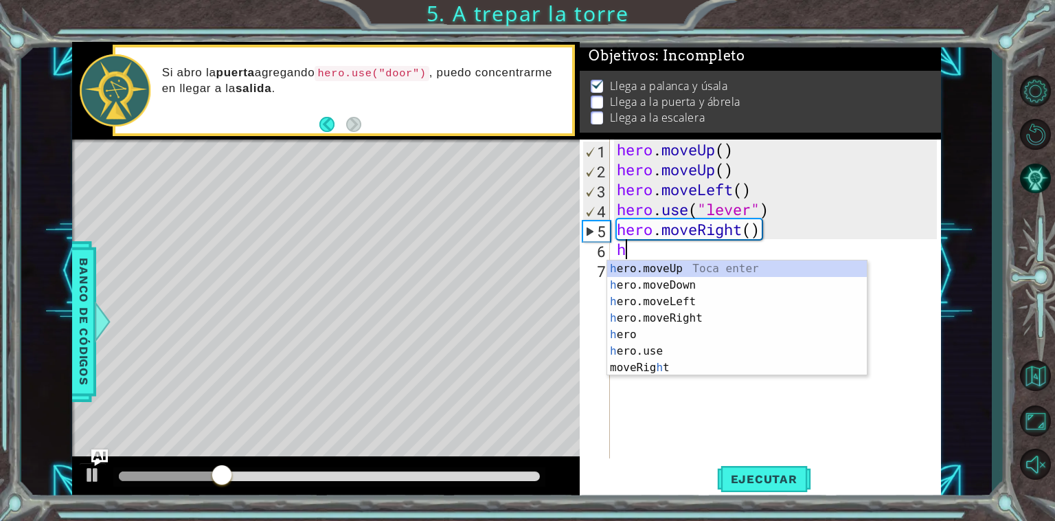
type textarea "her"
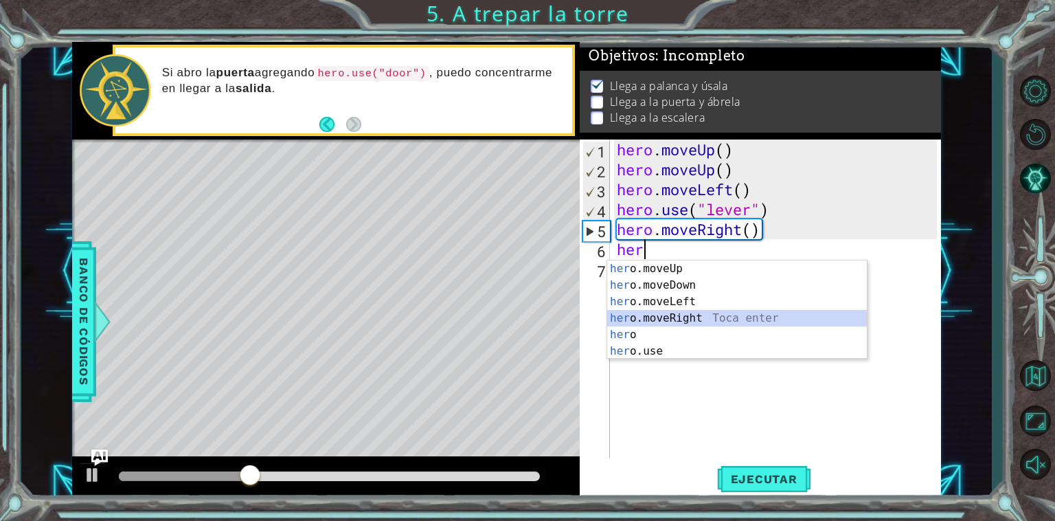
click at [740, 322] on div "her o.moveUp Toca enter her o.moveDown Toca enter her o.moveLeft [PERSON_NAME] …" at bounding box center [737, 326] width 260 height 132
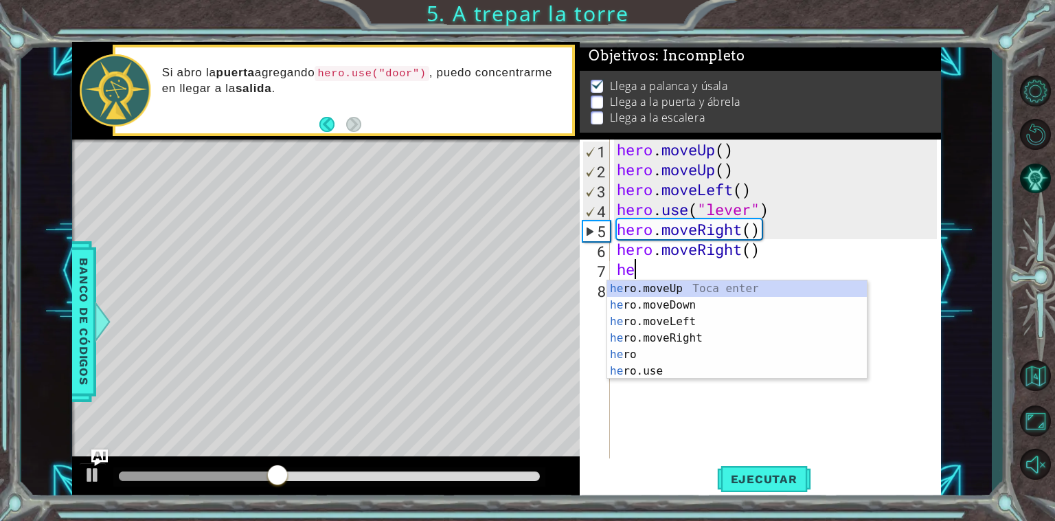
type textarea "hero"
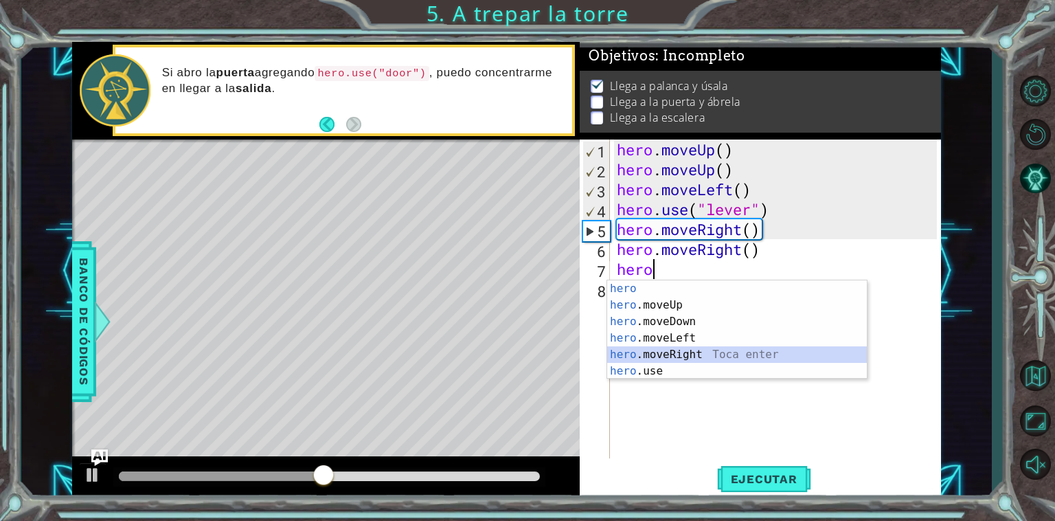
click at [712, 353] on div "hero Toca enter hero .moveUp Toca enter hero .moveDown Toca enter hero .moveLef…" at bounding box center [737, 346] width 260 height 132
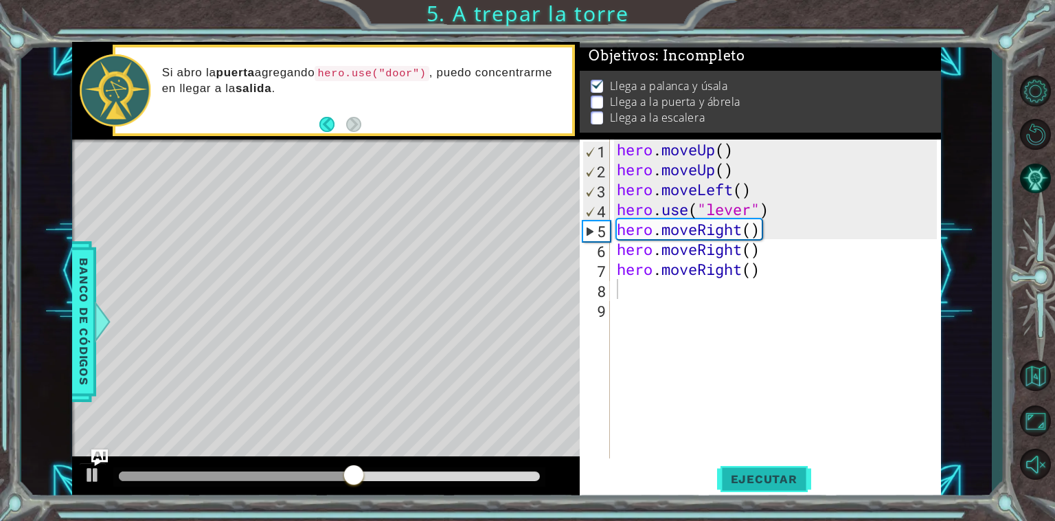
drag, startPoint x: 737, startPoint y: 478, endPoint x: 743, endPoint y: 482, distance: 7.8
click at [743, 482] on span "Ejecutar" at bounding box center [764, 479] width 94 height 14
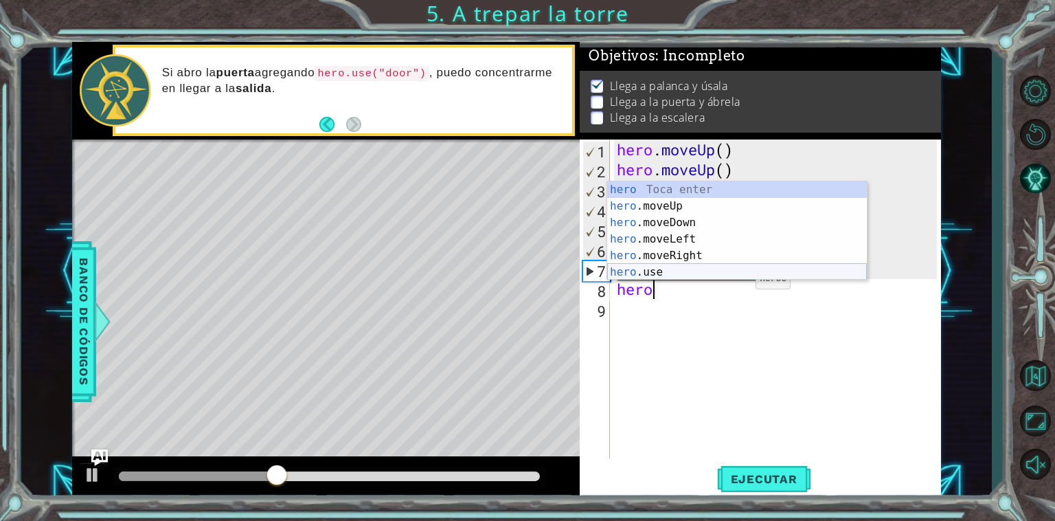
click at [695, 272] on div "hero Toca enter hero .moveUp Toca enter hero .moveDown Toca enter hero .moveLef…" at bounding box center [737, 247] width 260 height 132
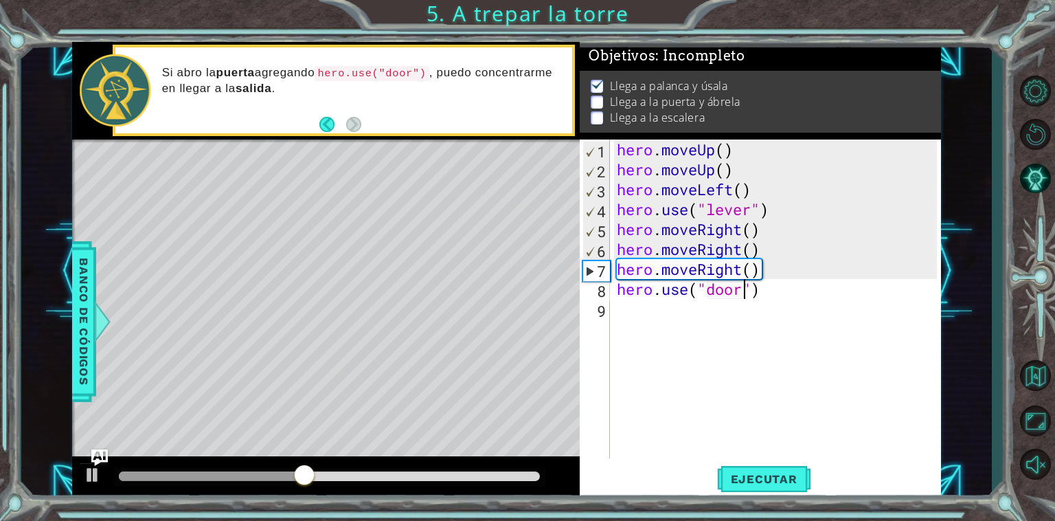
scroll to position [0, 5]
type textarea "hero.use("door")"
click at [764, 477] on span "Ejecutar" at bounding box center [764, 479] width 94 height 14
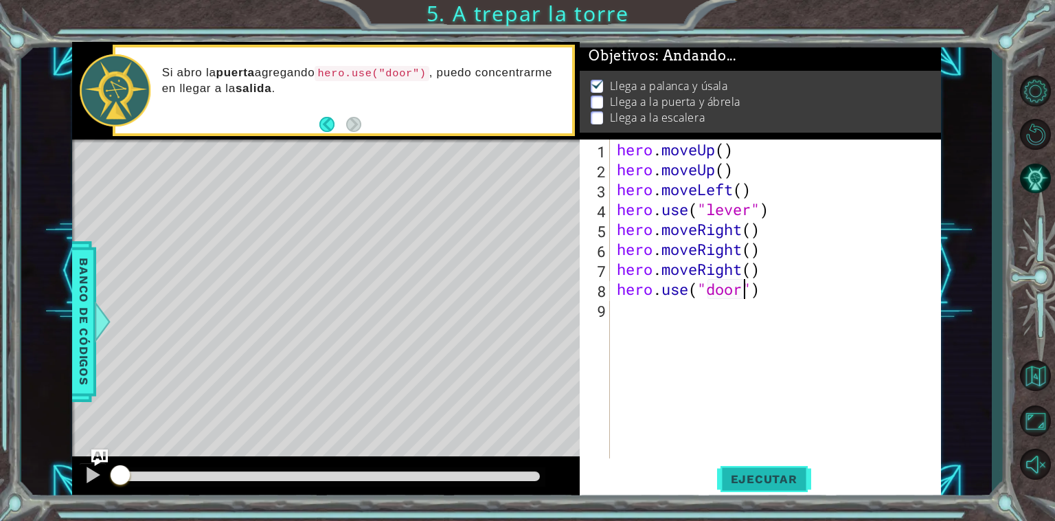
scroll to position [5, 0]
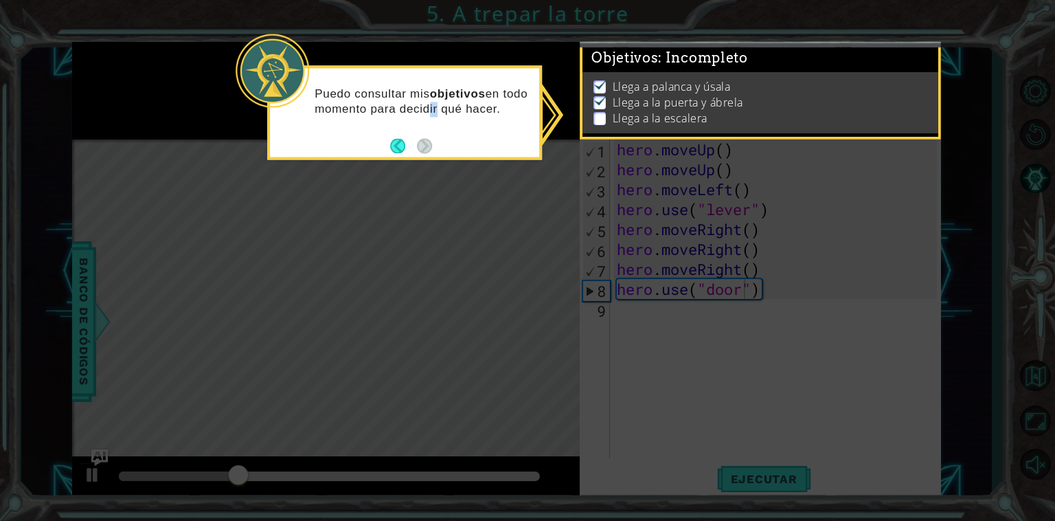
click at [476, 123] on div "Puedo consultar mis objetivos en todo momento para decidir qué hacer." at bounding box center [404, 108] width 269 height 69
click at [610, 258] on icon at bounding box center [527, 260] width 1055 height 521
click at [602, 180] on icon at bounding box center [527, 260] width 1055 height 521
click at [553, 168] on icon at bounding box center [527, 260] width 1055 height 521
click at [392, 147] on button "Back" at bounding box center [403, 145] width 27 height 15
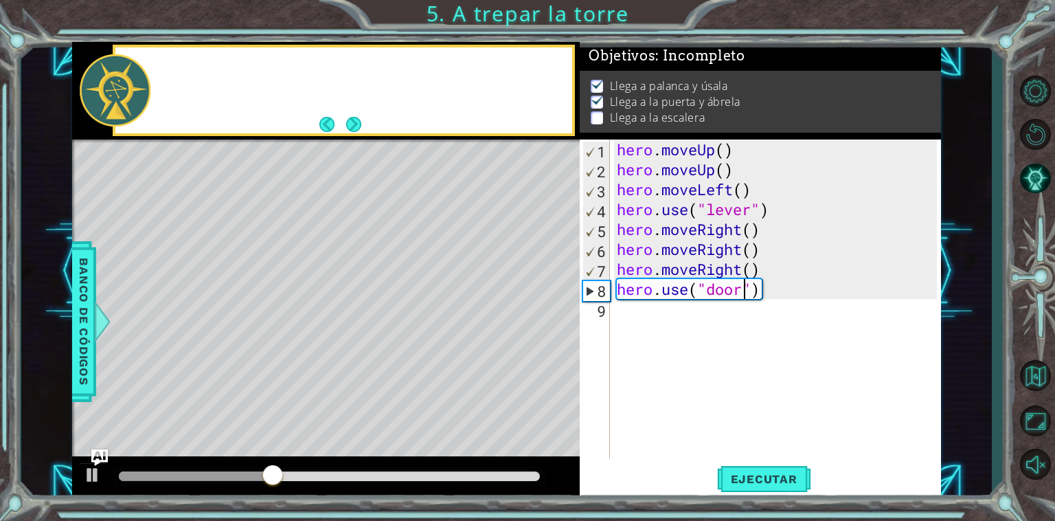
scroll to position [3, 0]
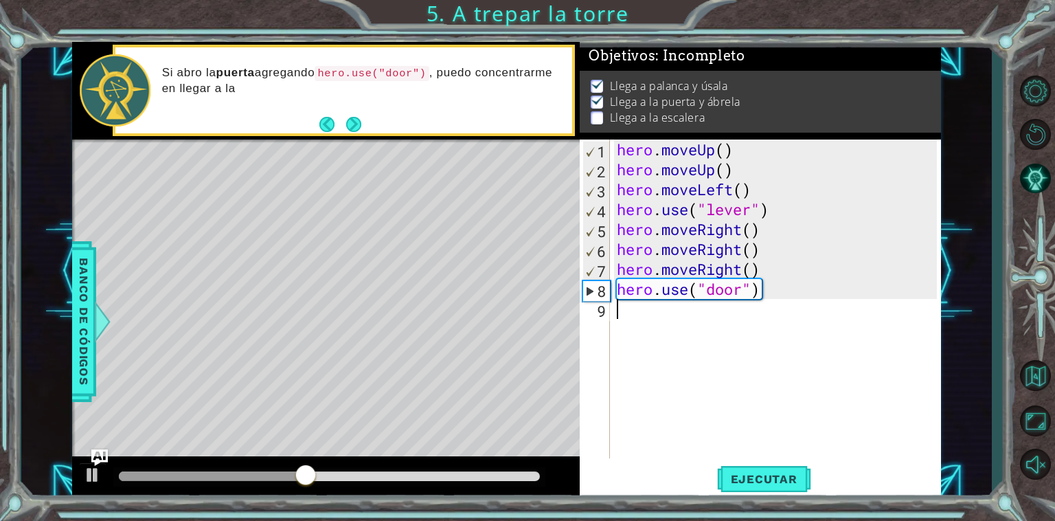
click at [717, 309] on div "hero . moveUp ( ) hero . moveUp ( ) hero . moveLeft ( ) hero . use ( "lever" ) …" at bounding box center [779, 318] width 330 height 359
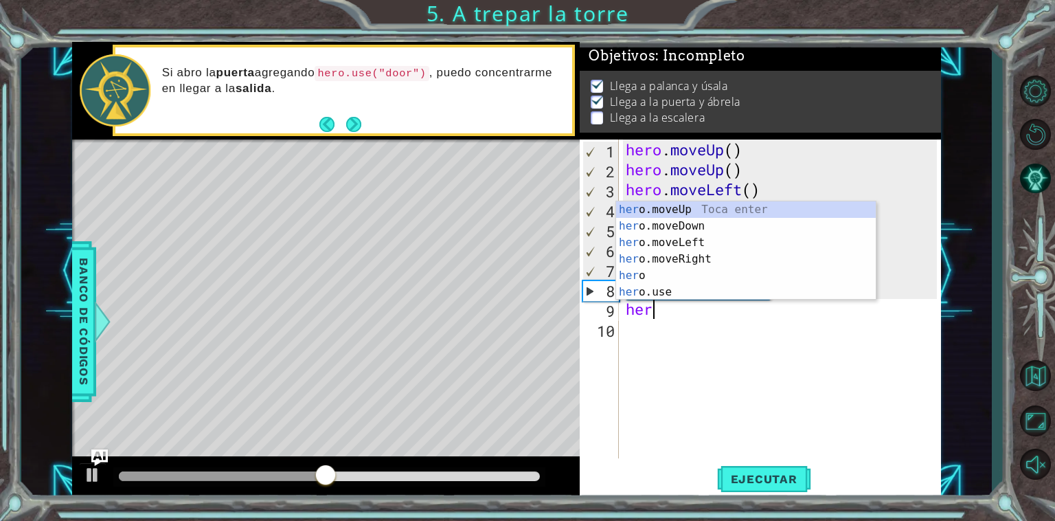
scroll to position [0, 0]
type textarea "hero"
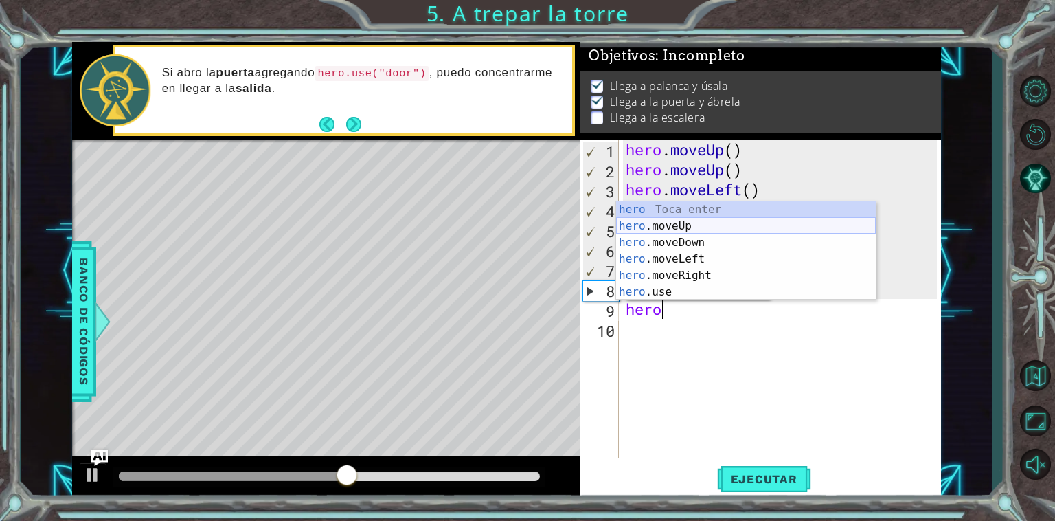
click at [671, 227] on div "hero Toca enter hero .moveUp Toca enter hero .moveDown Toca enter hero .moveLef…" at bounding box center [746, 267] width 260 height 132
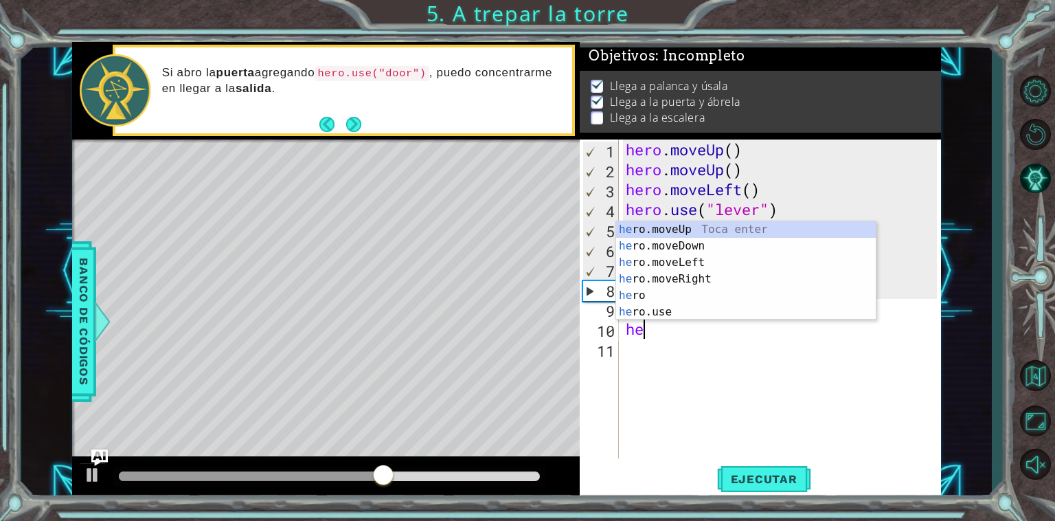
type textarea "her"
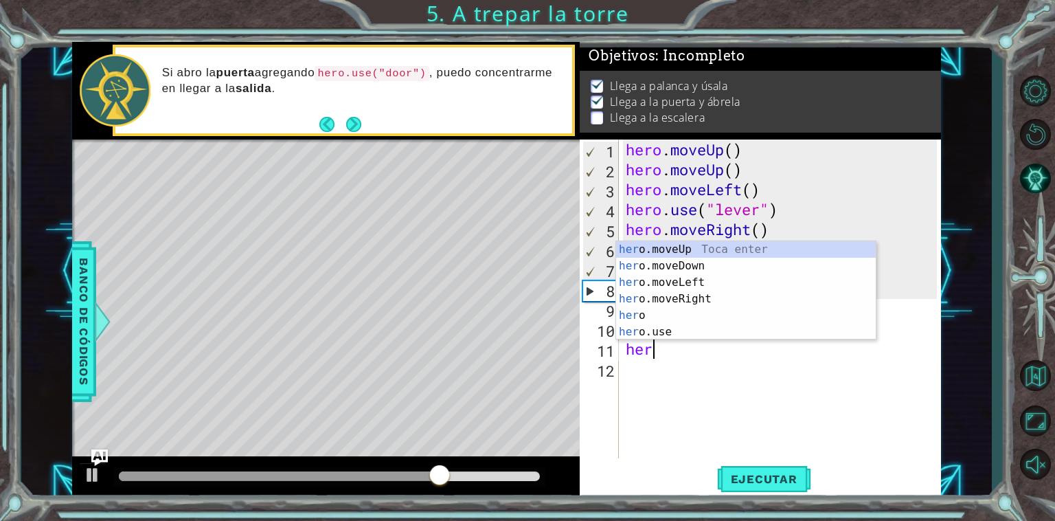
type textarea "hero"
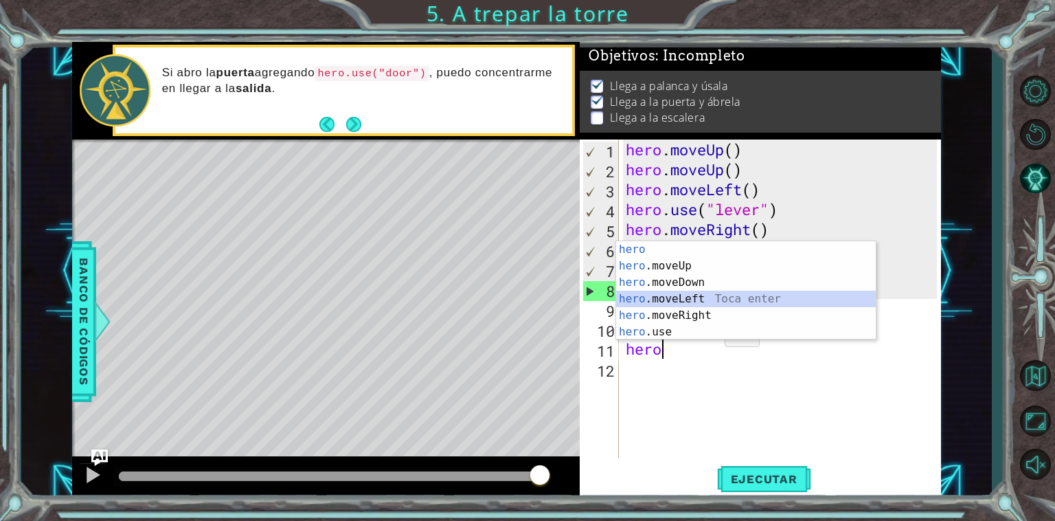
click at [733, 301] on div "hero Toca enter hero .moveUp Toca enter hero .moveDown Toca enter hero .moveLef…" at bounding box center [746, 307] width 260 height 132
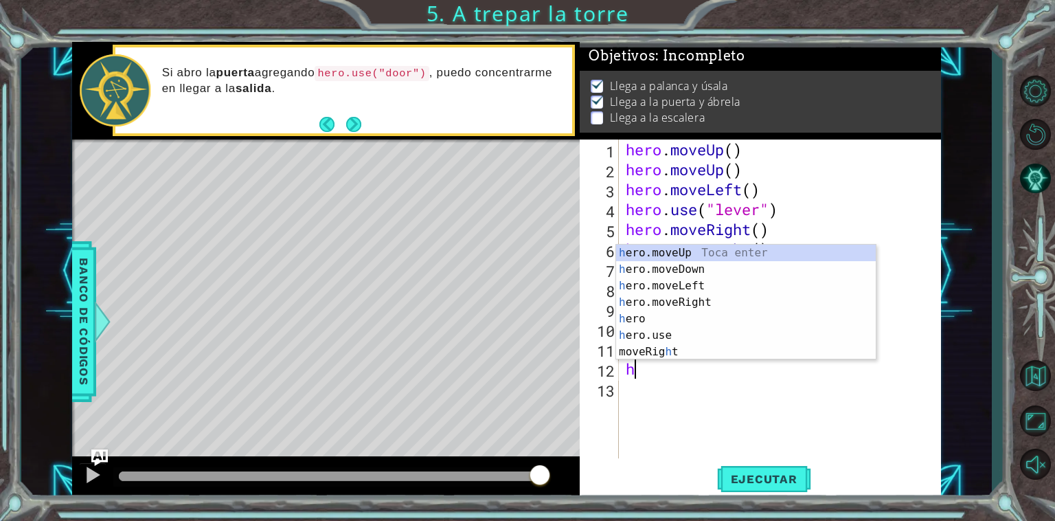
type textarea "her"
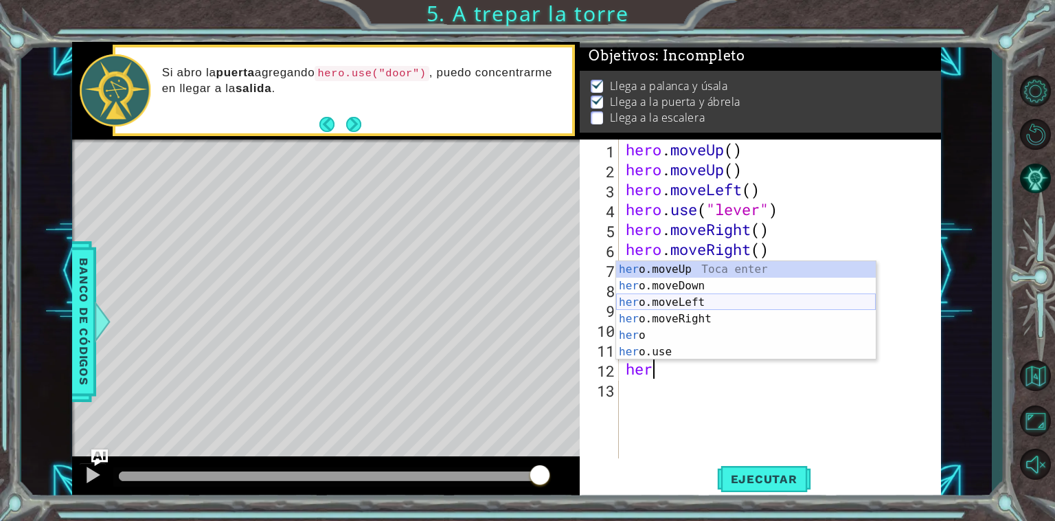
click at [685, 306] on div "her o.moveUp Toca enter her o.moveDown Toca enter her o.moveLeft [PERSON_NAME] …" at bounding box center [746, 327] width 260 height 132
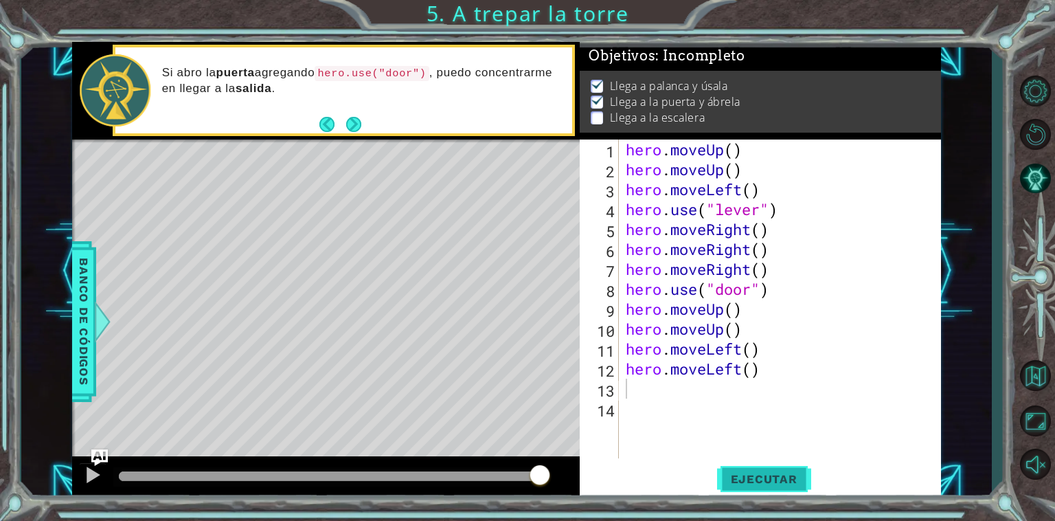
click at [737, 487] on button "Ejecutar" at bounding box center [764, 479] width 94 height 36
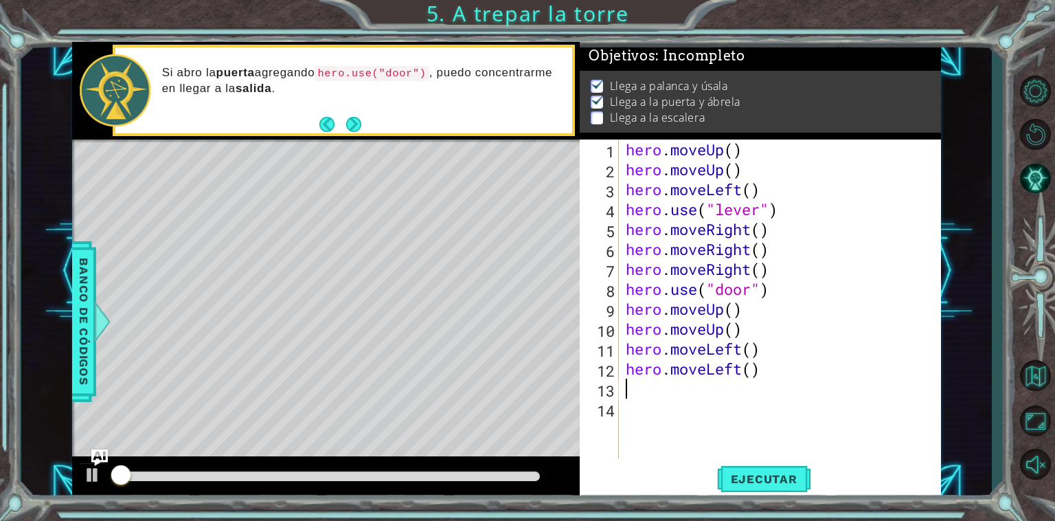
scroll to position [5, 0]
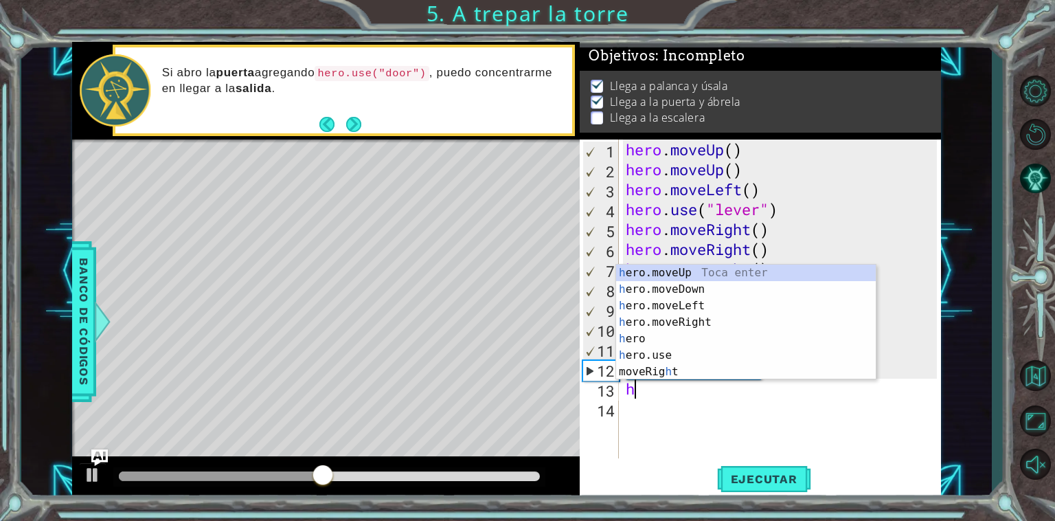
type textarea "her"
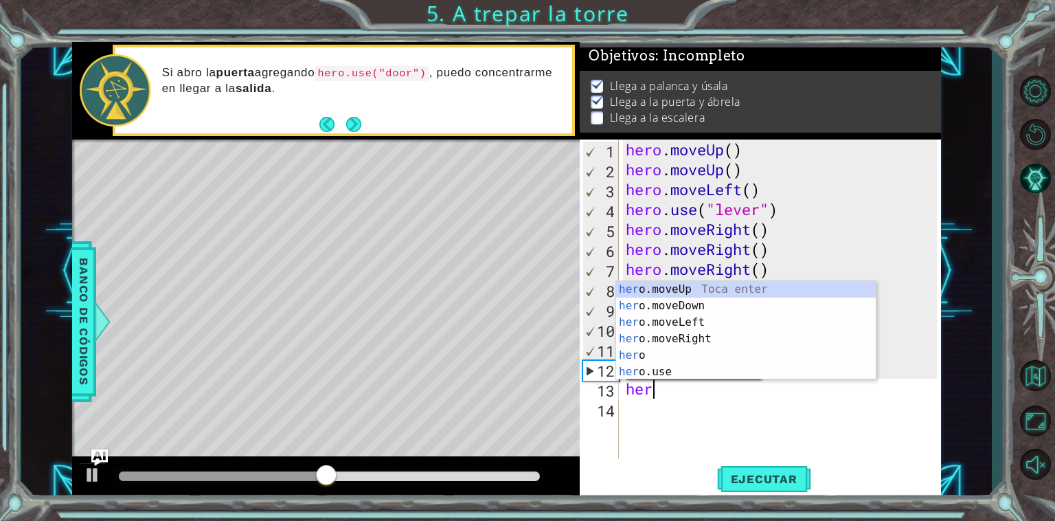
scroll to position [0, 0]
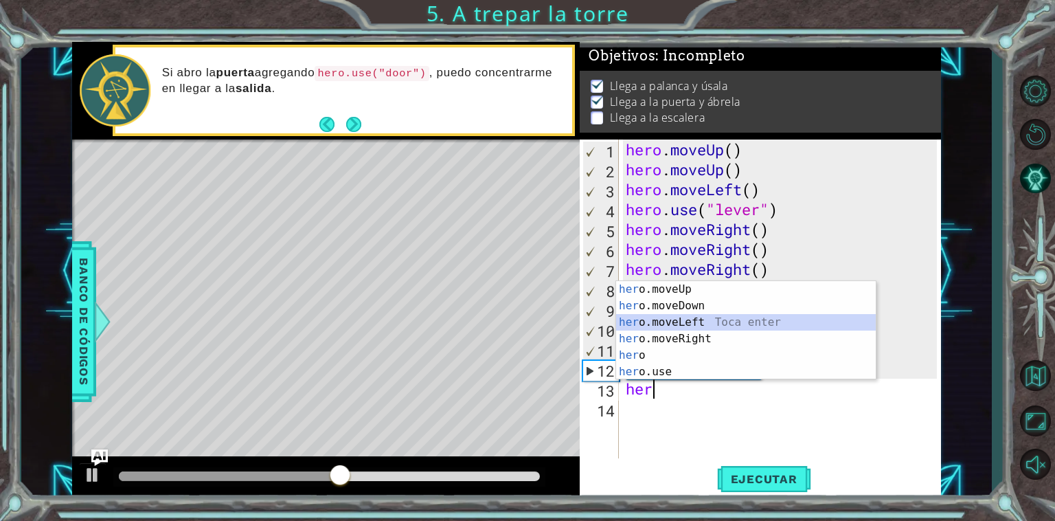
click at [730, 326] on div "her o.moveUp Toca enter her o.moveDown Toca enter her o.moveLeft [PERSON_NAME] …" at bounding box center [746, 347] width 260 height 132
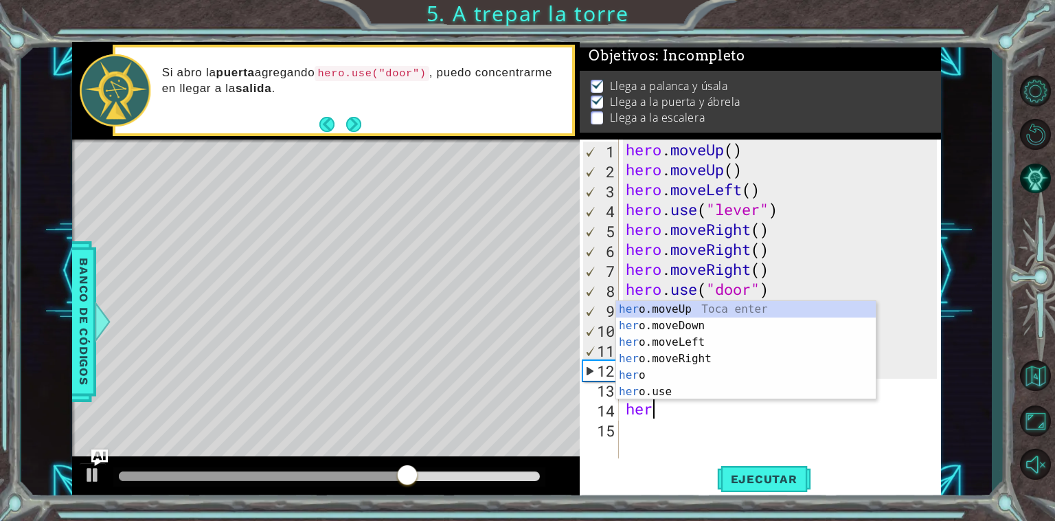
type textarea "hero"
click at [695, 324] on div "hero Toca enter hero .moveUp Toca enter hero .moveDown Toca enter hero .moveLef…" at bounding box center [746, 367] width 260 height 132
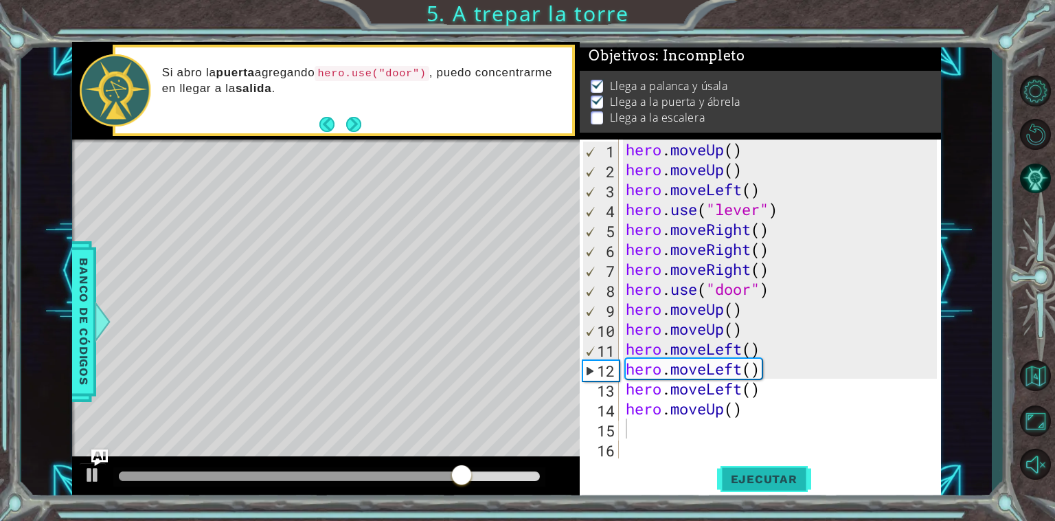
click at [792, 489] on button "Ejecutar" at bounding box center [764, 479] width 94 height 36
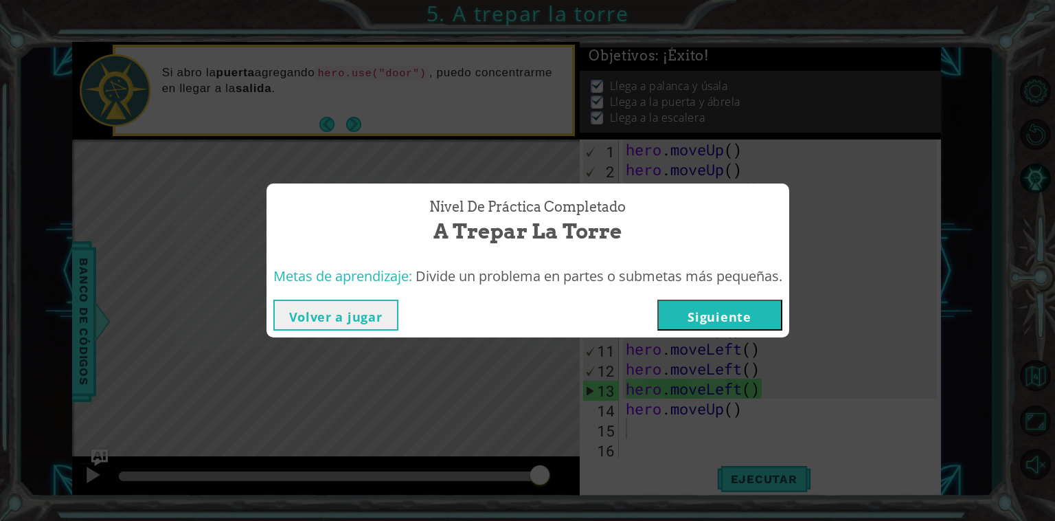
click at [352, 316] on button "Volver a jugar" at bounding box center [335, 315] width 125 height 31
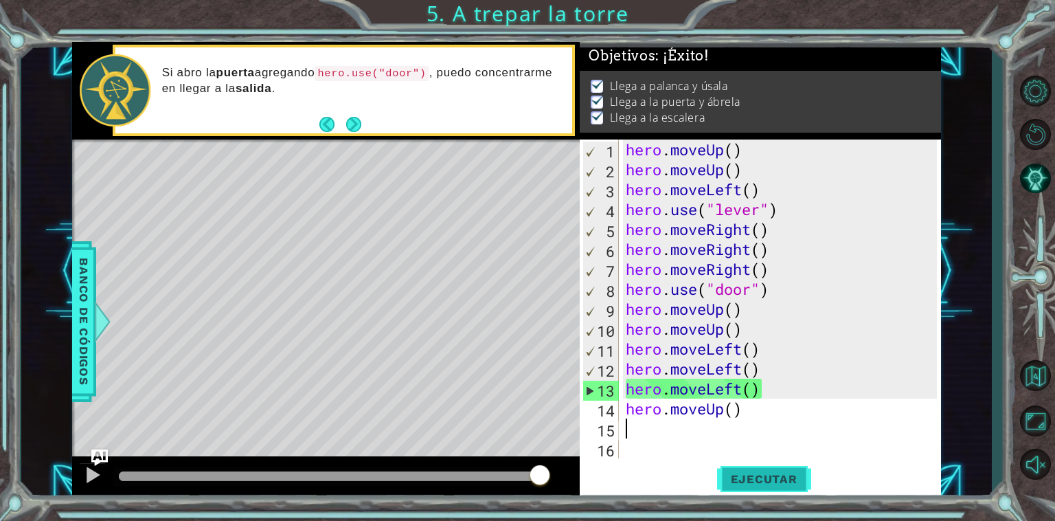
click at [771, 479] on span "Ejecutar" at bounding box center [764, 479] width 94 height 14
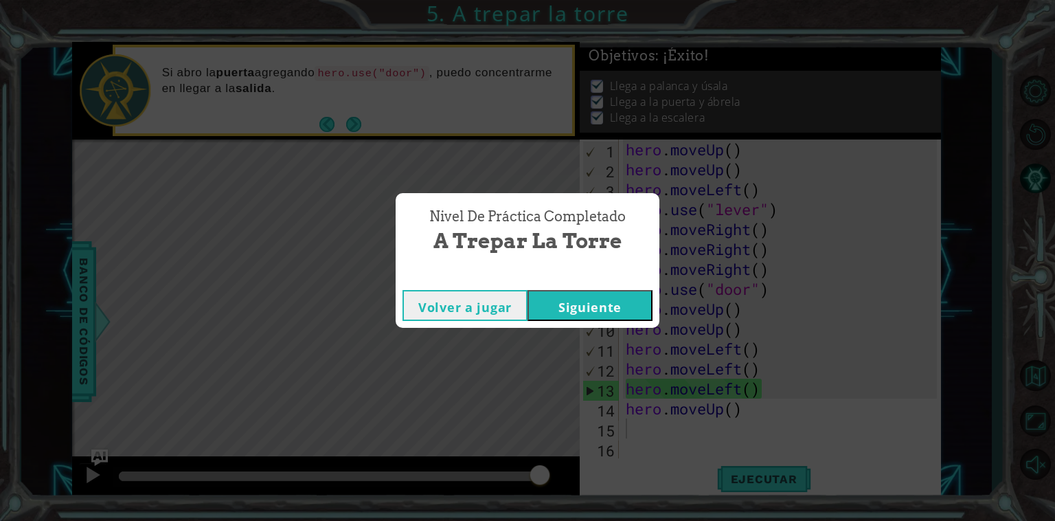
click at [585, 291] on div "Volver a jugar [GEOGRAPHIC_DATA]" at bounding box center [528, 305] width 264 height 45
click at [594, 306] on button "Siguiente" at bounding box center [590, 305] width 125 height 31
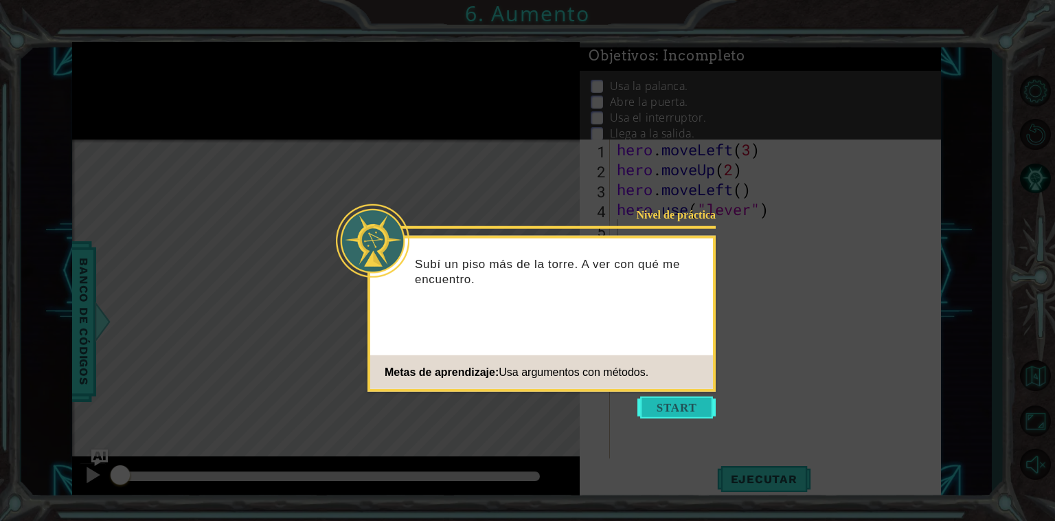
click at [697, 411] on button "Start" at bounding box center [677, 407] width 78 height 22
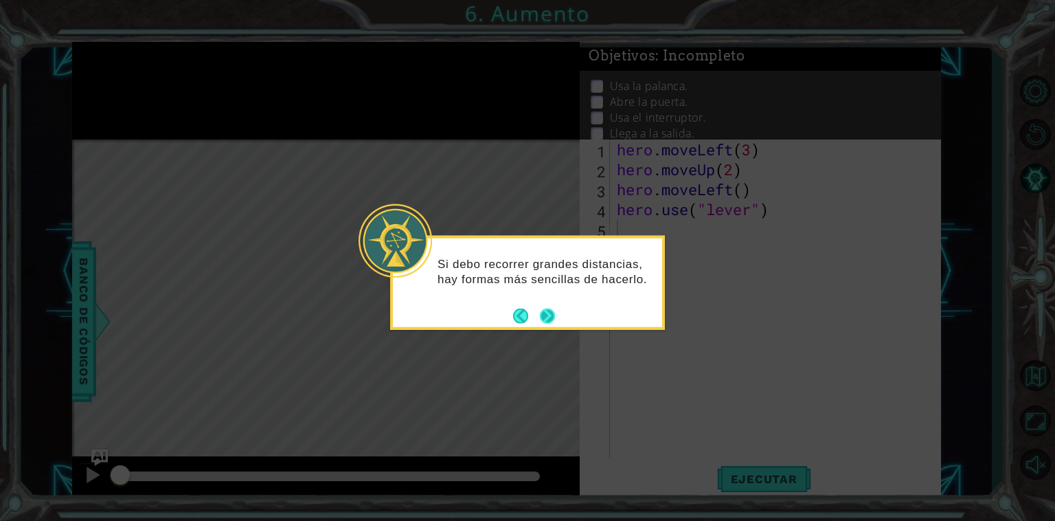
click at [550, 319] on button "Next" at bounding box center [547, 315] width 15 height 15
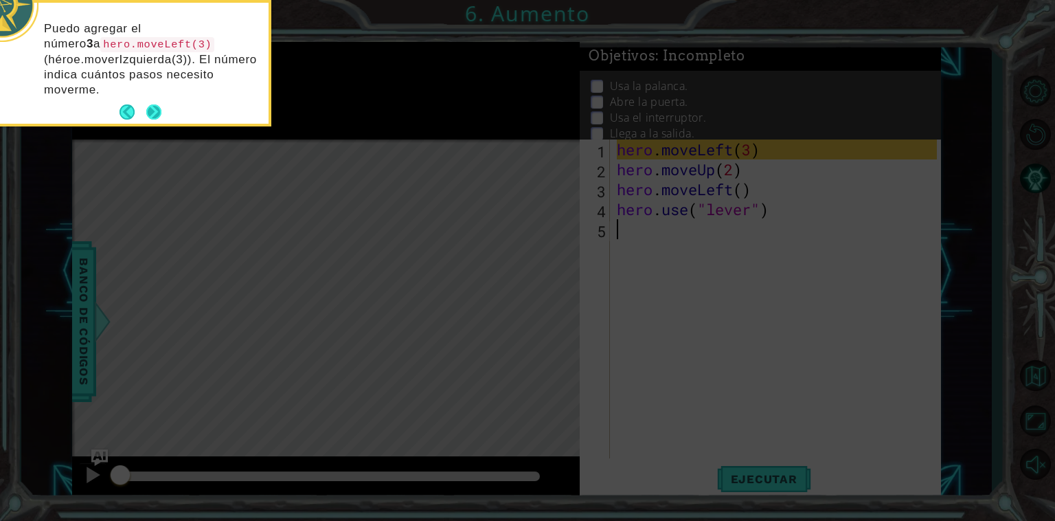
click at [157, 106] on button "Next" at bounding box center [153, 111] width 15 height 15
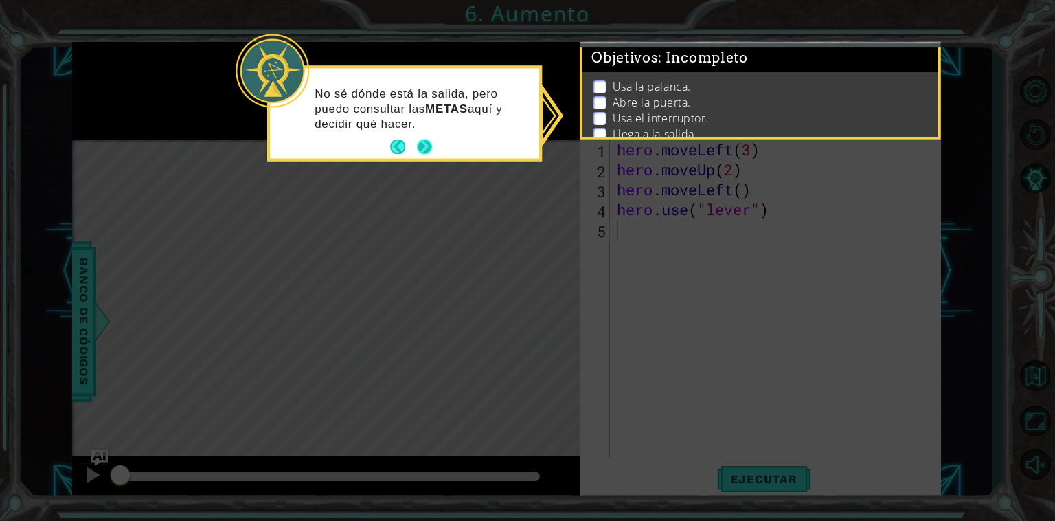
click at [418, 144] on button "Next" at bounding box center [424, 146] width 15 height 15
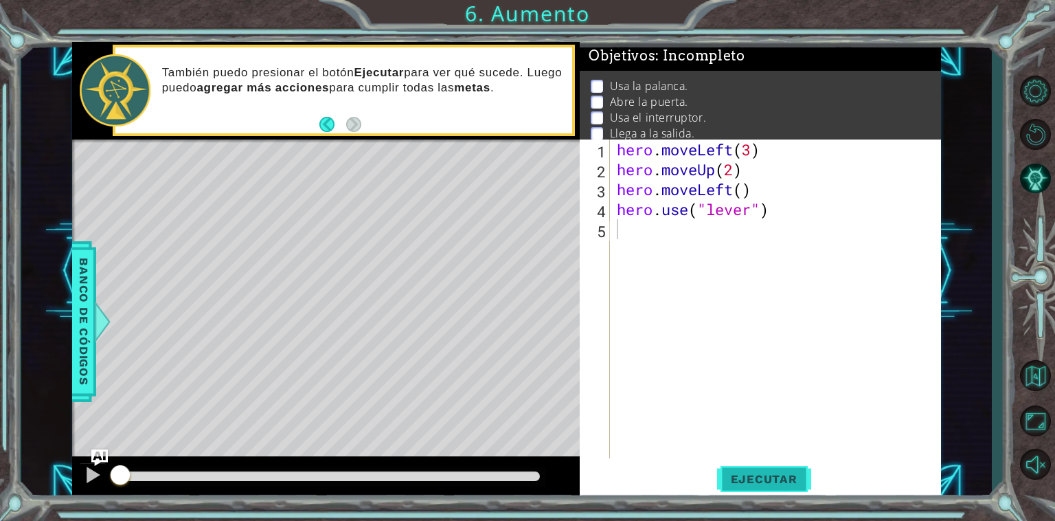
click at [783, 493] on button "Ejecutar" at bounding box center [764, 479] width 94 height 36
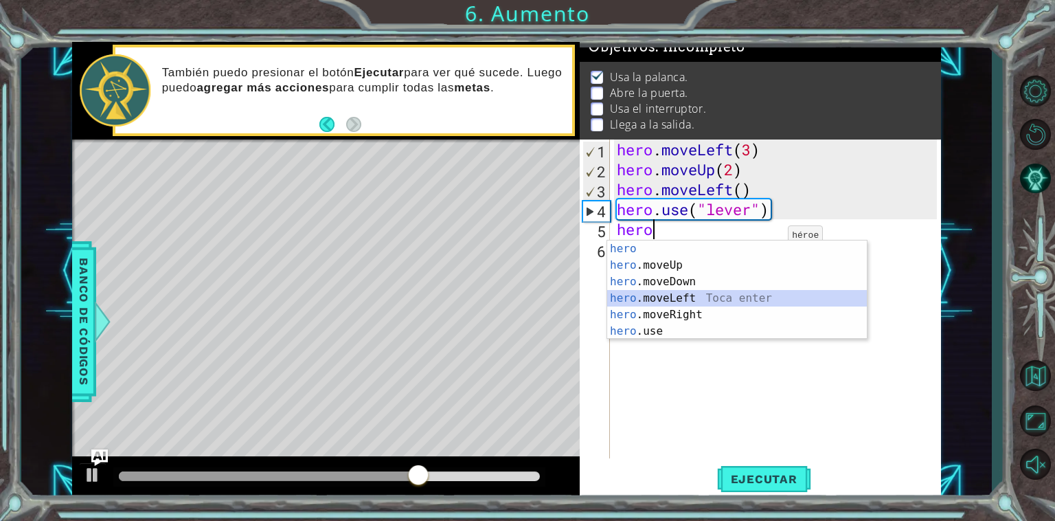
click at [687, 295] on div "hero Toca enter hero .moveUp Toca enter hero .moveDown Toca enter hero .moveLef…" at bounding box center [737, 306] width 260 height 132
type textarea "hero.moveLeft(1)"
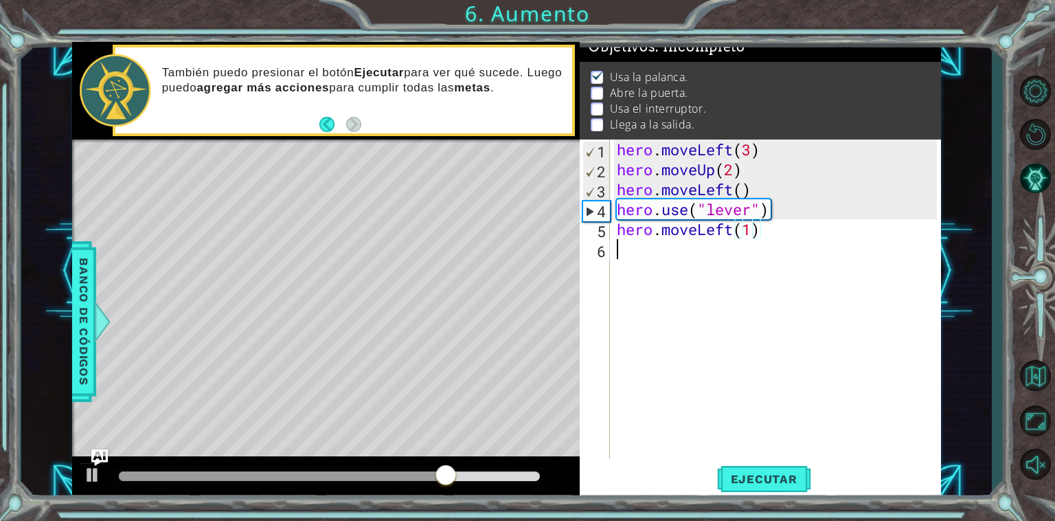
click at [624, 255] on div "hero . moveLeft ( 3 ) hero . moveUp ( 2 ) hero . moveLeft ( ) hero . use ( "lev…" at bounding box center [779, 318] width 330 height 359
click at [755, 478] on span "Ejecutar" at bounding box center [764, 479] width 94 height 14
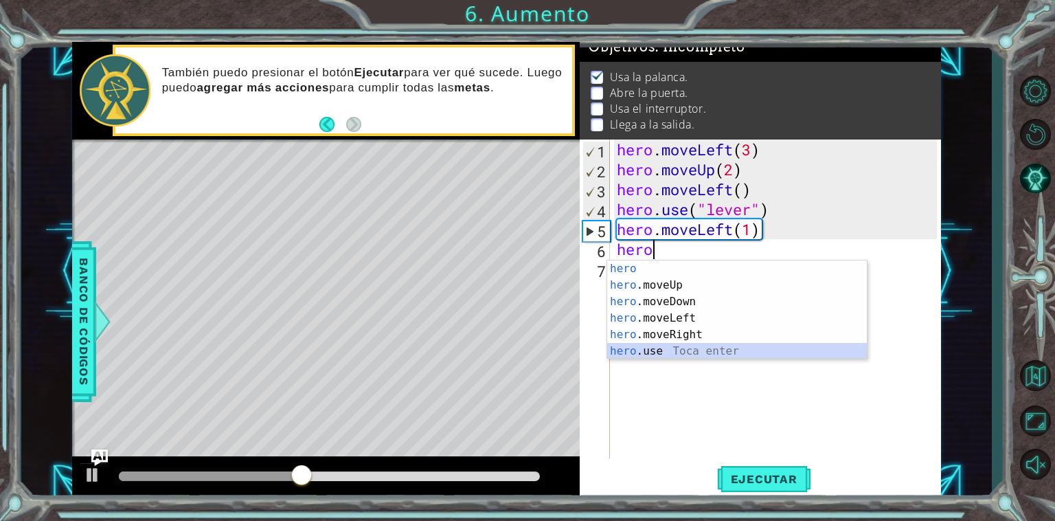
click at [710, 351] on div "hero Toca enter hero .moveUp Toca enter hero .moveDown Toca enter hero .moveLef…" at bounding box center [737, 326] width 260 height 132
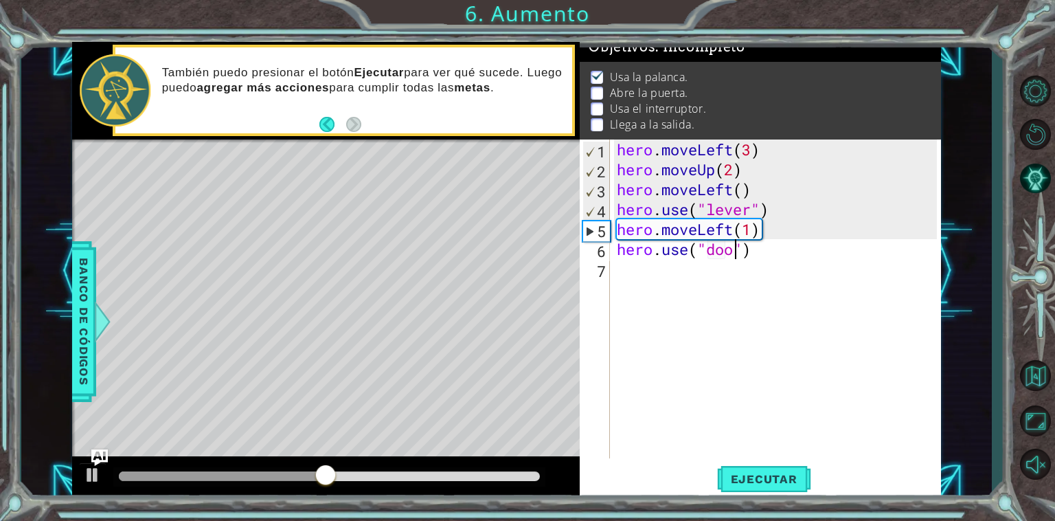
scroll to position [0, 5]
type textarea "hero.use("door")"
click at [723, 266] on div "hero . moveLeft ( 3 ) hero . moveUp ( 2 ) hero . moveLeft ( ) hero . use ( "lev…" at bounding box center [779, 318] width 330 height 359
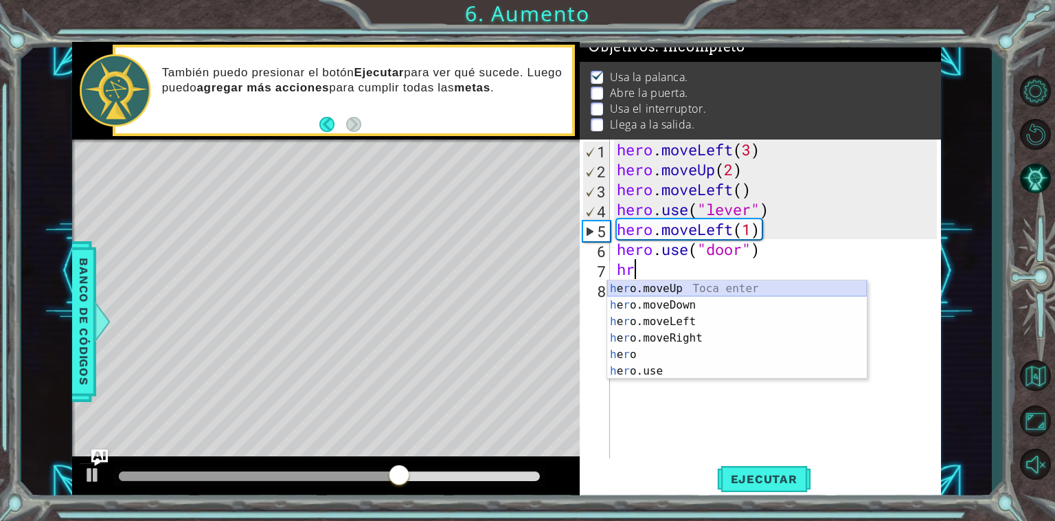
click at [750, 287] on div "h e r o.moveUp Toca enter h e r o.moveDown Toca enter h e r o.moveLeft Toca ent…" at bounding box center [737, 346] width 260 height 132
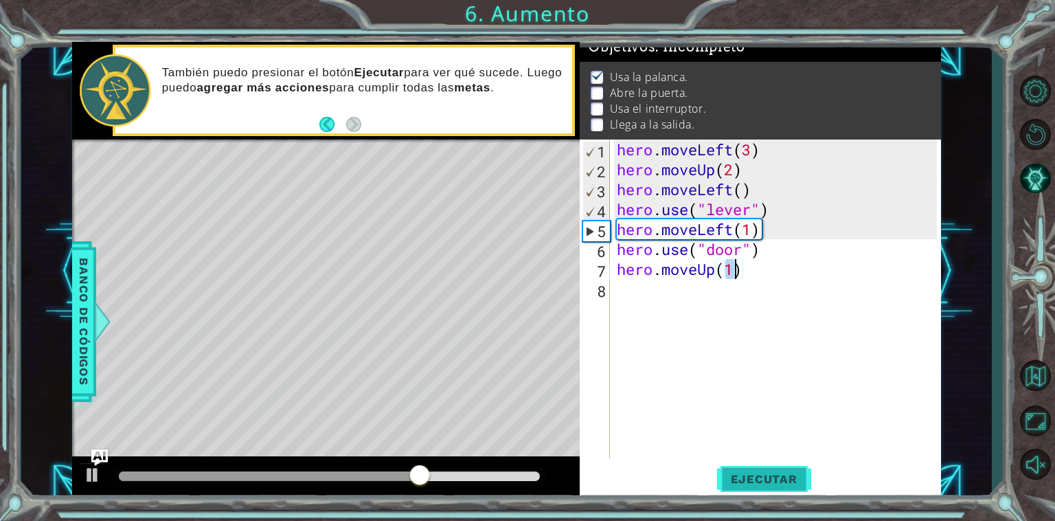
type textarea "hero.moveUp(1)"
click at [787, 482] on span "Ejecutar" at bounding box center [764, 479] width 94 height 14
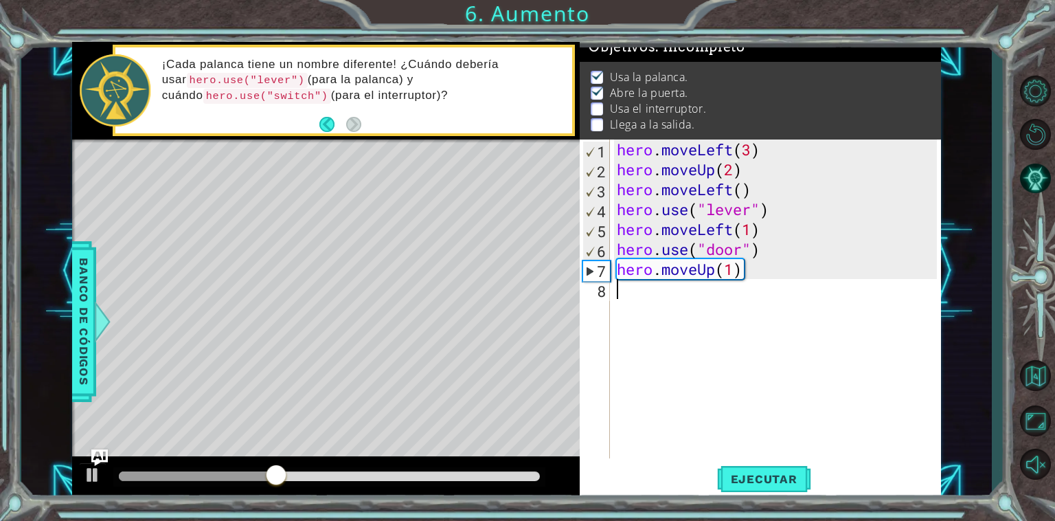
click at [701, 290] on div "hero . moveLeft ( 3 ) hero . moveUp ( 2 ) hero . moveLeft ( ) hero . use ( "lev…" at bounding box center [779, 318] width 330 height 359
type textarea "g"
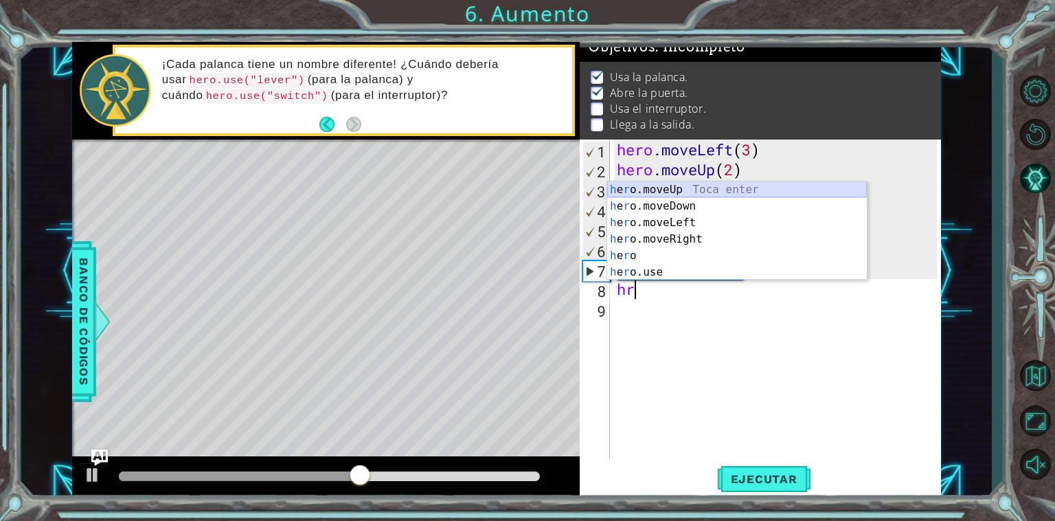
click at [668, 192] on div "h e r o.moveUp Toca enter h e r o.moveDown Toca enter h e r o.moveLeft Toca ent…" at bounding box center [737, 247] width 260 height 132
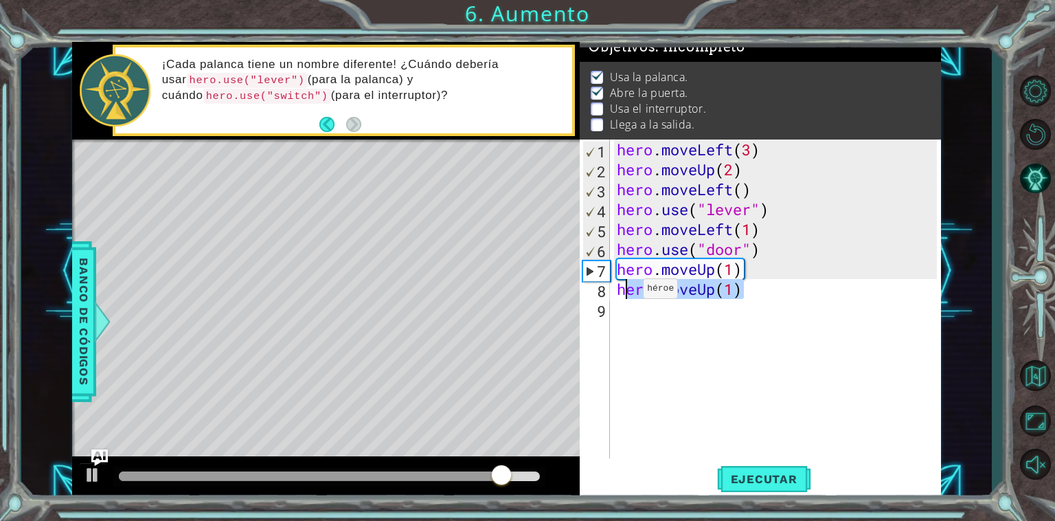
drag, startPoint x: 752, startPoint y: 293, endPoint x: 622, endPoint y: 292, distance: 130.6
click at [622, 292] on div "hero . moveLeft ( 3 ) hero . moveUp ( 2 ) hero . moveLeft ( ) hero . use ( "lev…" at bounding box center [779, 318] width 330 height 359
type textarea "h"
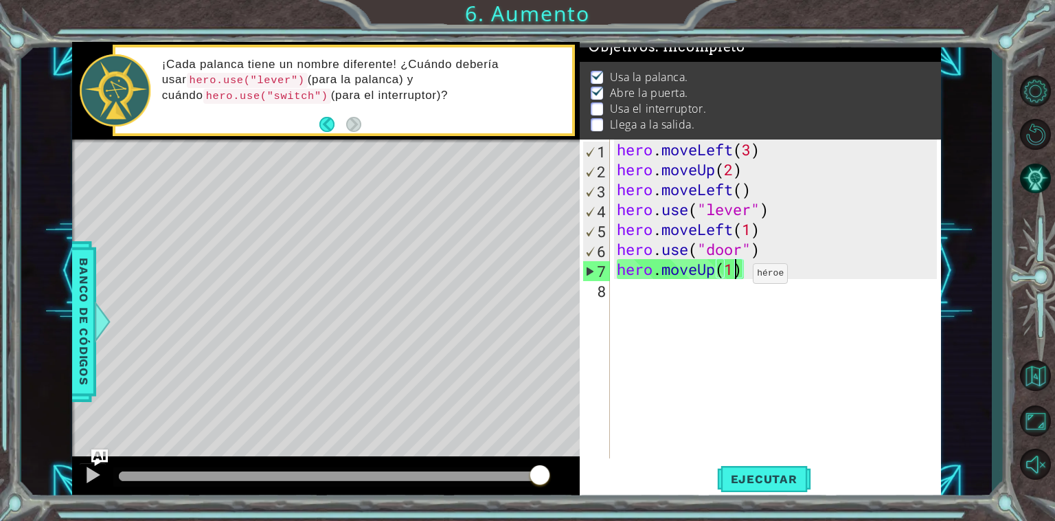
click at [732, 276] on div "hero . moveLeft ( 3 ) hero . moveUp ( 2 ) hero . moveLeft ( ) hero . use ( "lev…" at bounding box center [779, 318] width 330 height 359
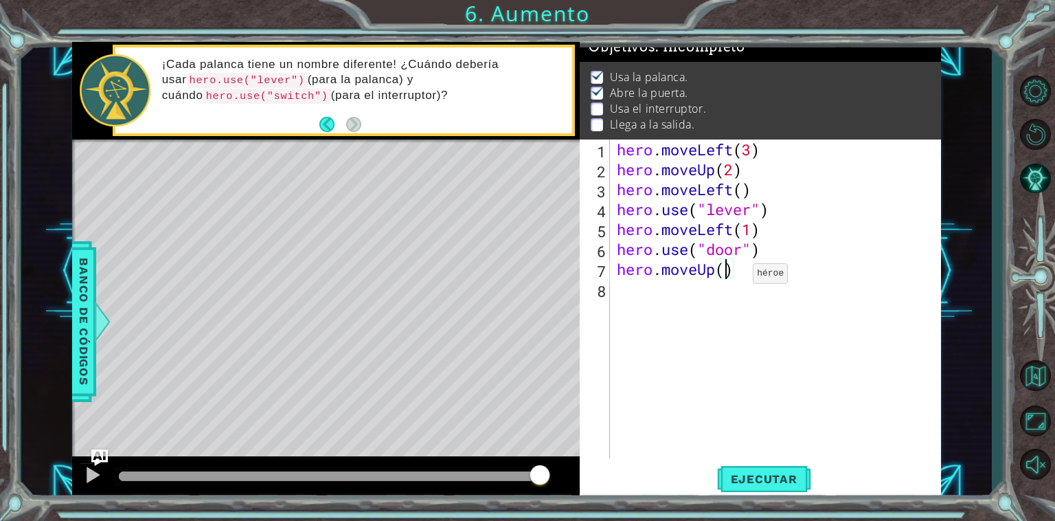
scroll to position [0, 5]
type textarea "hero.moveUp(2)"
click at [786, 476] on span "Ejecutar" at bounding box center [764, 479] width 94 height 14
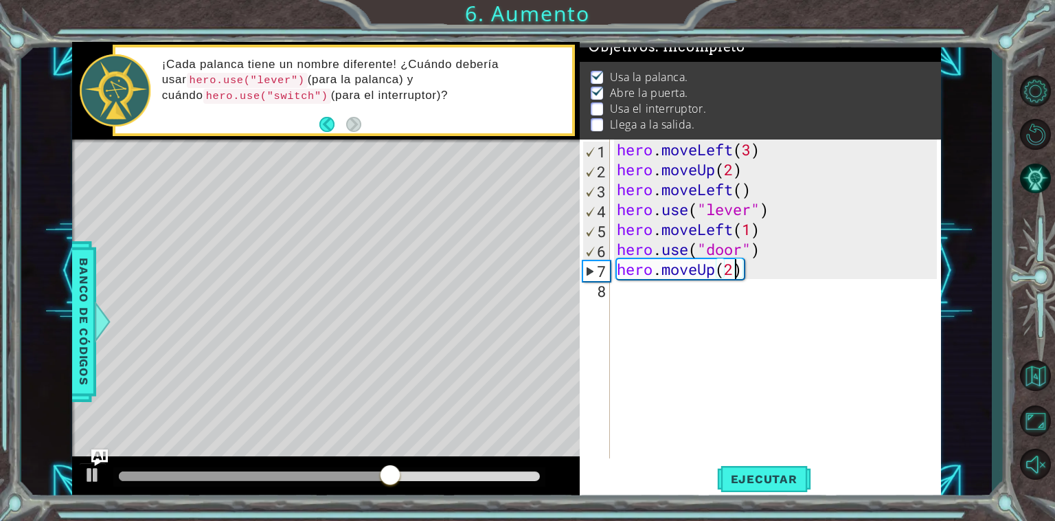
click at [764, 287] on div "hero . moveLeft ( 3 ) hero . moveUp ( 2 ) hero . moveLeft ( ) hero . use ( "lev…" at bounding box center [779, 318] width 330 height 359
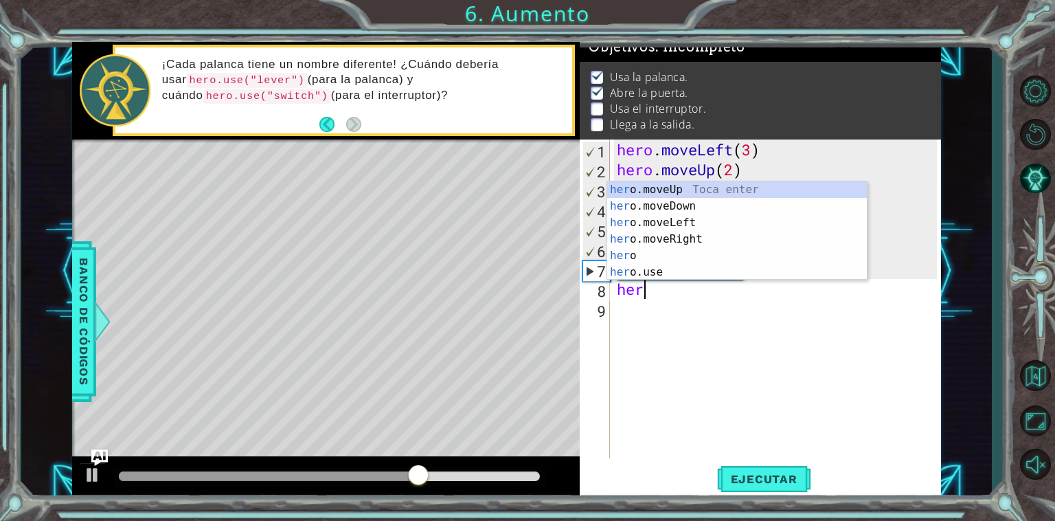
scroll to position [0, 0]
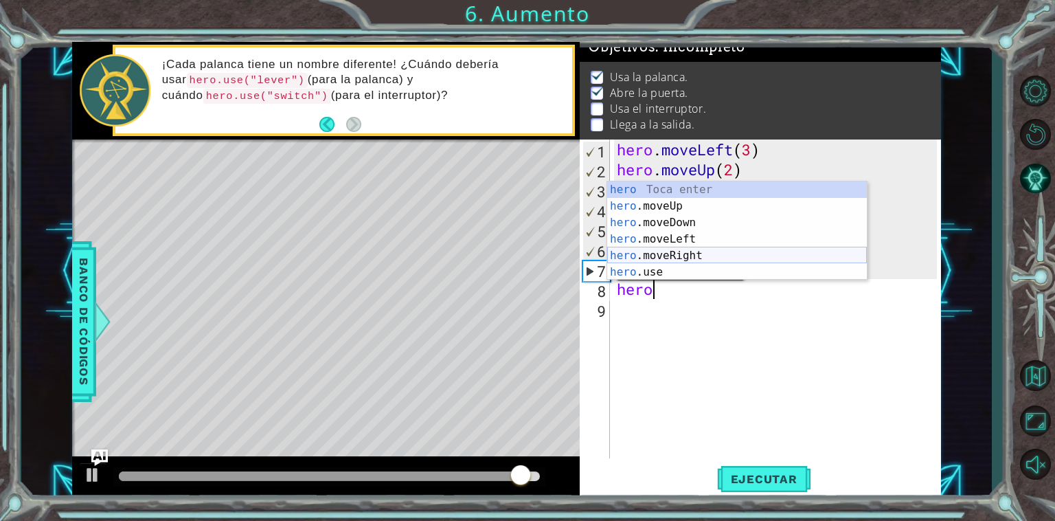
click at [699, 248] on div "hero Toca enter hero .moveUp Toca enter hero .moveDown Toca enter hero .moveLef…" at bounding box center [737, 247] width 260 height 132
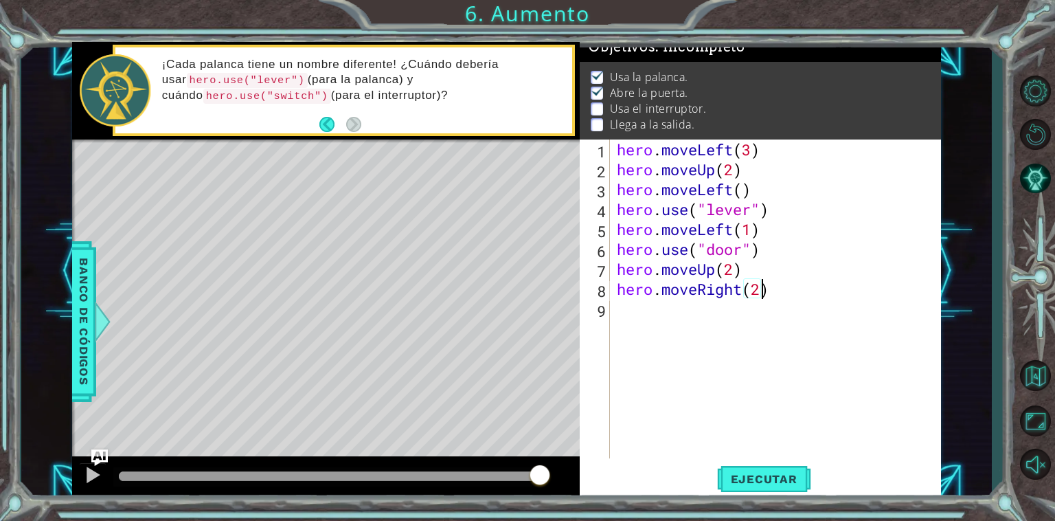
scroll to position [0, 5]
type textarea "hero.moveRight(2)"
click at [748, 491] on button "Ejecutar" at bounding box center [764, 479] width 94 height 36
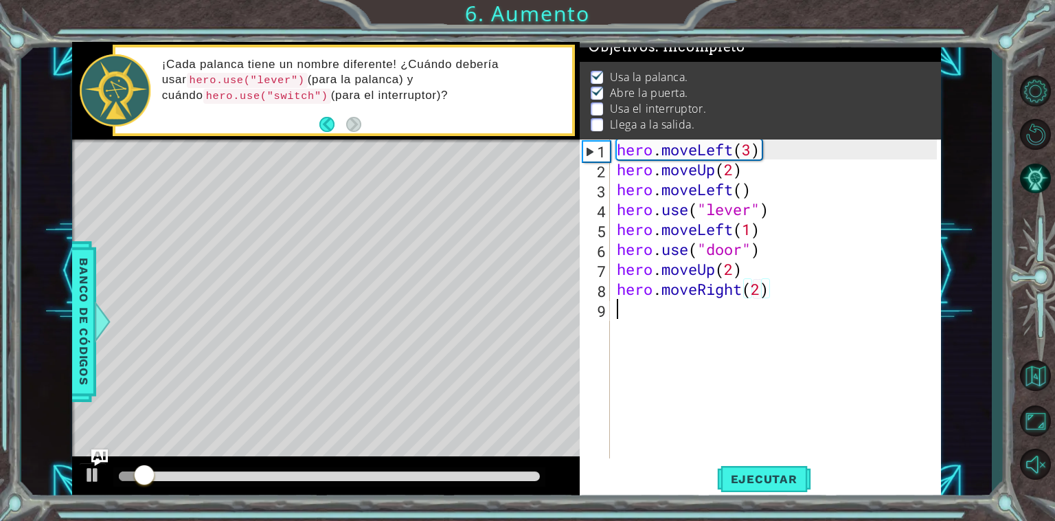
click at [735, 315] on div "hero . moveLeft ( 3 ) hero . moveUp ( 2 ) hero . moveLeft ( ) hero . use ( "lev…" at bounding box center [779, 318] width 330 height 359
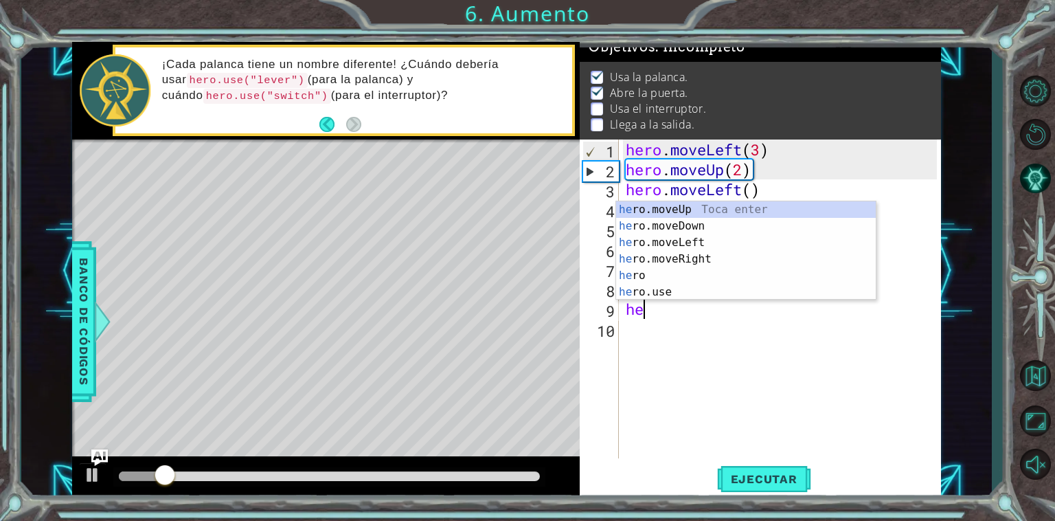
scroll to position [0, 0]
click at [695, 294] on div "her o.moveUp Toca enter her o.moveDown Toca enter her o.moveLeft [PERSON_NAME] …" at bounding box center [746, 267] width 260 height 132
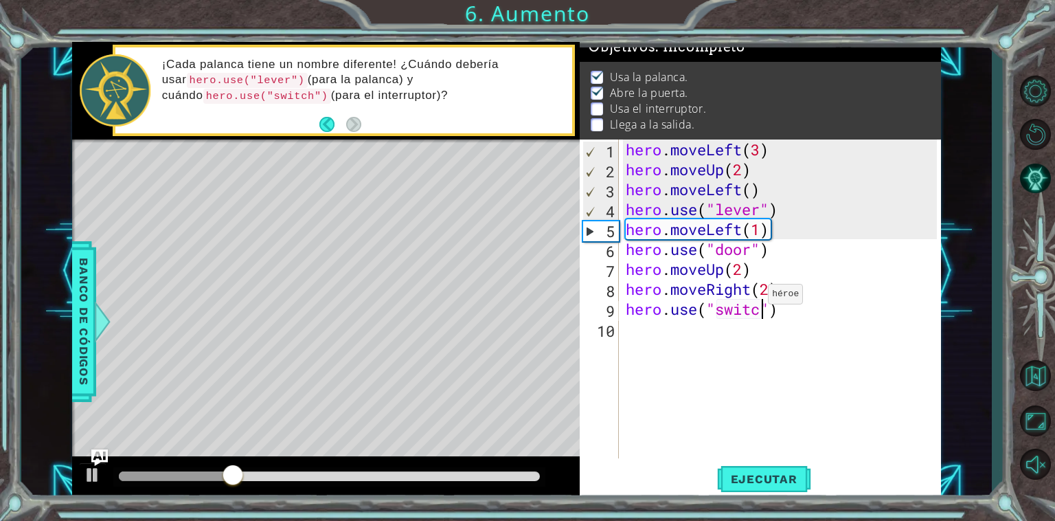
scroll to position [0, 5]
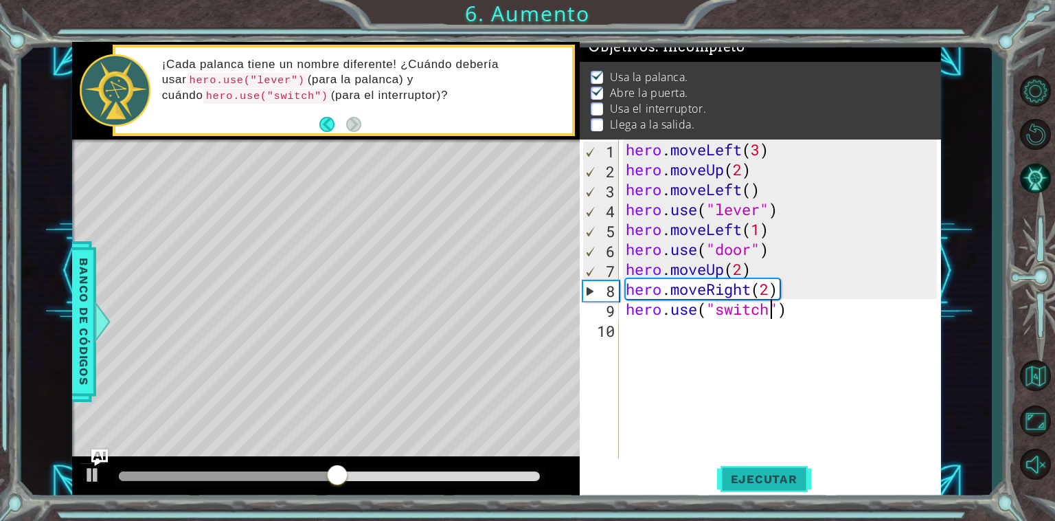
type textarea "hero.use("switch")"
click at [771, 475] on span "Ejecutar" at bounding box center [764, 479] width 94 height 14
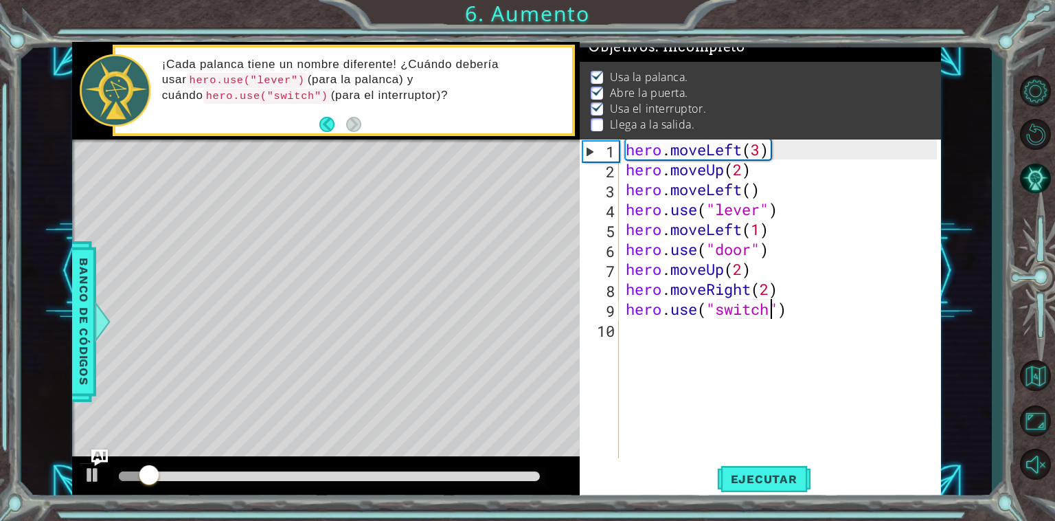
click at [724, 330] on div "hero . moveLeft ( 3 ) hero . moveUp ( 2 ) hero . moveLeft ( ) hero . use ( "lev…" at bounding box center [784, 318] width 322 height 359
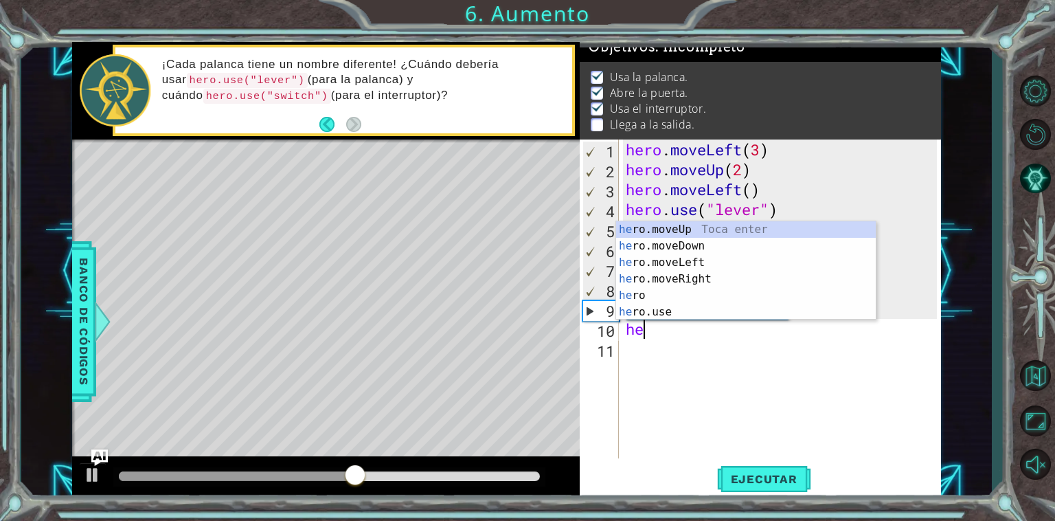
scroll to position [0, 0]
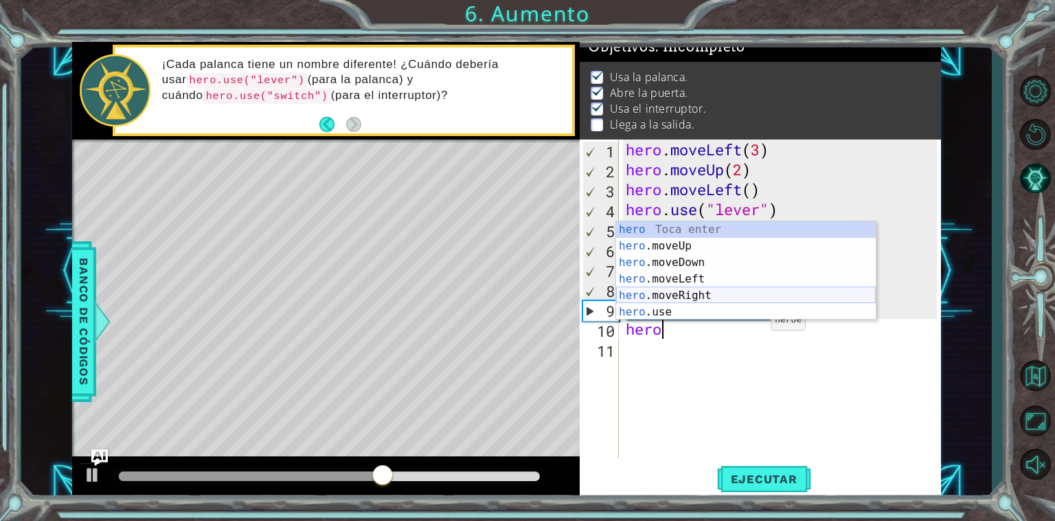
click at [741, 292] on div "hero Toca enter hero .moveUp Toca enter hero .moveDown Toca enter hero .moveLef…" at bounding box center [746, 287] width 260 height 132
type textarea "hero.moveRight(1)"
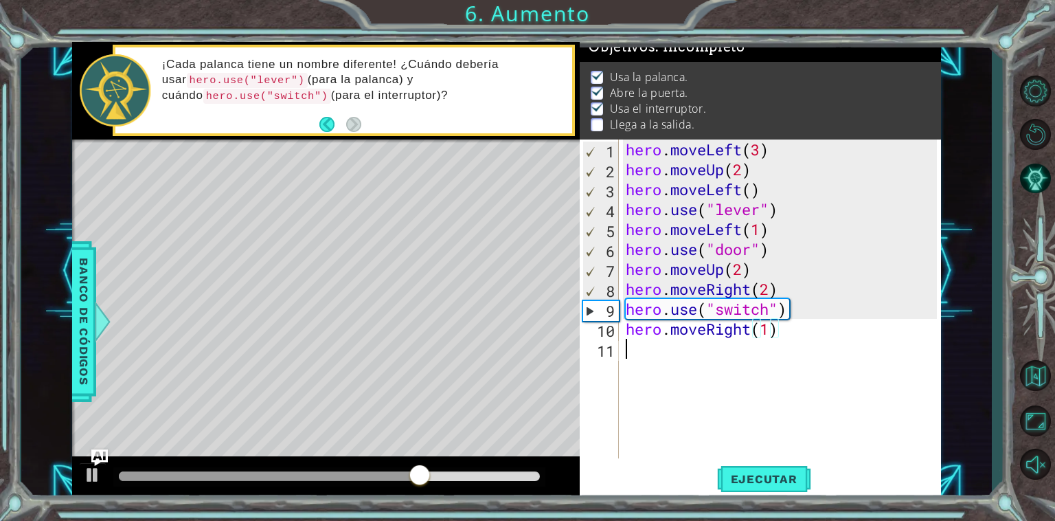
click at [743, 354] on div "hero . moveLeft ( 3 ) hero . moveUp ( 2 ) hero . moveLeft ( ) hero . use ( "lev…" at bounding box center [784, 318] width 322 height 359
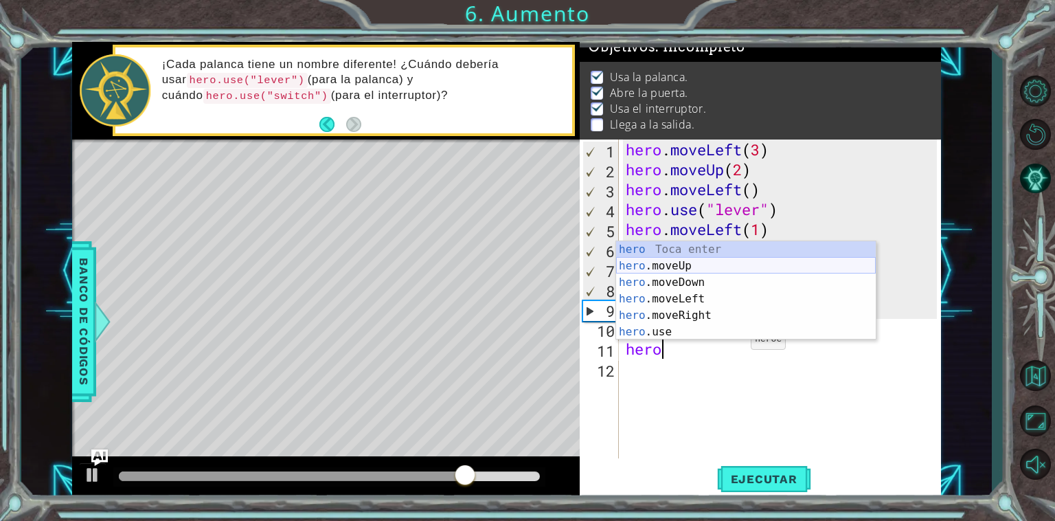
click at [743, 267] on div "hero Toca enter hero .moveUp Toca enter hero .moveDown Toca enter hero .moveLef…" at bounding box center [746, 307] width 260 height 132
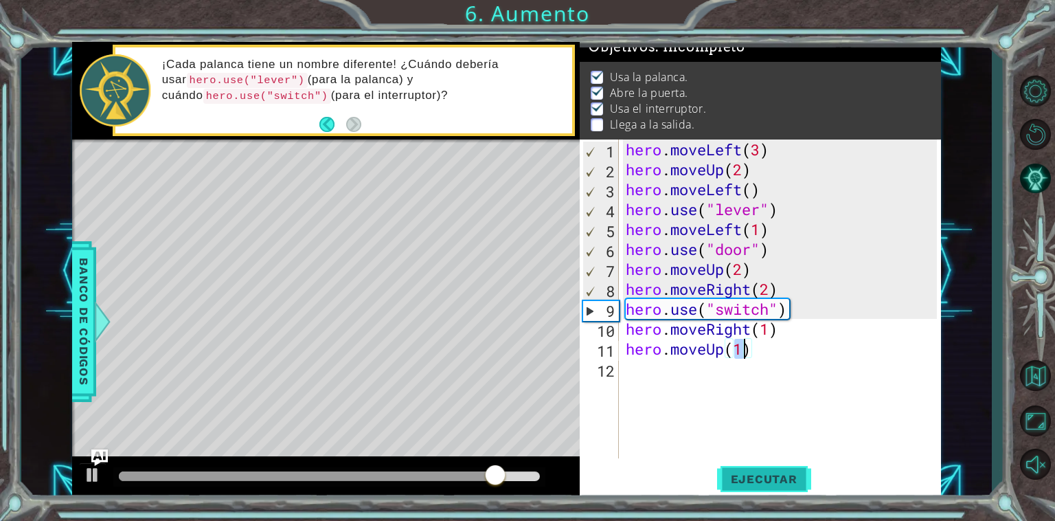
type textarea "hero.moveUp(1)"
click at [766, 476] on span "Ejecutar" at bounding box center [764, 479] width 94 height 14
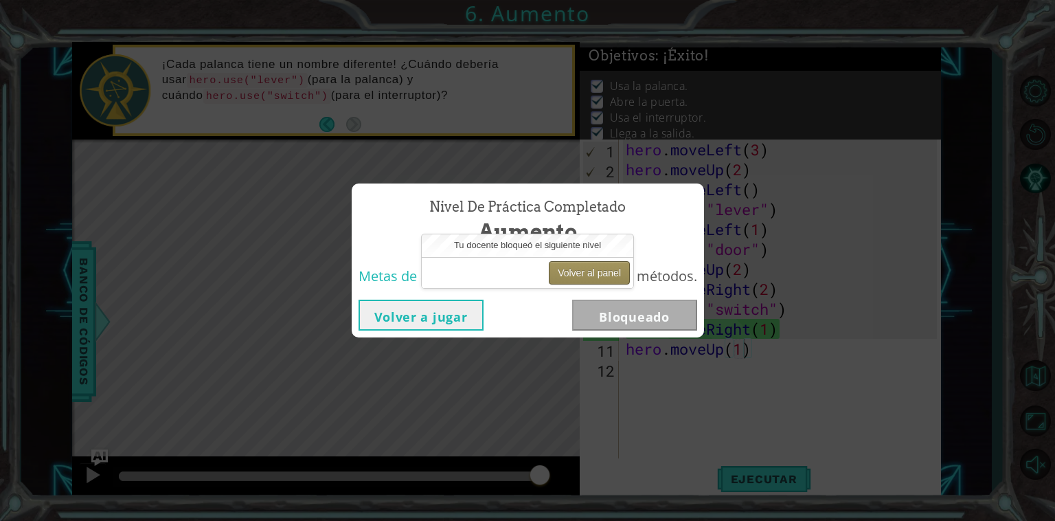
click at [585, 274] on button "Volver al panel" at bounding box center [589, 272] width 81 height 23
click at [567, 278] on button "Volver al panel" at bounding box center [589, 272] width 81 height 23
click at [574, 273] on button "Volver al panel" at bounding box center [589, 272] width 81 height 23
click at [541, 279] on div "Volver al panel" at bounding box center [528, 272] width 212 height 31
click at [564, 280] on button "Volver al panel" at bounding box center [589, 272] width 81 height 23
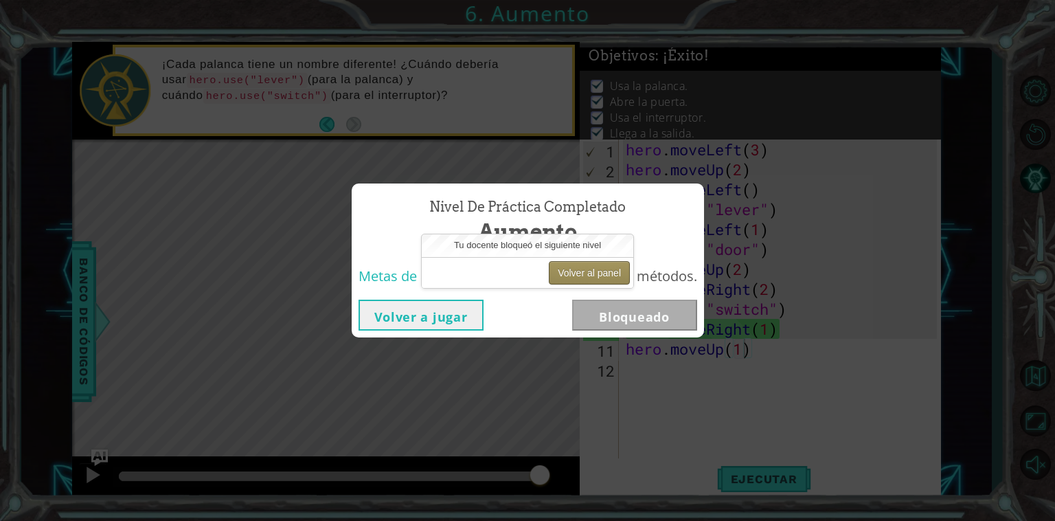
click at [563, 278] on button "Volver al panel" at bounding box center [589, 272] width 81 height 23
click at [431, 304] on div "Volver a jugar Bloqueado" at bounding box center [528, 315] width 352 height 45
click at [432, 306] on button "Volver a jugar" at bounding box center [421, 315] width 125 height 31
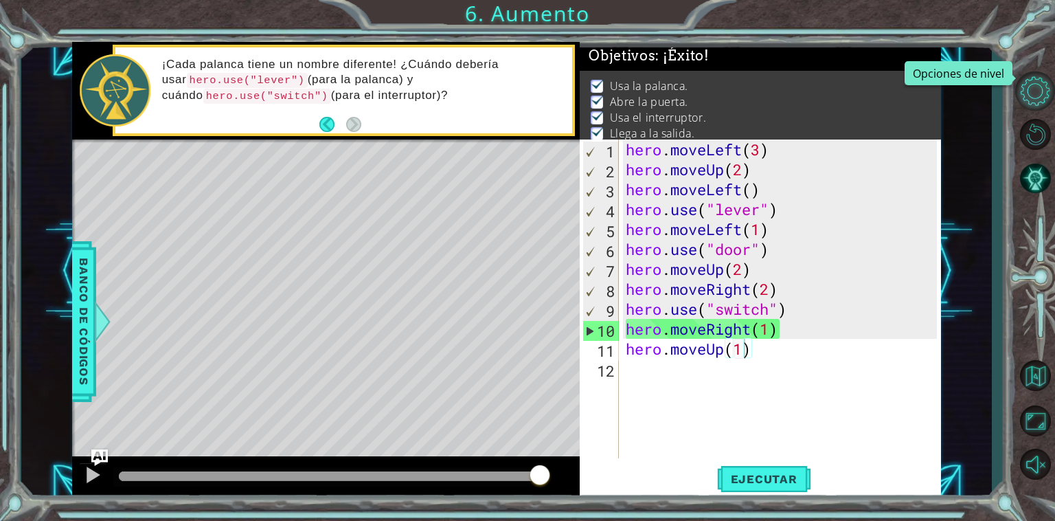
click at [1048, 87] on button "Opciones de nivel" at bounding box center [1036, 90] width 40 height 39
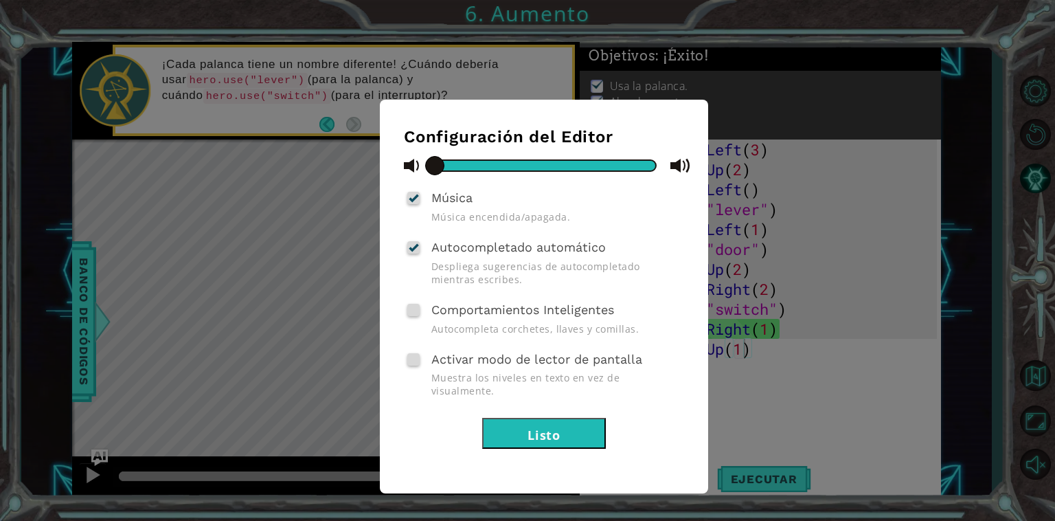
click at [544, 60] on div "Configuración del Editor Música Música encendida/apagada. Autocompletado automá…" at bounding box center [527, 260] width 1055 height 521
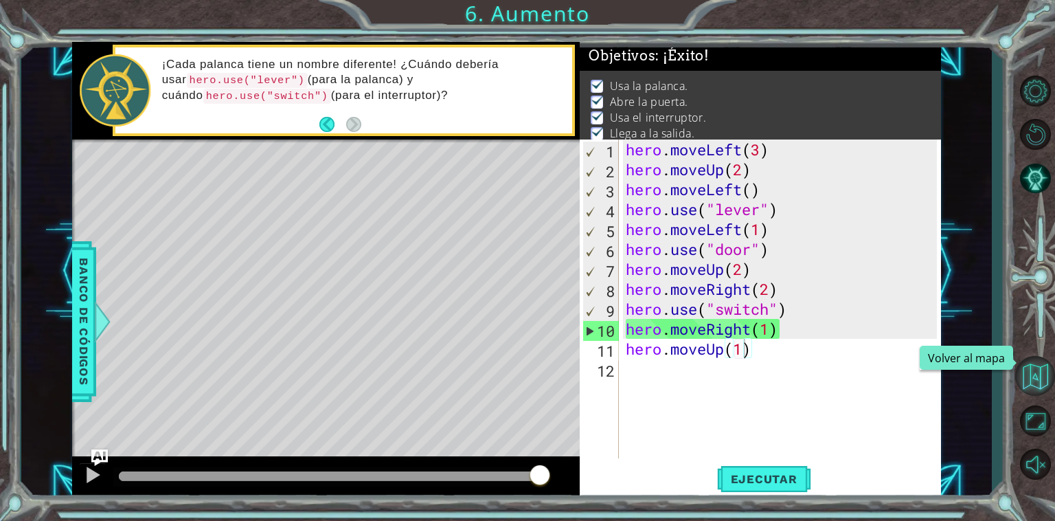
click at [1041, 385] on button "Volver al mapa" at bounding box center [1036, 376] width 40 height 40
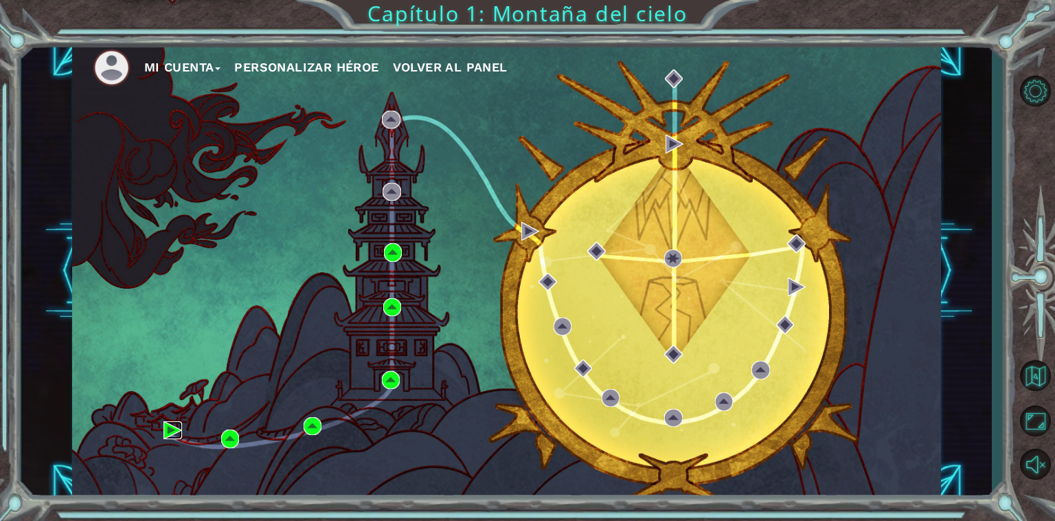
click at [171, 422] on img at bounding box center [173, 430] width 19 height 19
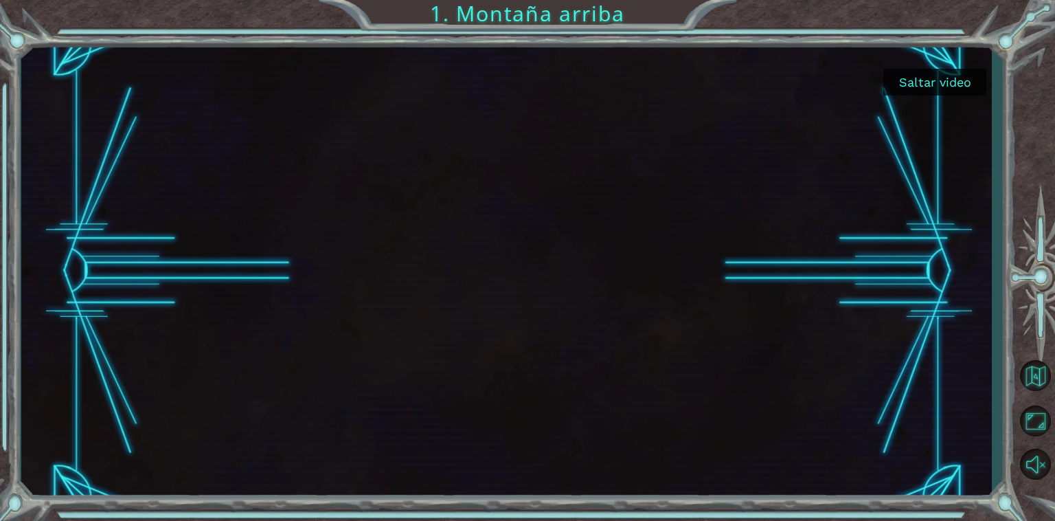
click at [918, 77] on button "Saltar video" at bounding box center [935, 82] width 103 height 27
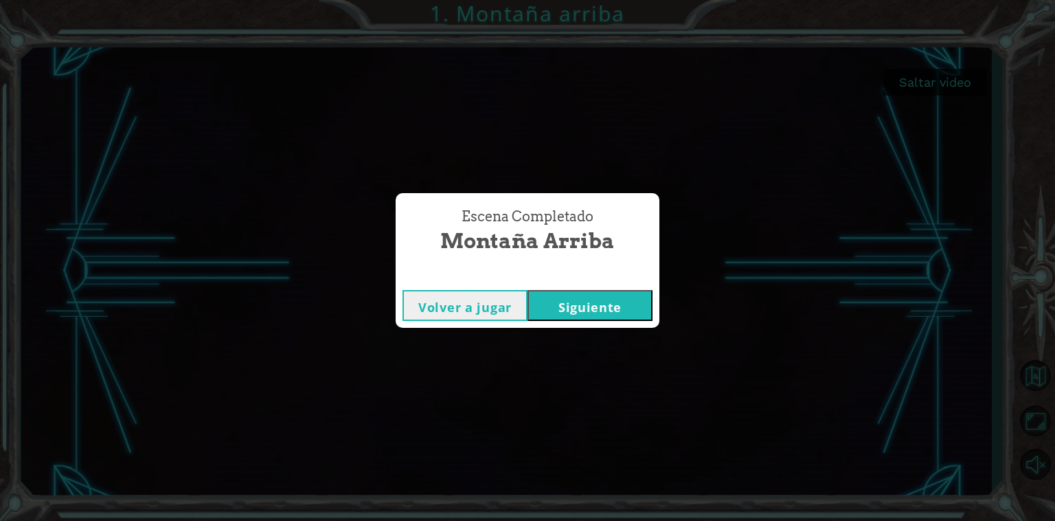
click at [566, 326] on div "Volver a jugar [GEOGRAPHIC_DATA]" at bounding box center [528, 305] width 264 height 45
click at [569, 311] on button "Siguiente" at bounding box center [590, 305] width 125 height 31
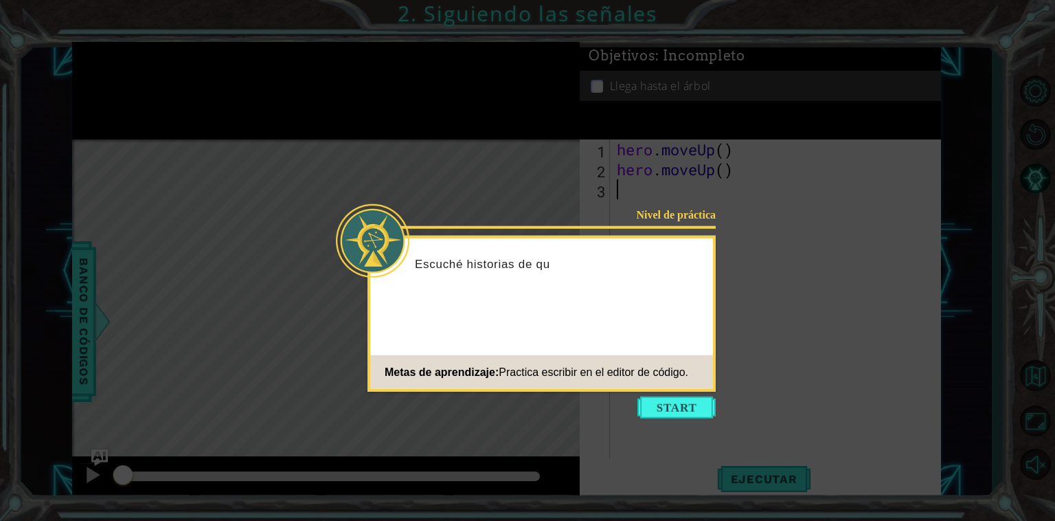
click at [697, 139] on icon at bounding box center [527, 260] width 1055 height 521
click at [675, 408] on button "Start" at bounding box center [677, 407] width 78 height 22
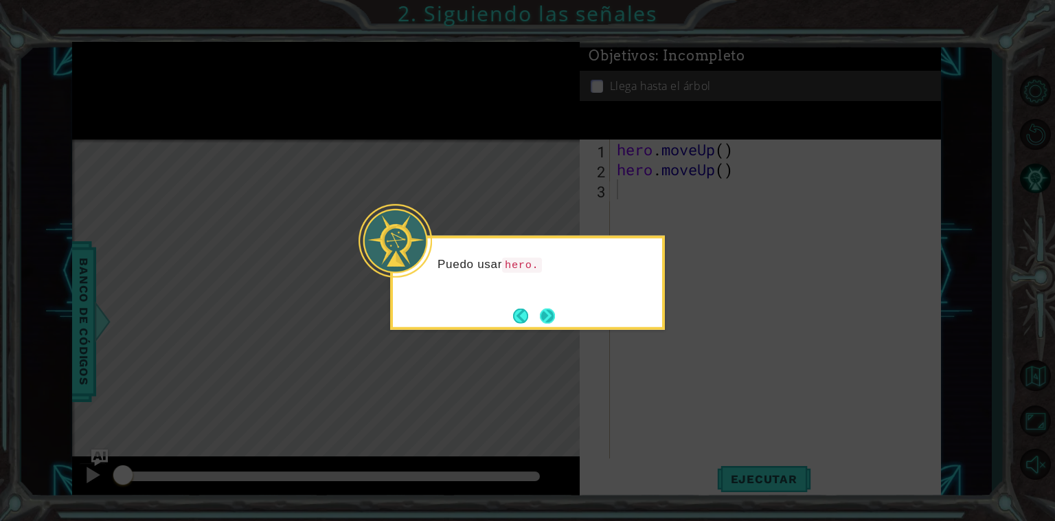
click at [543, 320] on button "Next" at bounding box center [547, 315] width 15 height 15
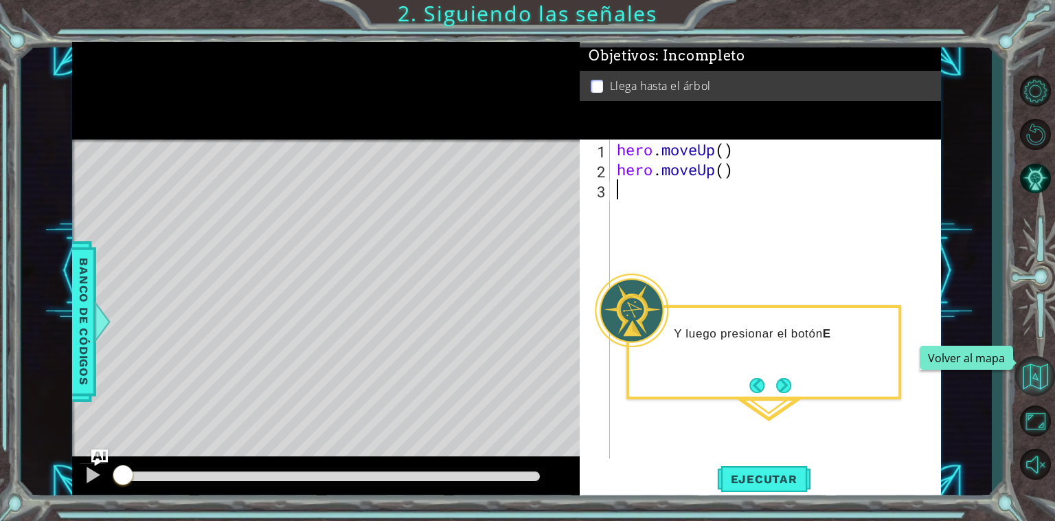
click at [1034, 379] on button "Volver al mapa" at bounding box center [1036, 376] width 40 height 40
